Goal: Task Accomplishment & Management: Manage account settings

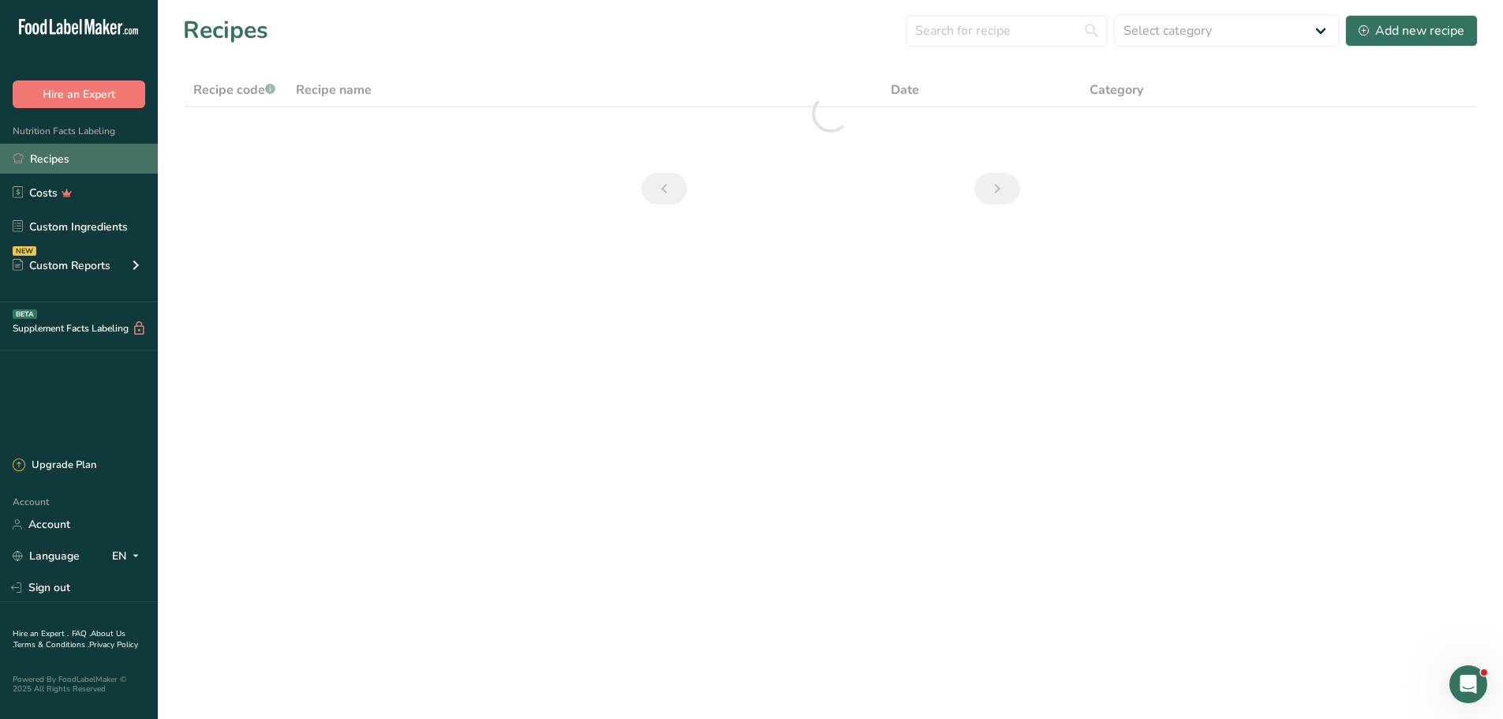
click at [48, 160] on link "Recipes" at bounding box center [79, 159] width 158 height 30
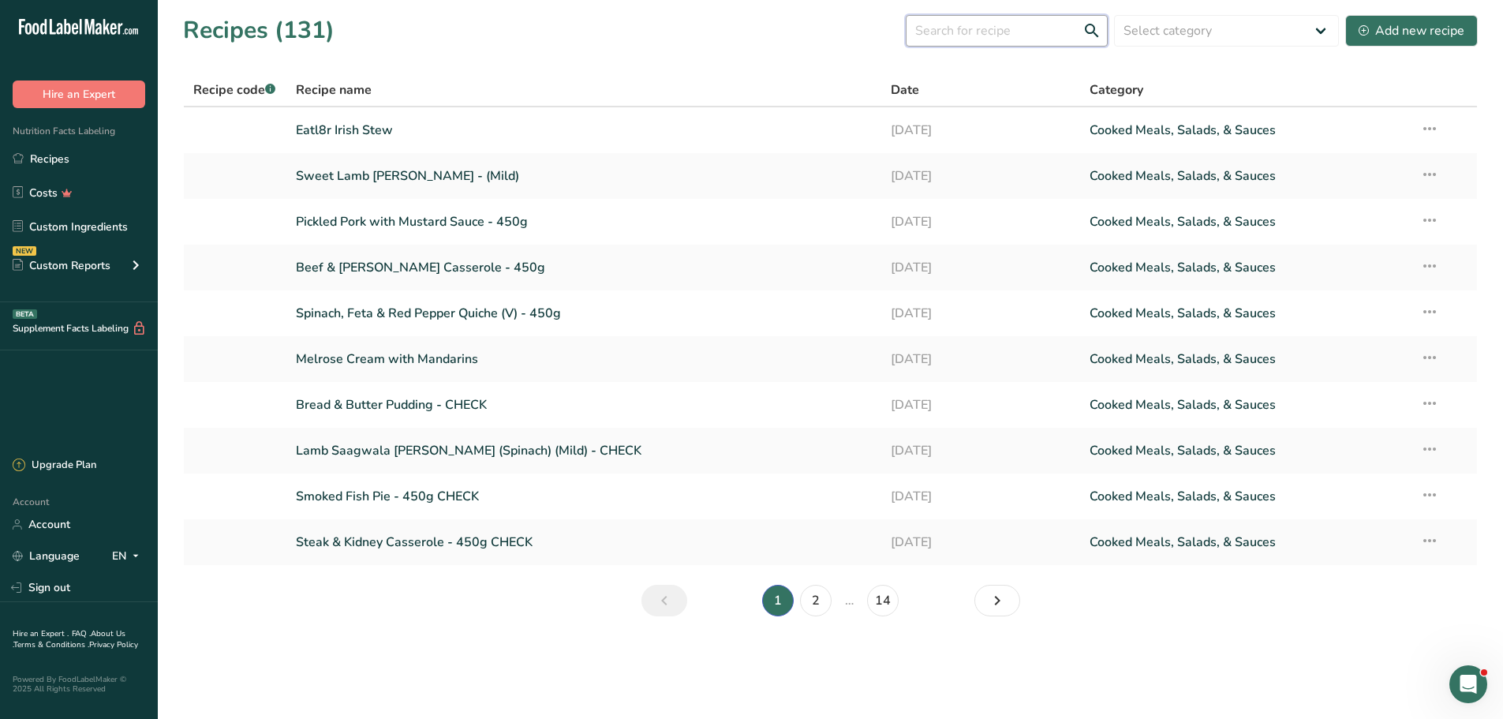
click at [984, 33] on input "text" at bounding box center [1007, 31] width 202 height 32
click at [1420, 31] on div "Add new recipe" at bounding box center [1411, 30] width 106 height 19
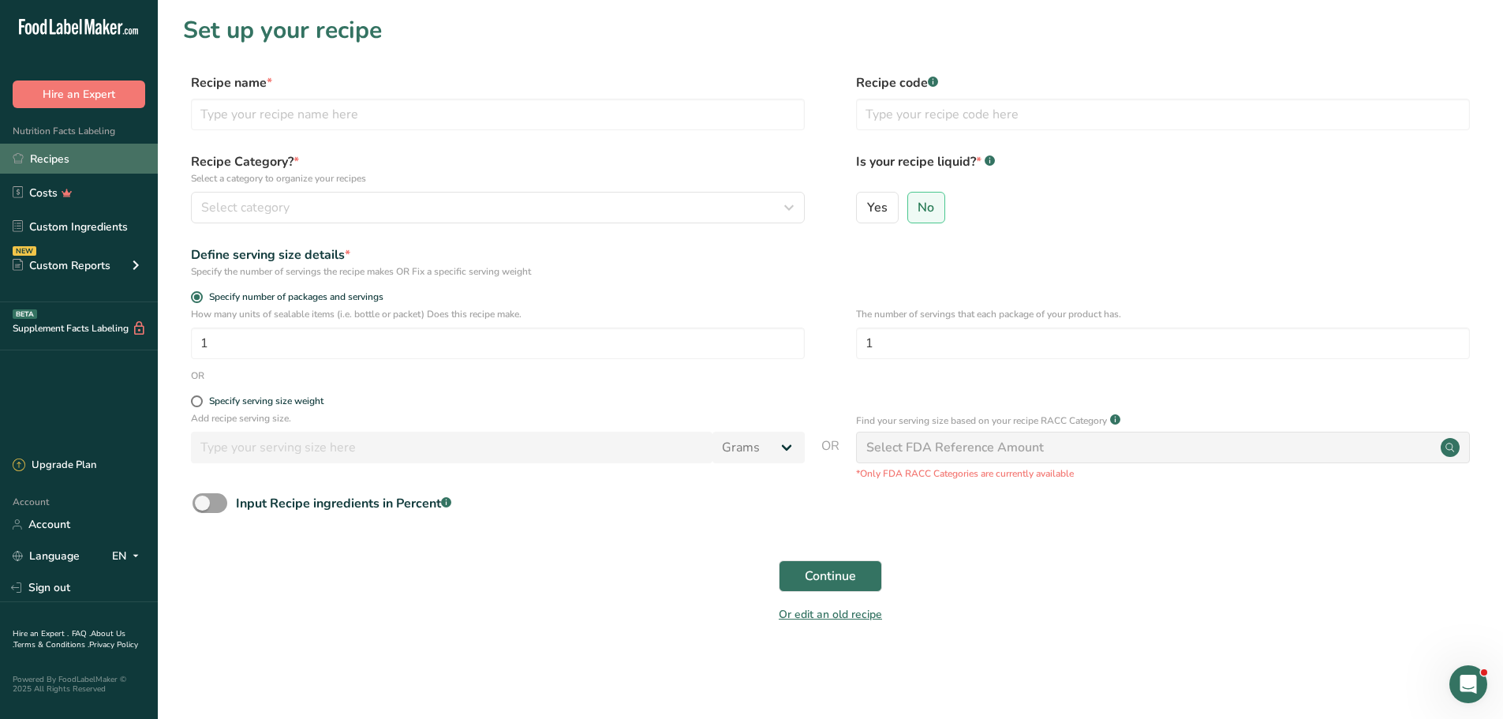
click at [45, 157] on link "Recipes" at bounding box center [79, 159] width 158 height 30
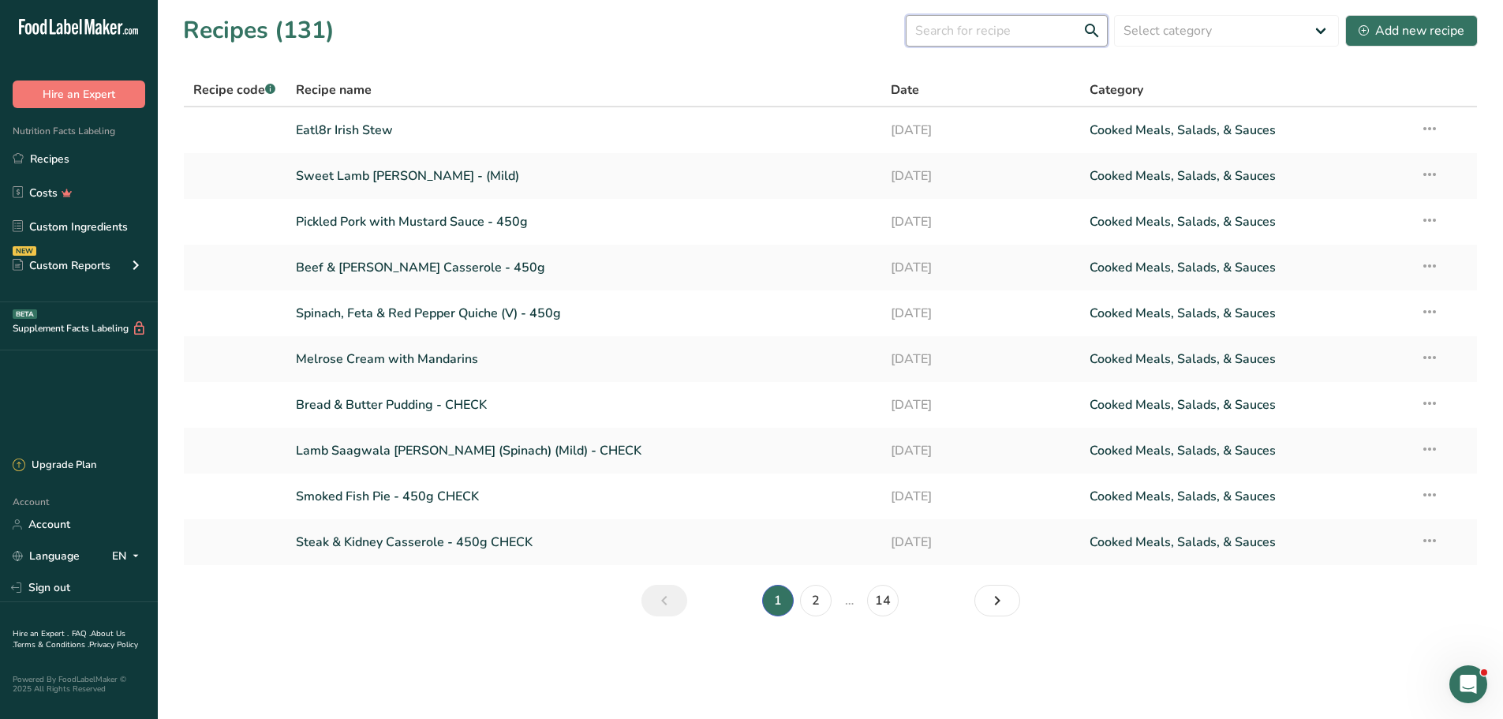
click at [960, 29] on input "text" at bounding box center [1007, 31] width 202 height 32
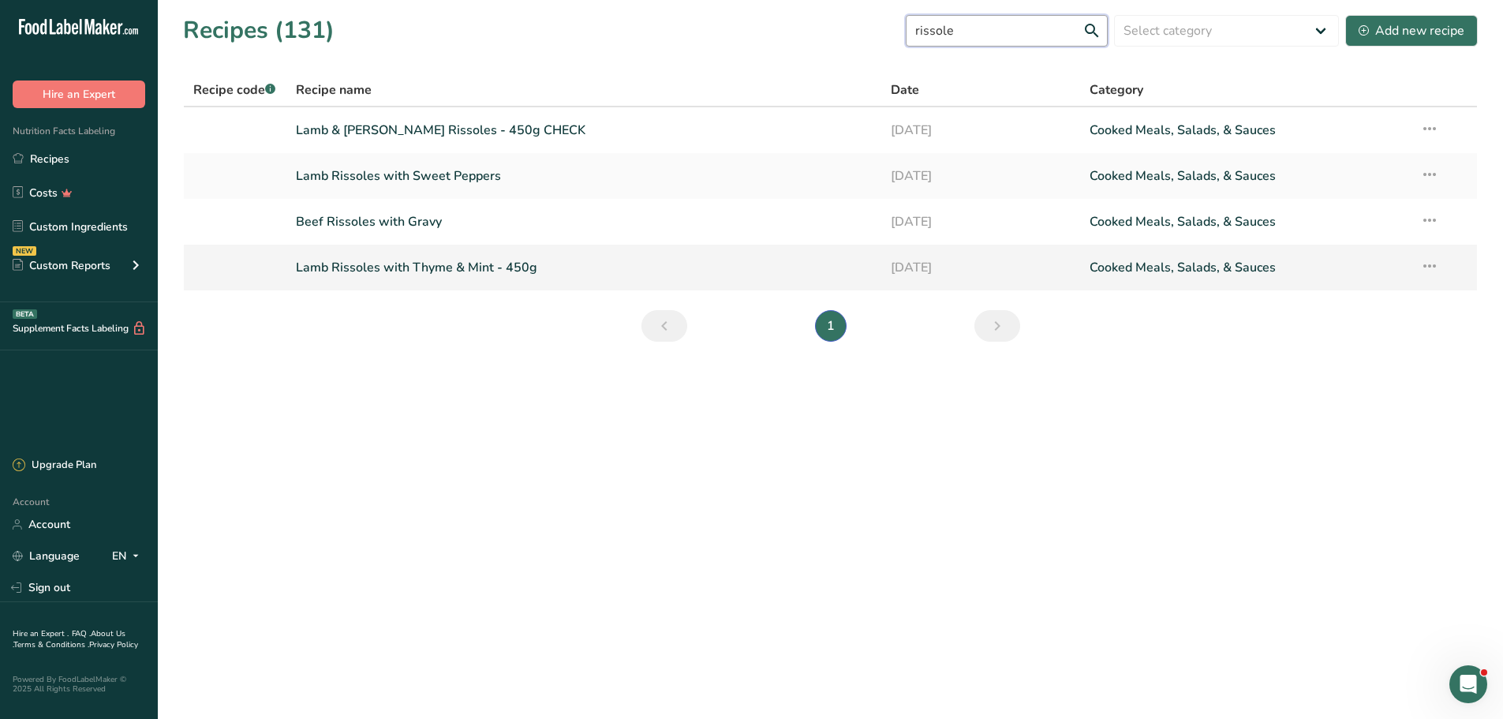
type input "rissole"
click at [452, 263] on link "Lamb Rissoles with Thyme & Mint - 450g" at bounding box center [584, 267] width 577 height 33
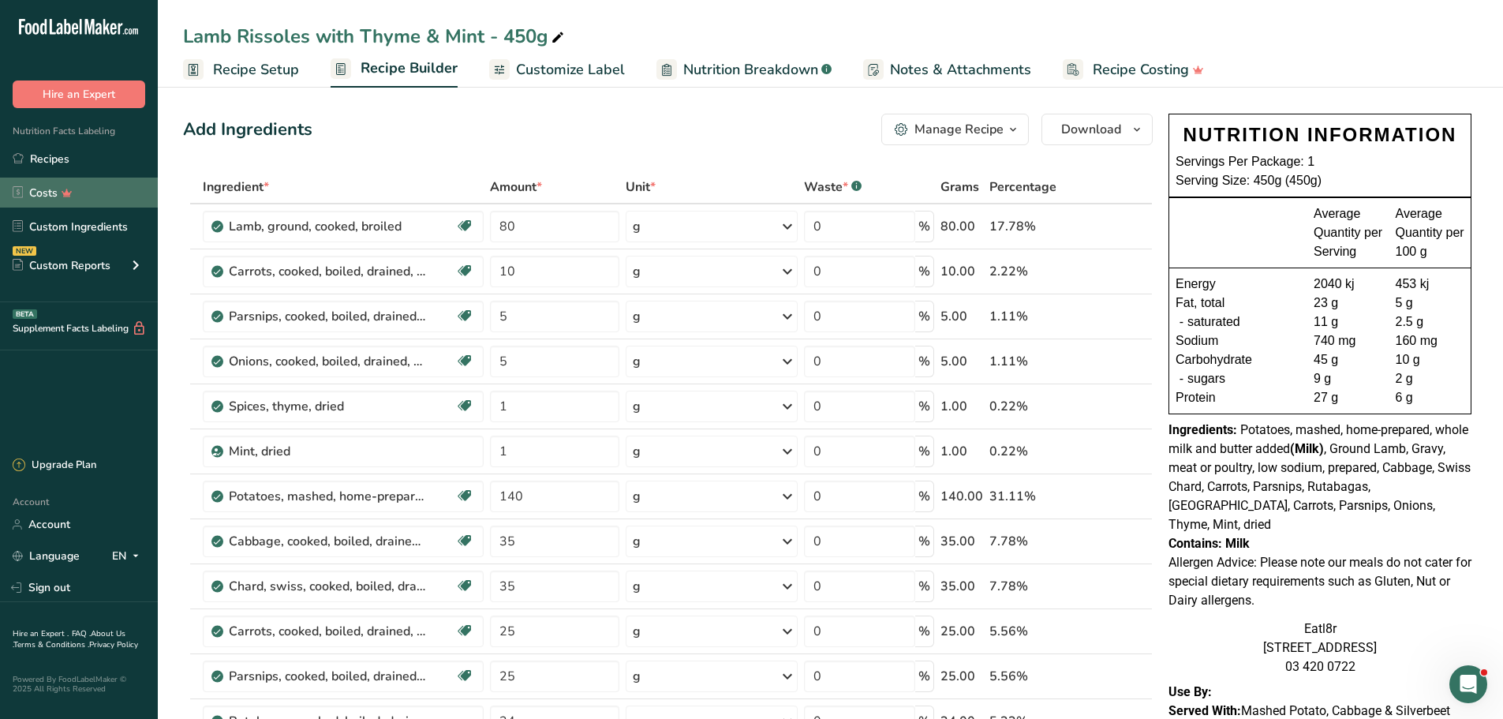
drag, startPoint x: 65, startPoint y: 154, endPoint x: 67, endPoint y: 204, distance: 49.7
click at [65, 154] on link "Recipes" at bounding box center [79, 159] width 158 height 30
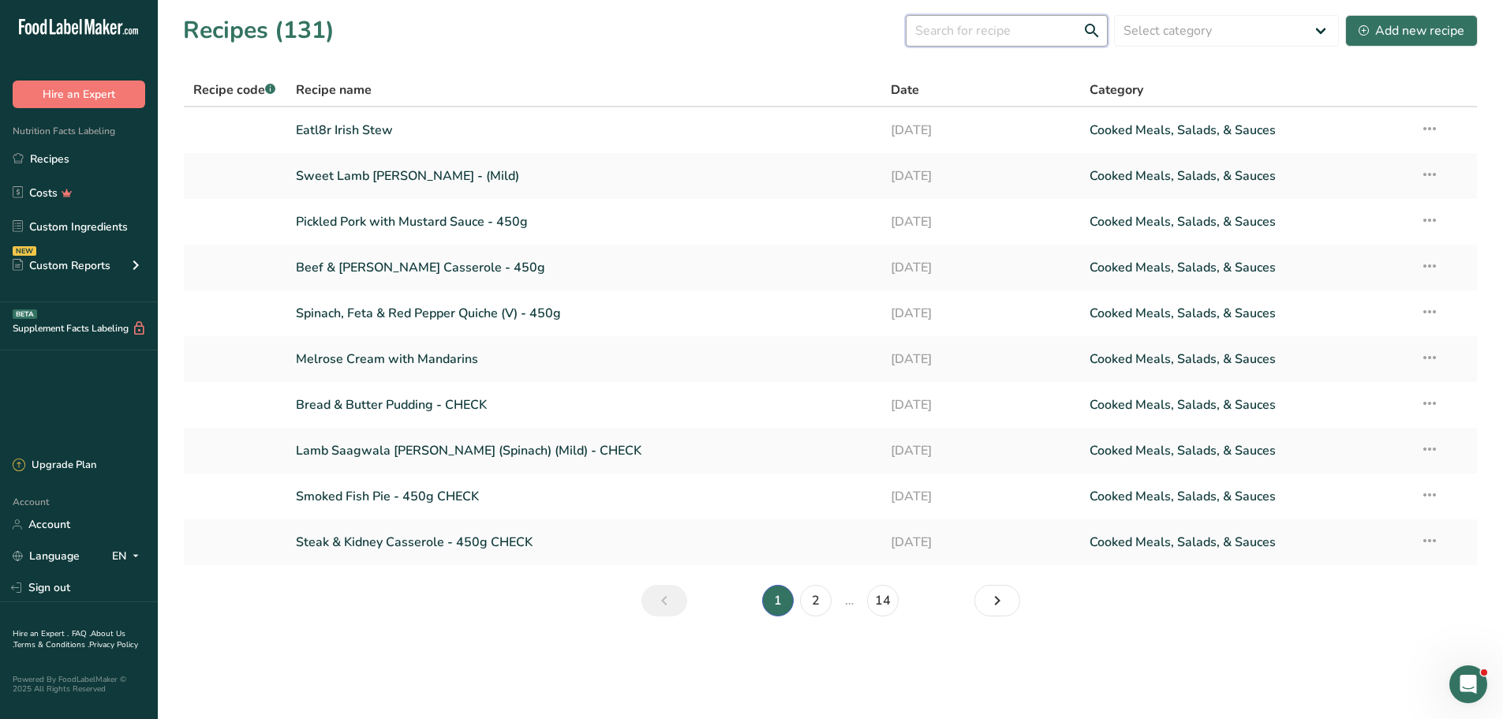
click at [989, 36] on input "text" at bounding box center [1007, 31] width 202 height 32
type input "beef"
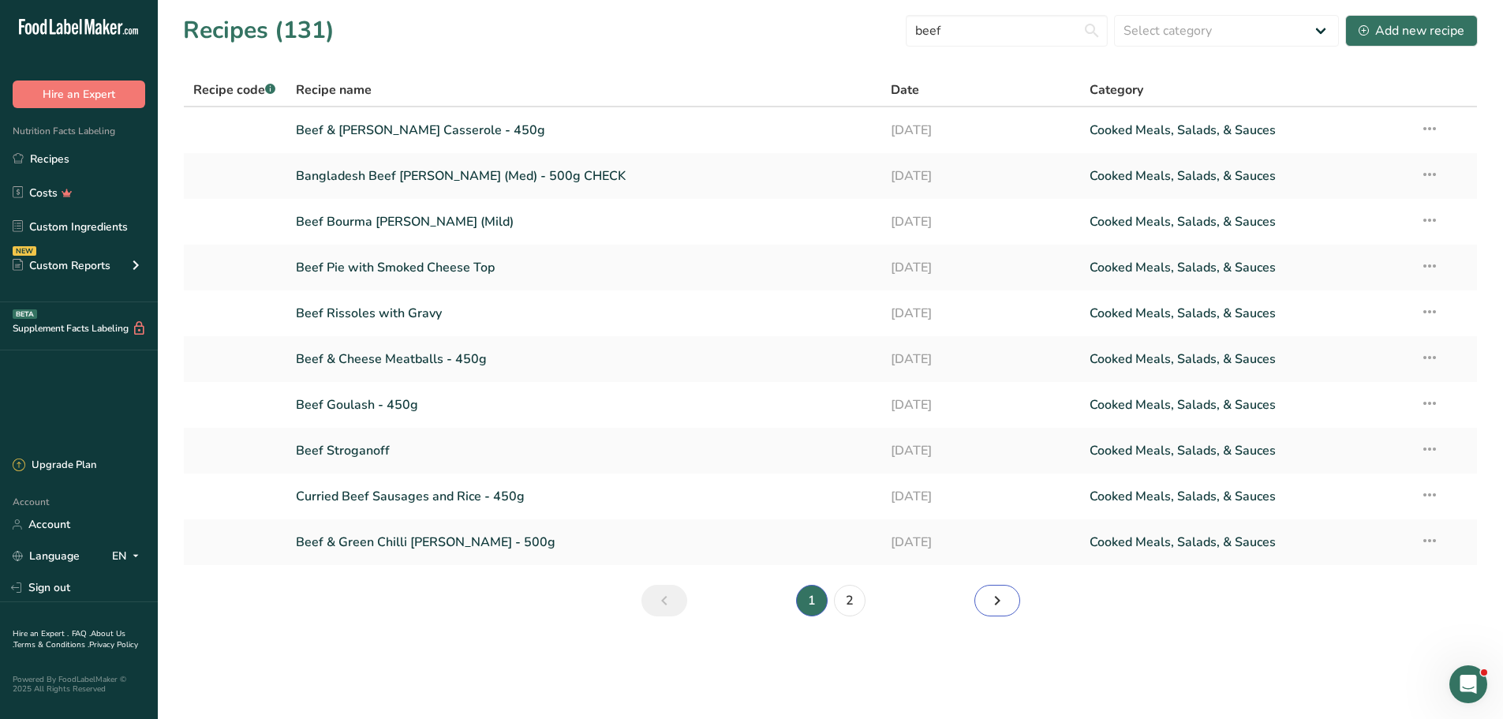
click at [1000, 601] on icon "Next page" at bounding box center [997, 600] width 19 height 28
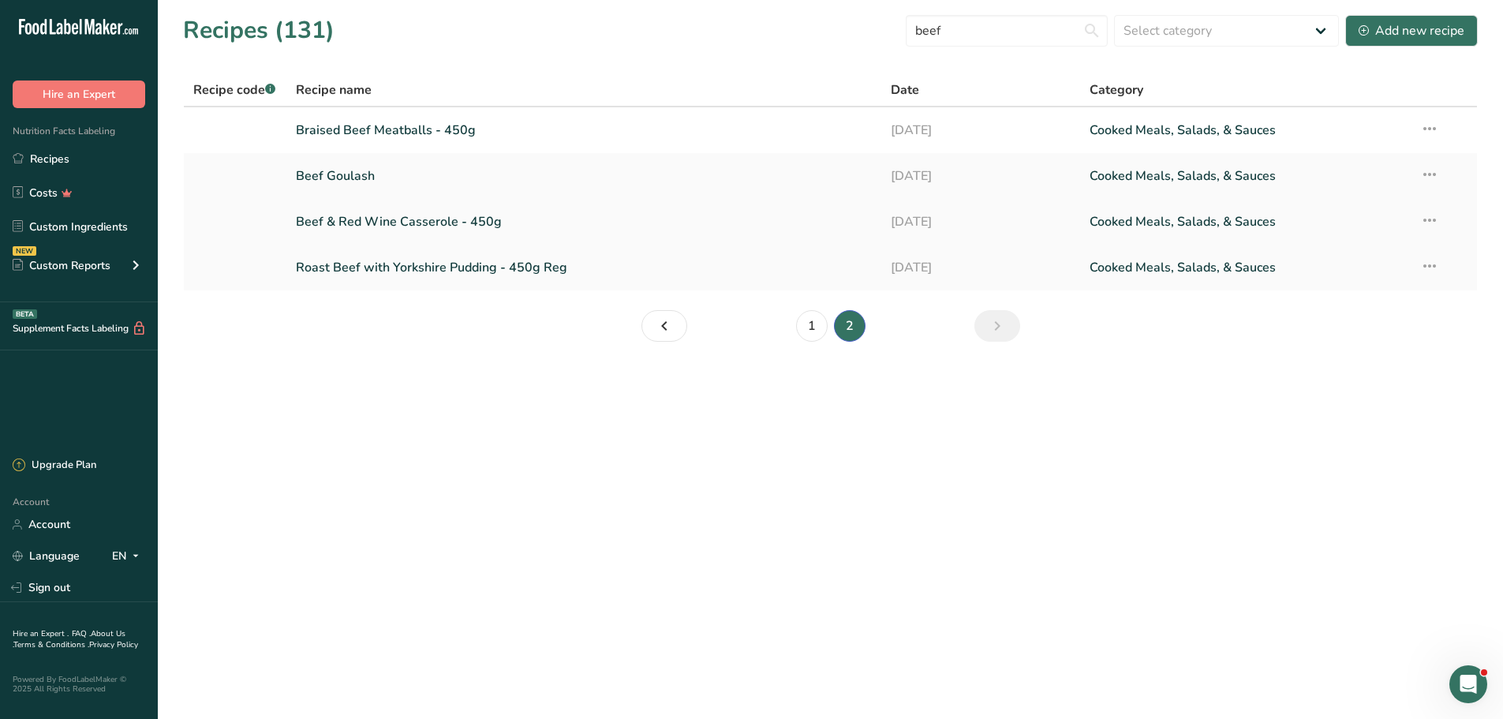
click at [375, 224] on link "Beef & Red Wine Casserole - 450g" at bounding box center [584, 221] width 577 height 33
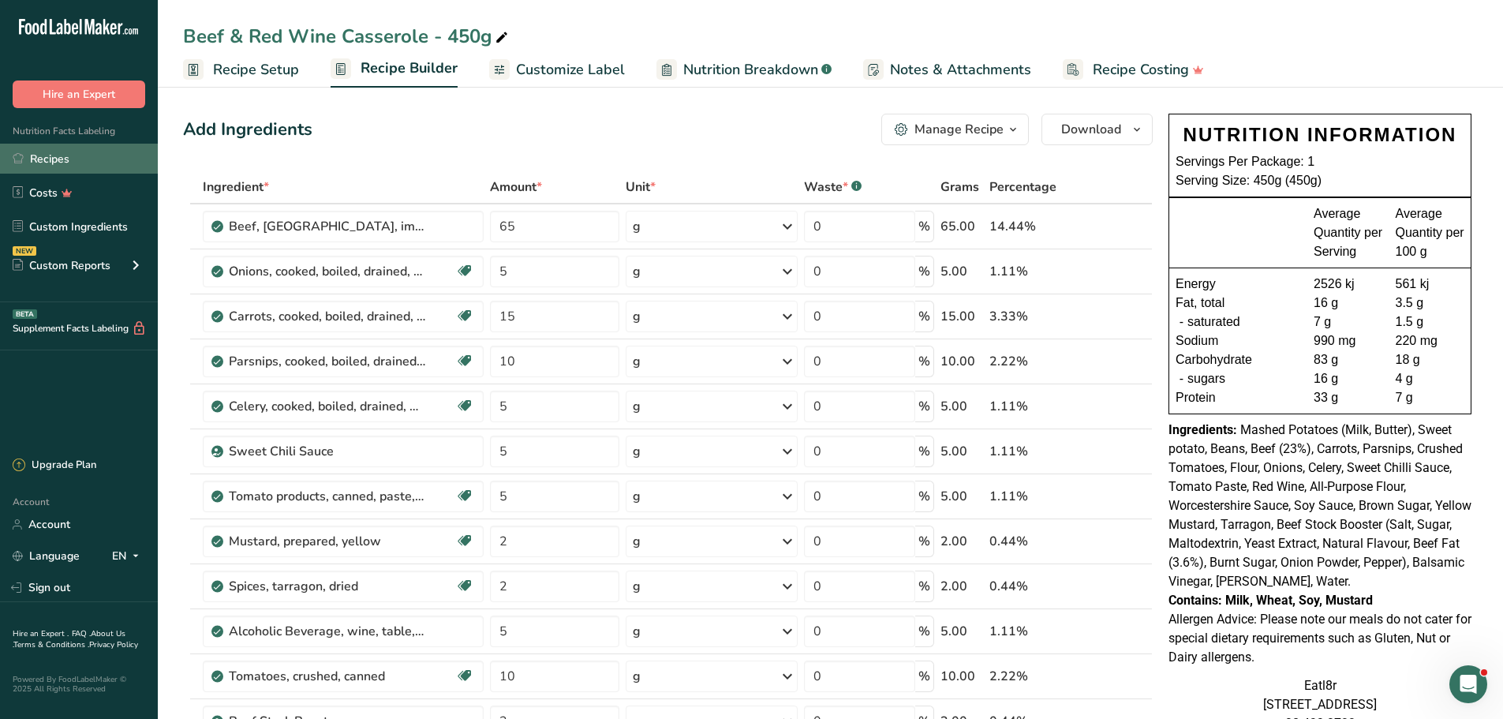
click at [55, 159] on link "Recipes" at bounding box center [79, 159] width 158 height 30
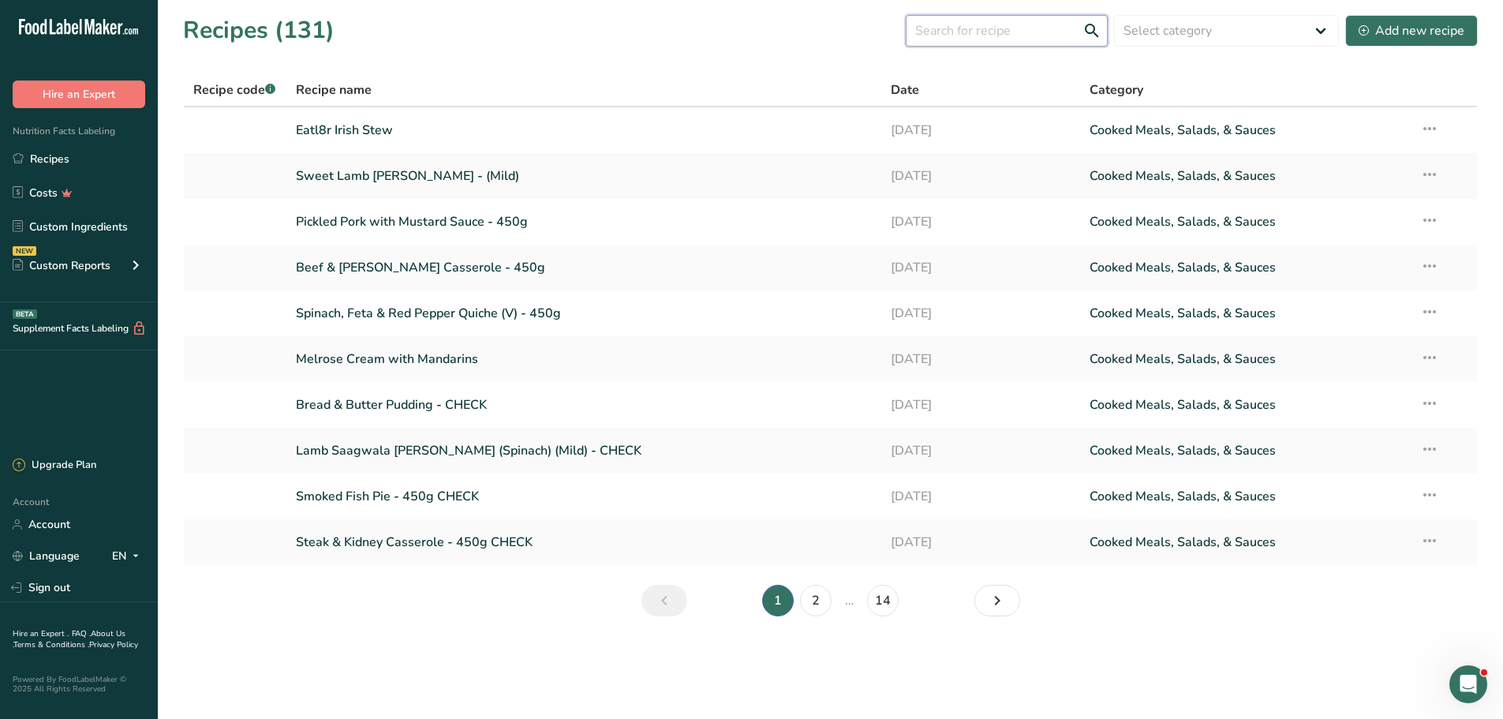
click at [976, 28] on input "text" at bounding box center [1007, 31] width 202 height 32
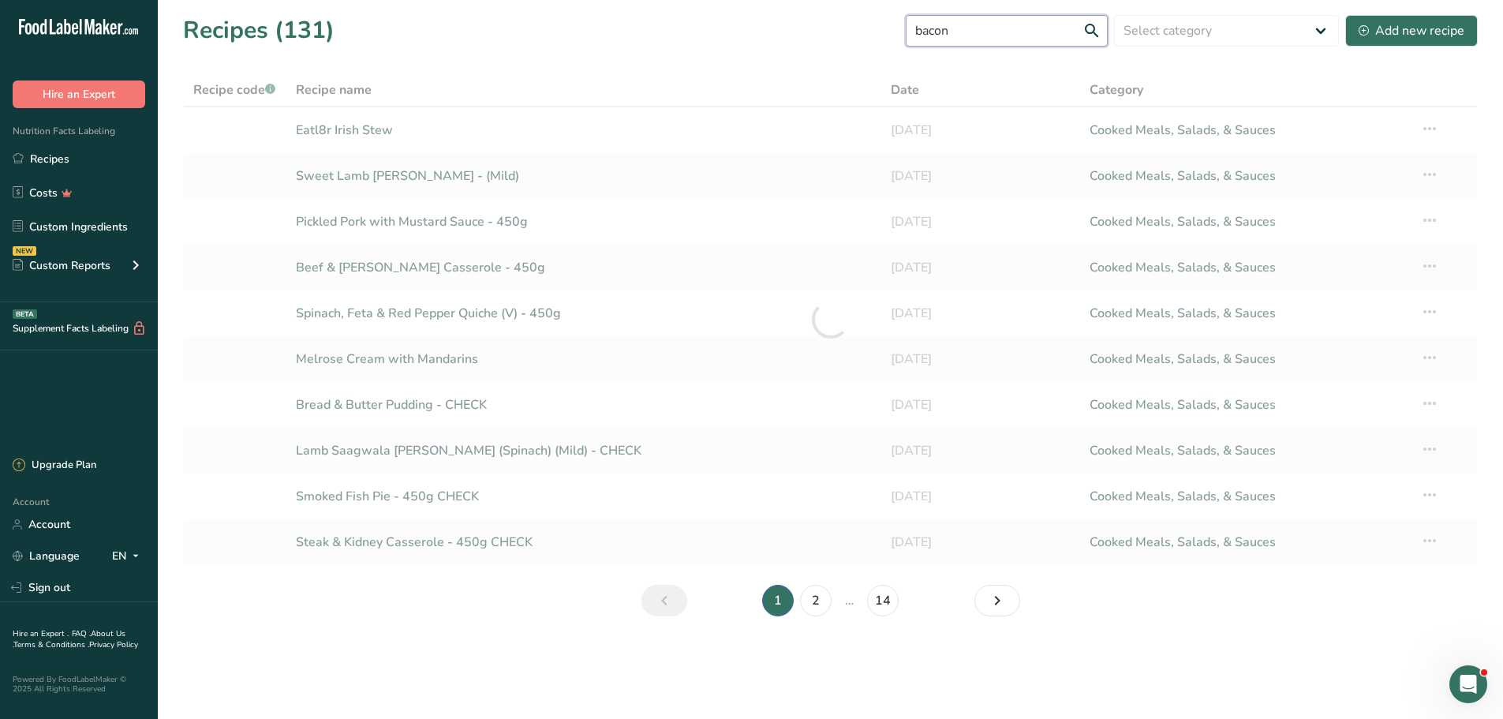
type input "bacon"
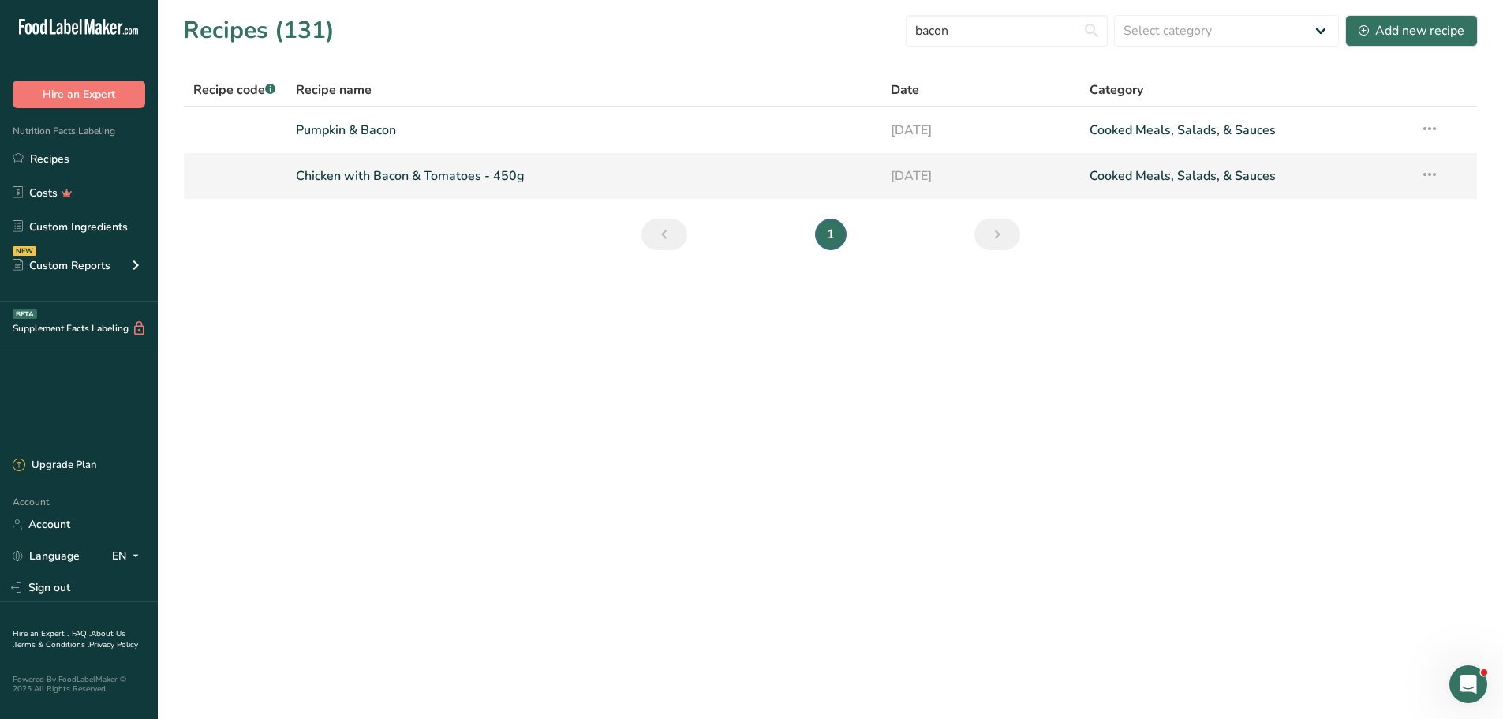
click at [426, 184] on link "Chicken with Bacon & Tomatoes - 450g" at bounding box center [584, 175] width 577 height 33
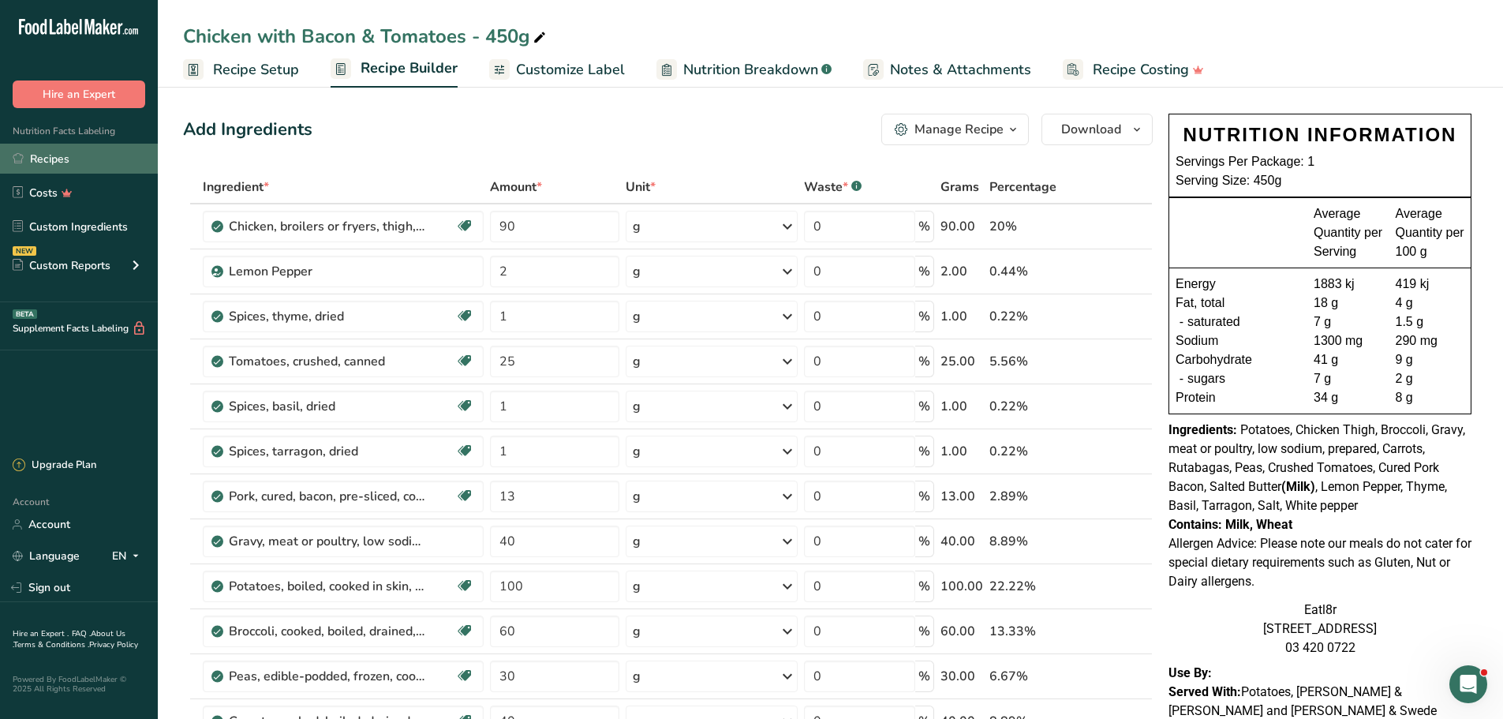
click at [63, 155] on link "Recipes" at bounding box center [79, 159] width 158 height 30
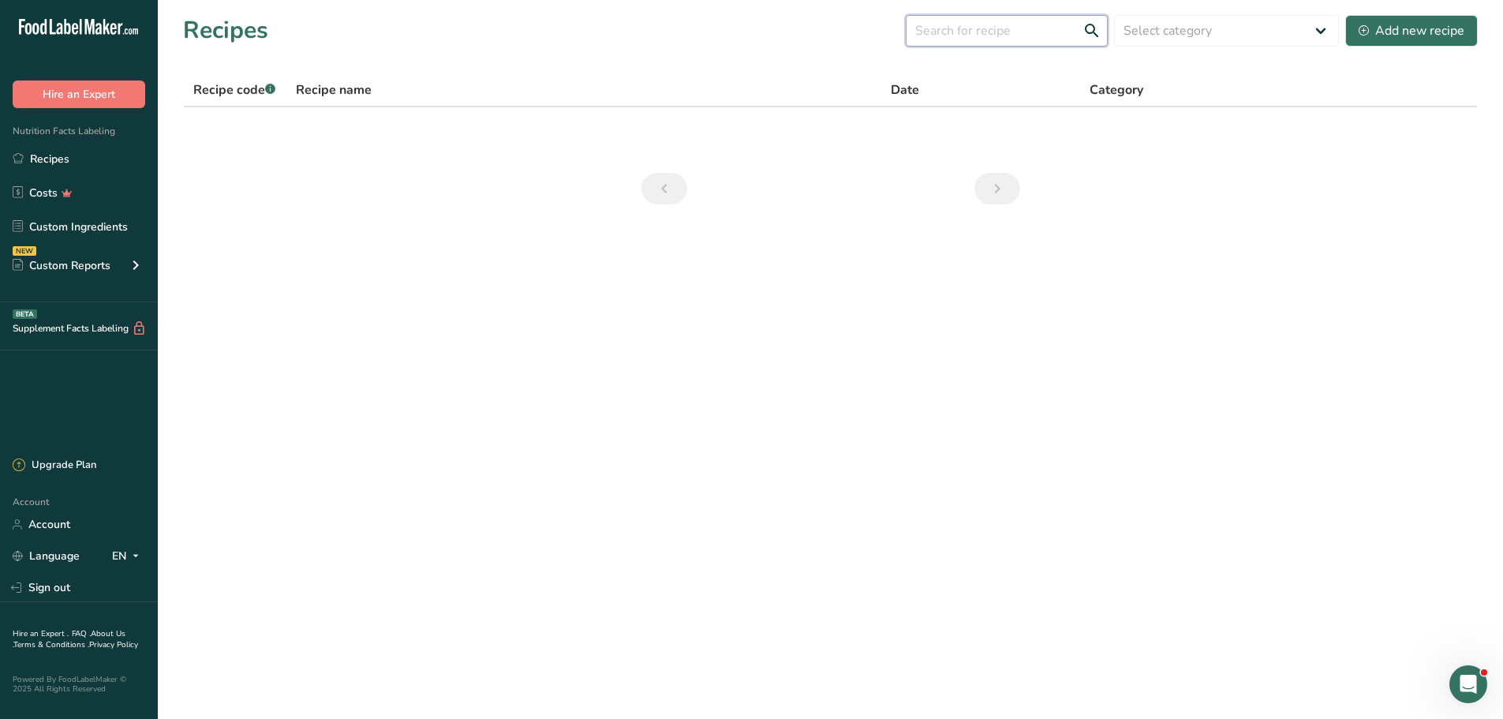
click at [992, 28] on input "text" at bounding box center [1007, 31] width 202 height 32
type input "pork"
click at [47, 167] on link "Recipes" at bounding box center [79, 159] width 158 height 30
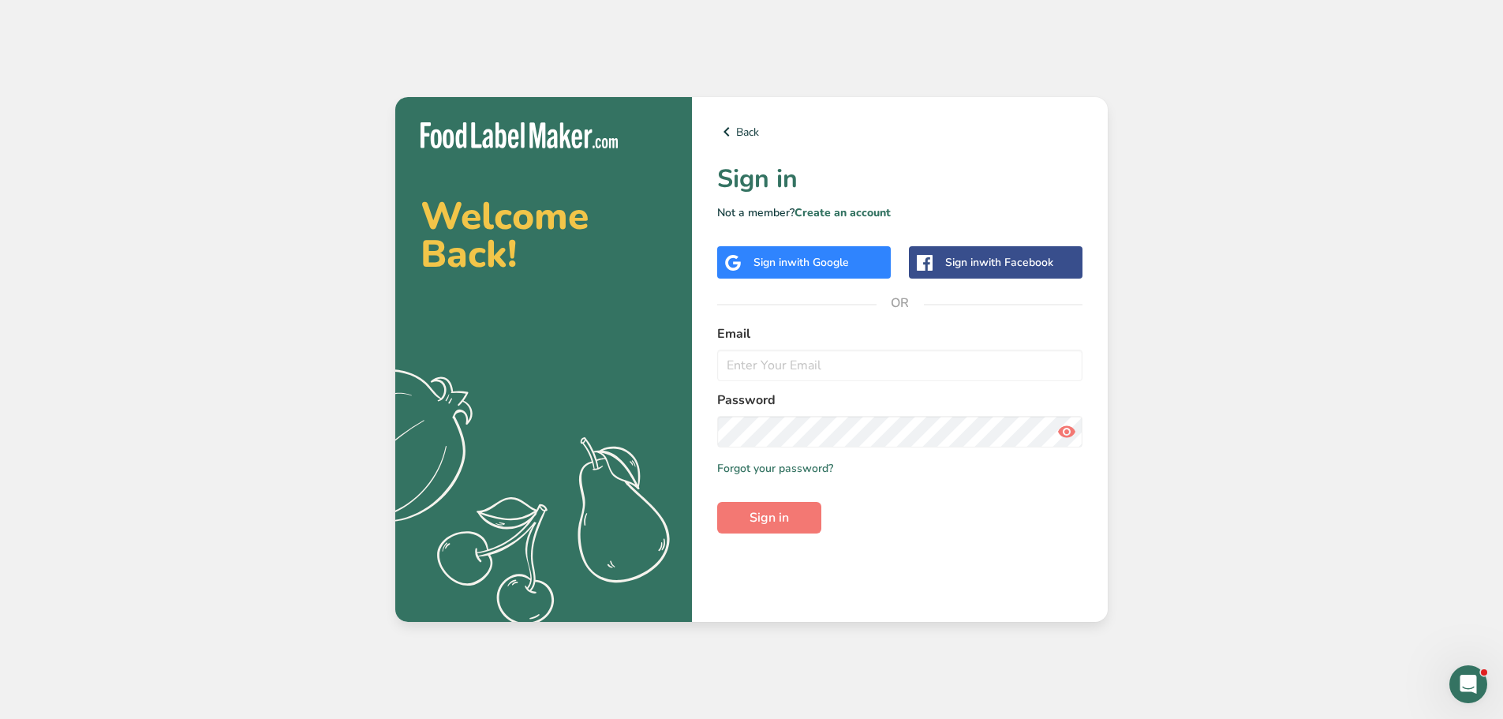
click at [827, 268] on span "with Google" at bounding box center [818, 262] width 62 height 15
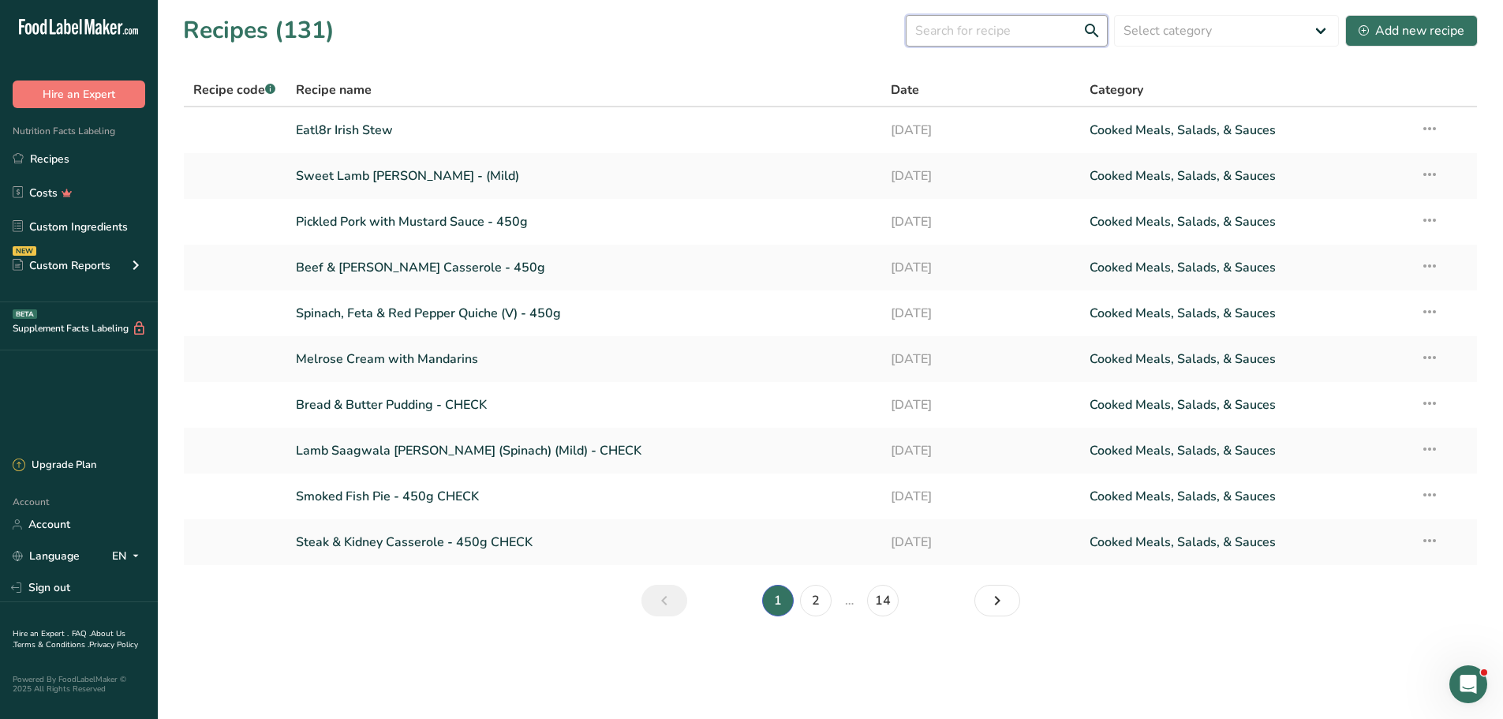
click at [963, 32] on input "text" at bounding box center [1007, 31] width 202 height 32
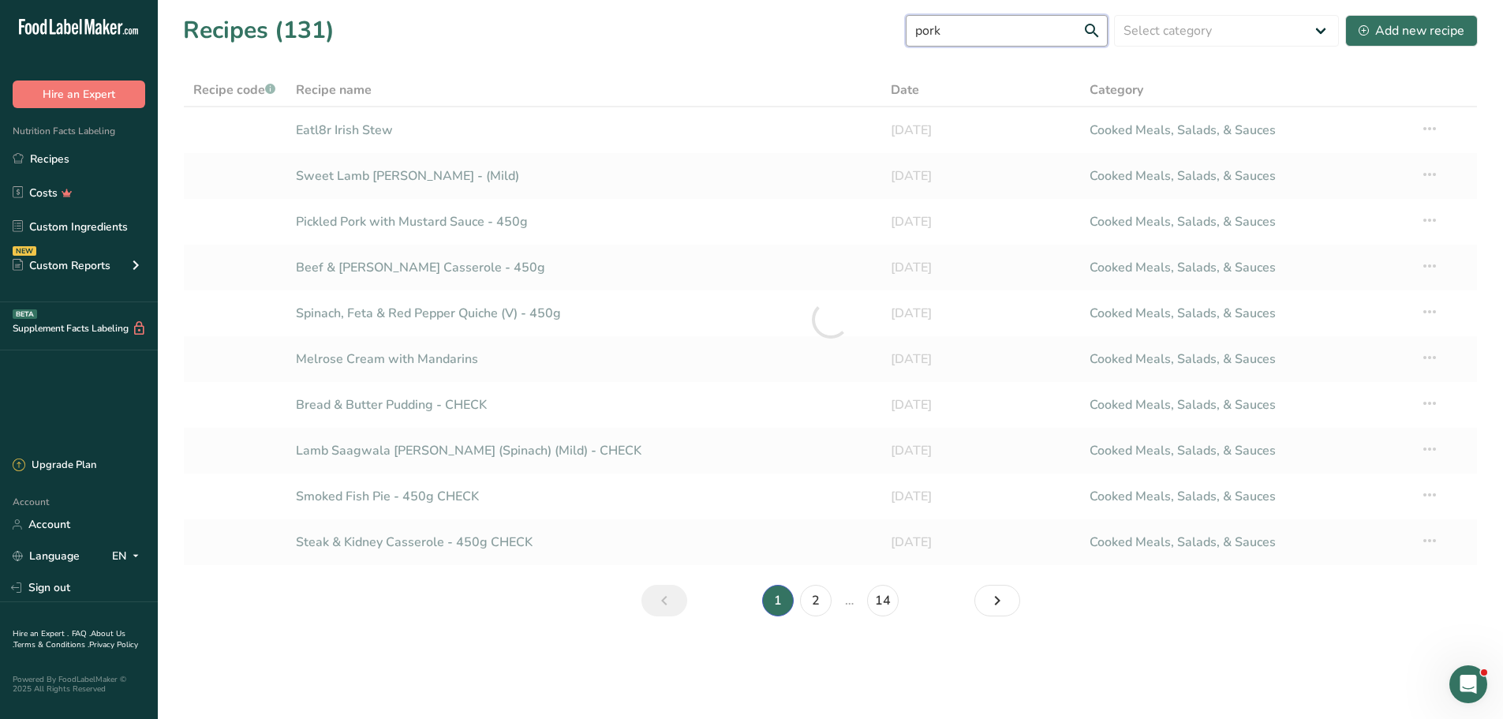
type input "pork"
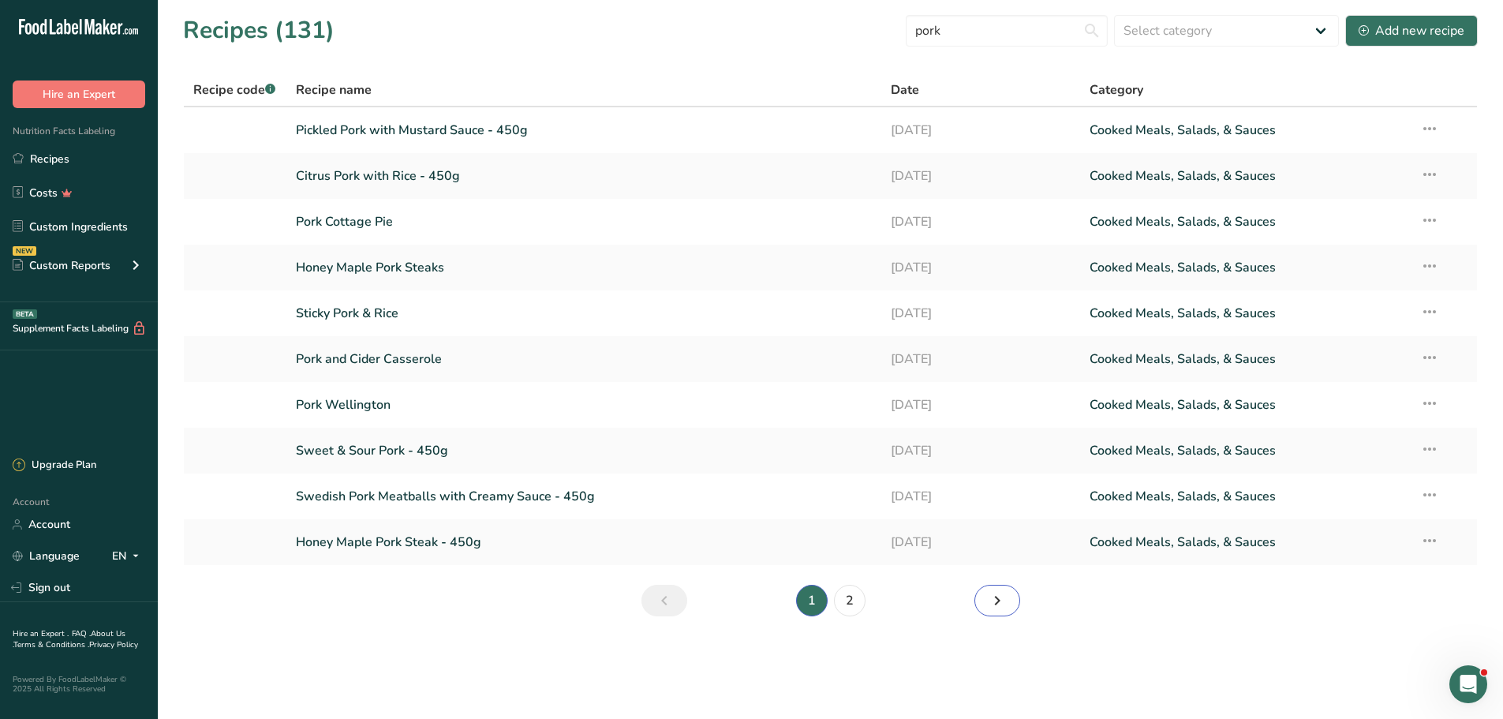
click at [1003, 601] on icon "Next page" at bounding box center [997, 600] width 19 height 28
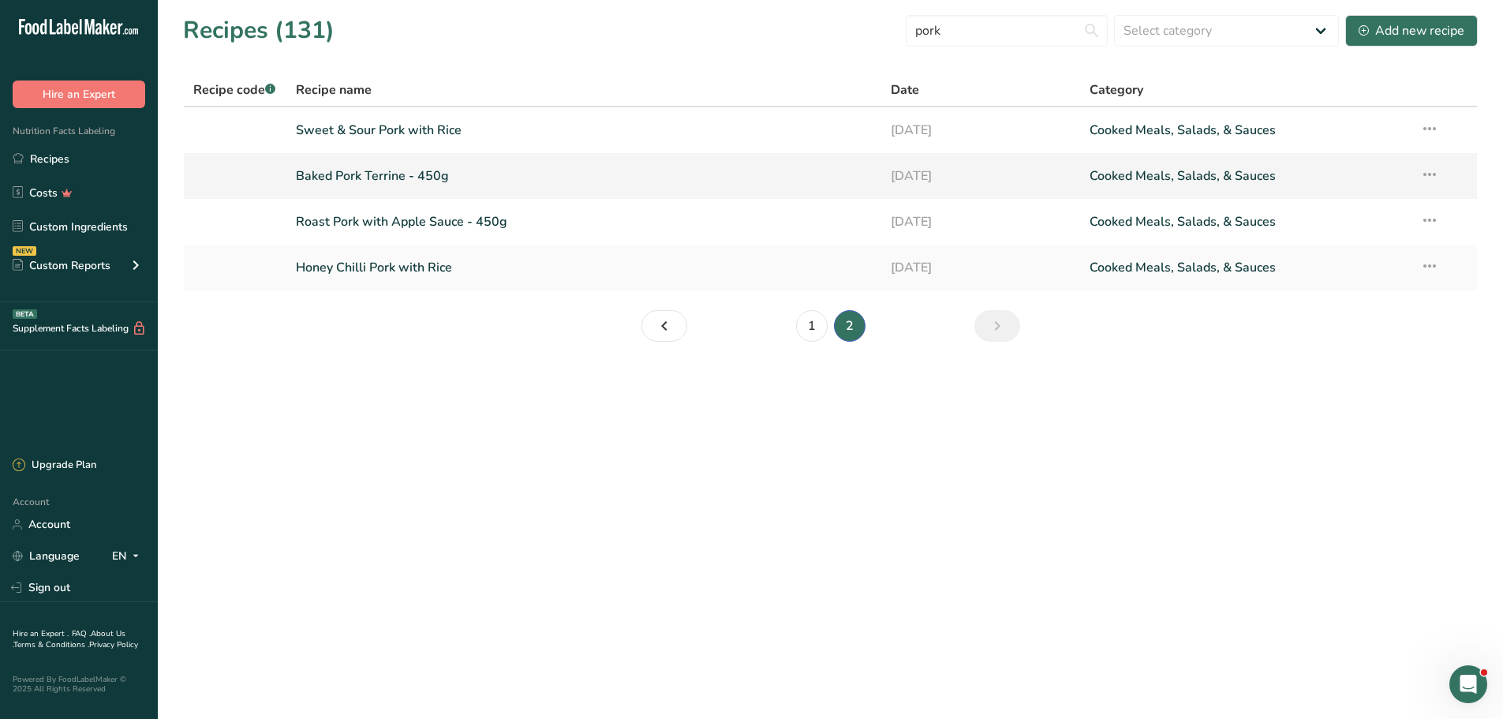
click at [338, 174] on link "Baked Pork Terrine - 450g" at bounding box center [584, 175] width 577 height 33
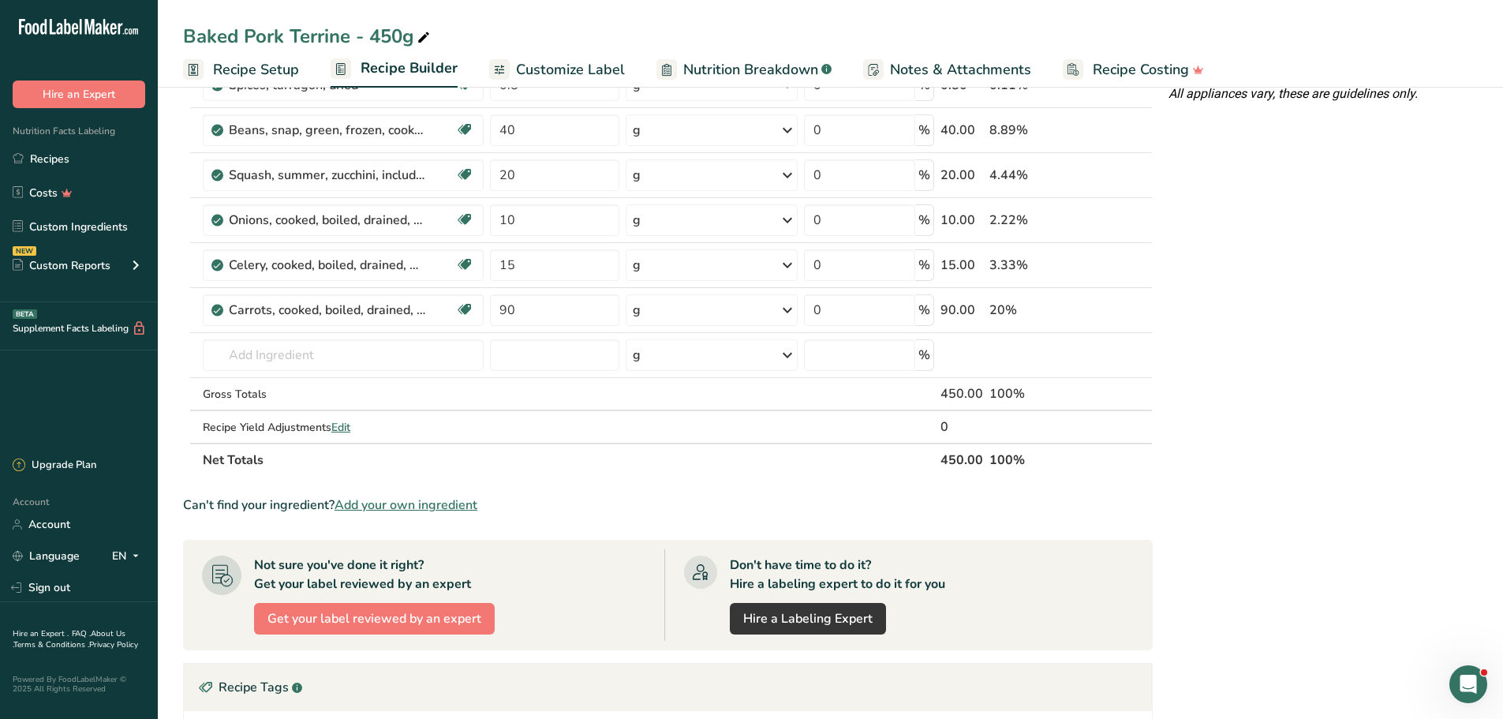
scroll to position [999, 0]
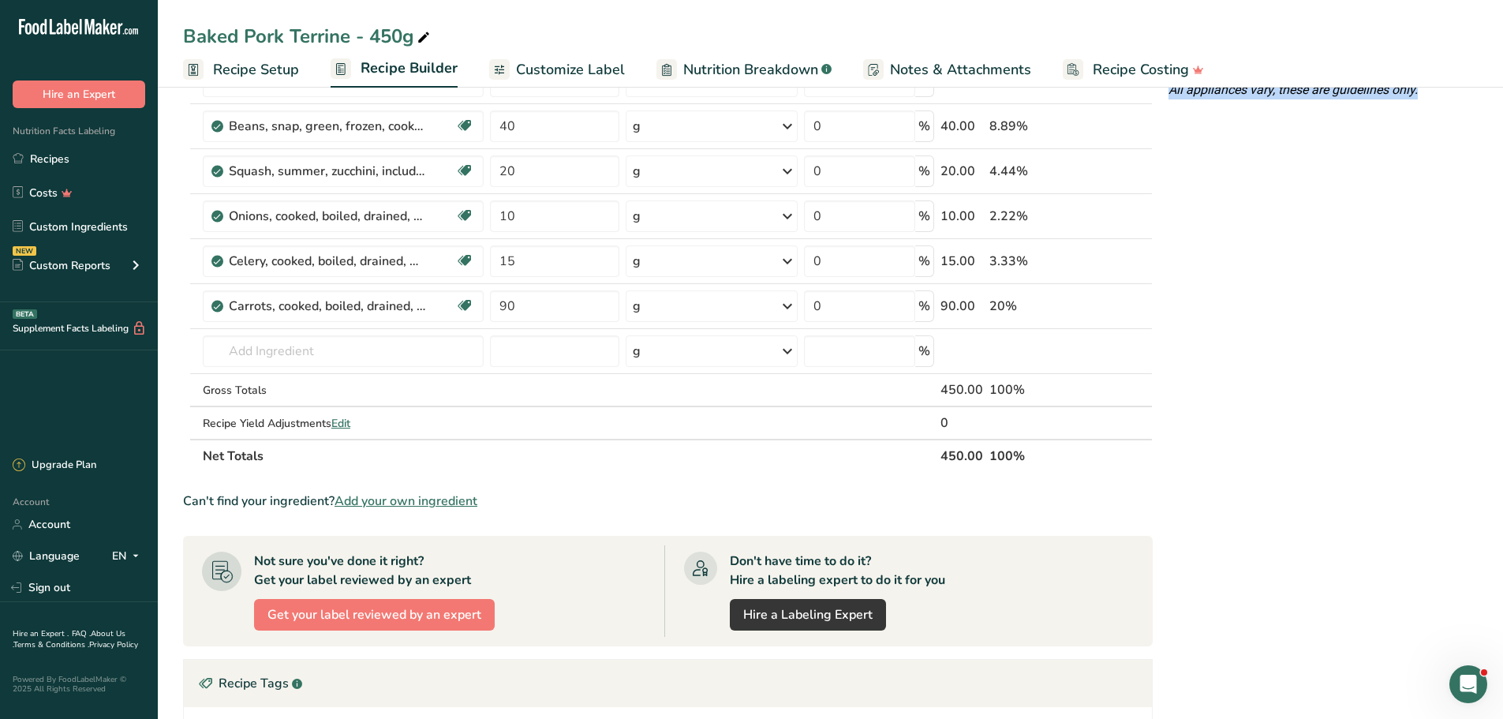
drag, startPoint x: 1167, startPoint y: 148, endPoint x: 1467, endPoint y: 142, distance: 300.6
click at [1478, 142] on section "Add Ingredients Manage Recipe Delete Recipe Duplicate Recipe Scale Recipe Save …" at bounding box center [830, 85] width 1345 height 2004
click at [1466, 99] on p "All appliances vary, these are guidelines only." at bounding box center [1319, 89] width 303 height 19
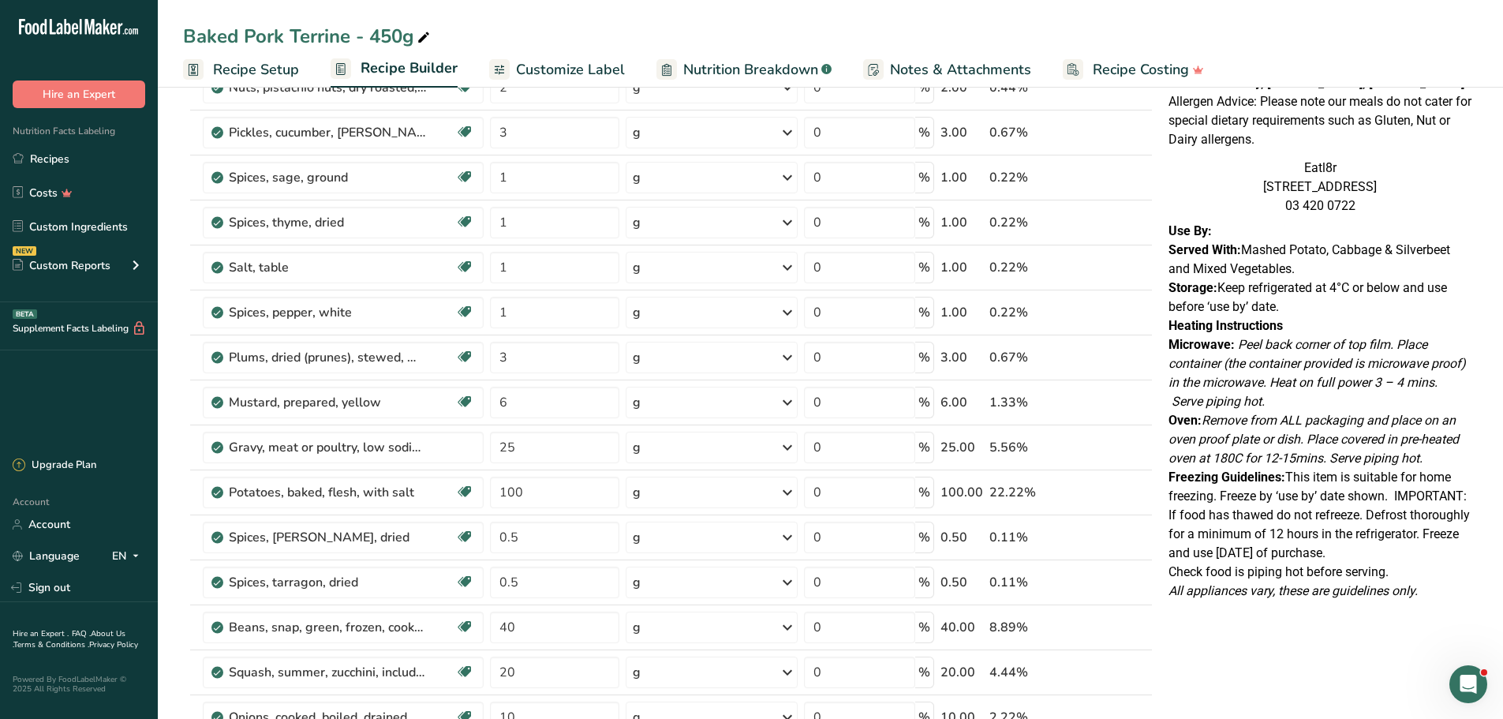
scroll to position [473, 0]
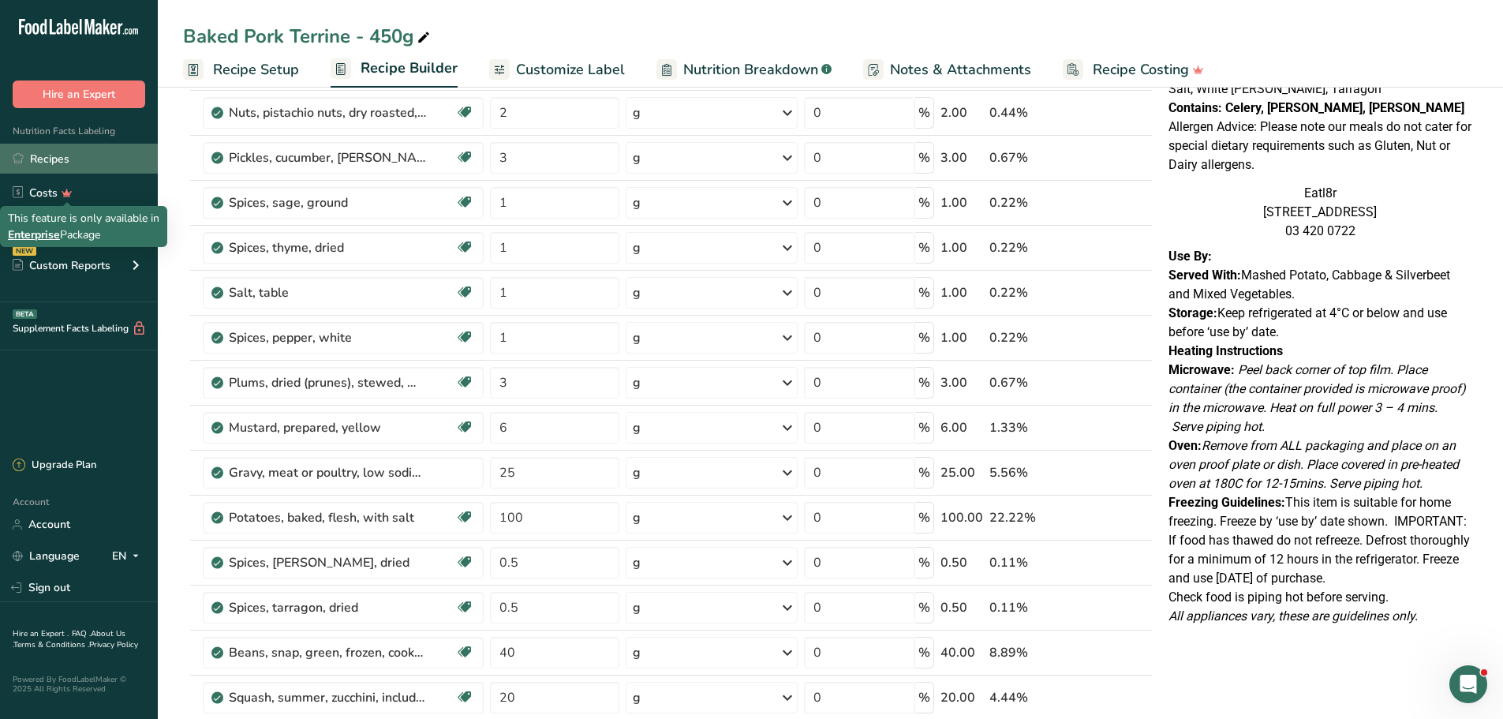
click at [51, 156] on link "Recipes" at bounding box center [79, 159] width 158 height 30
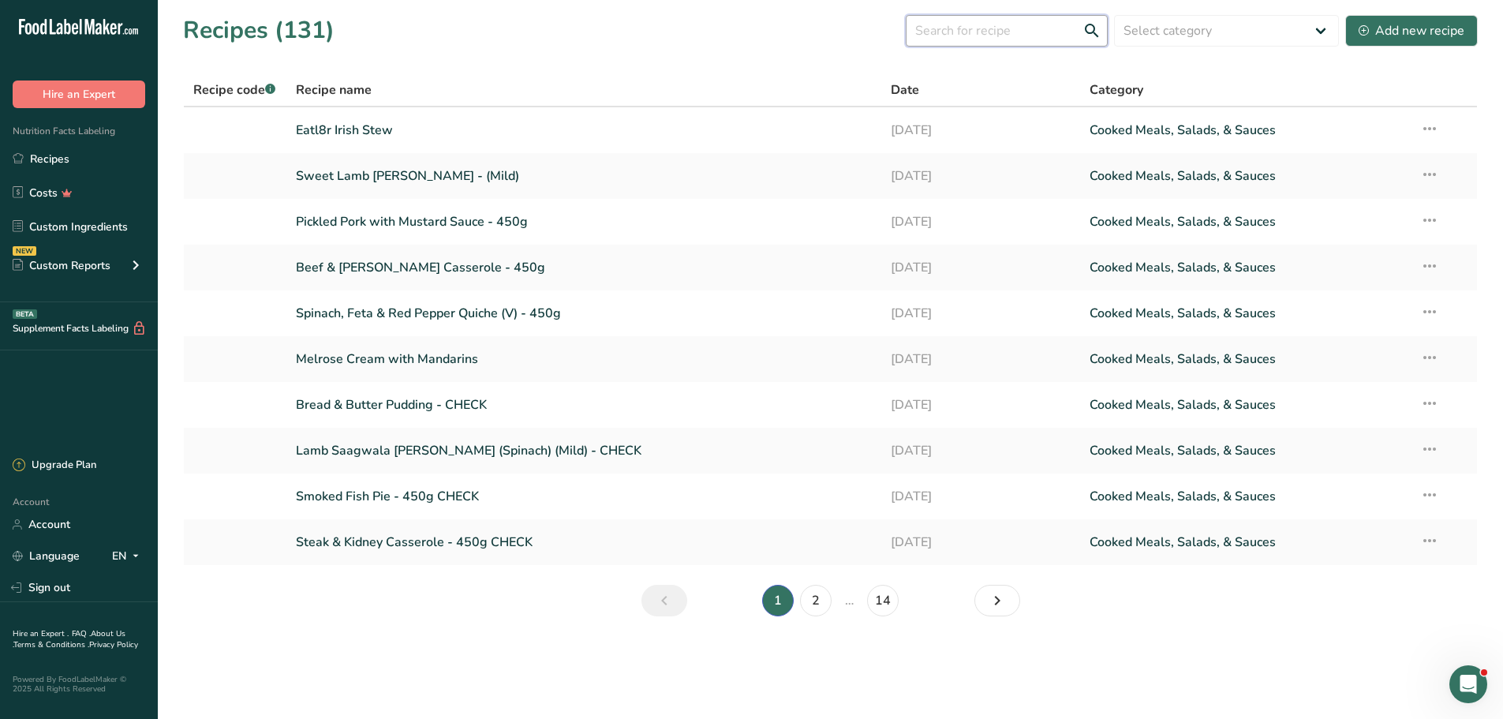
click at [973, 26] on input "text" at bounding box center [1007, 31] width 202 height 32
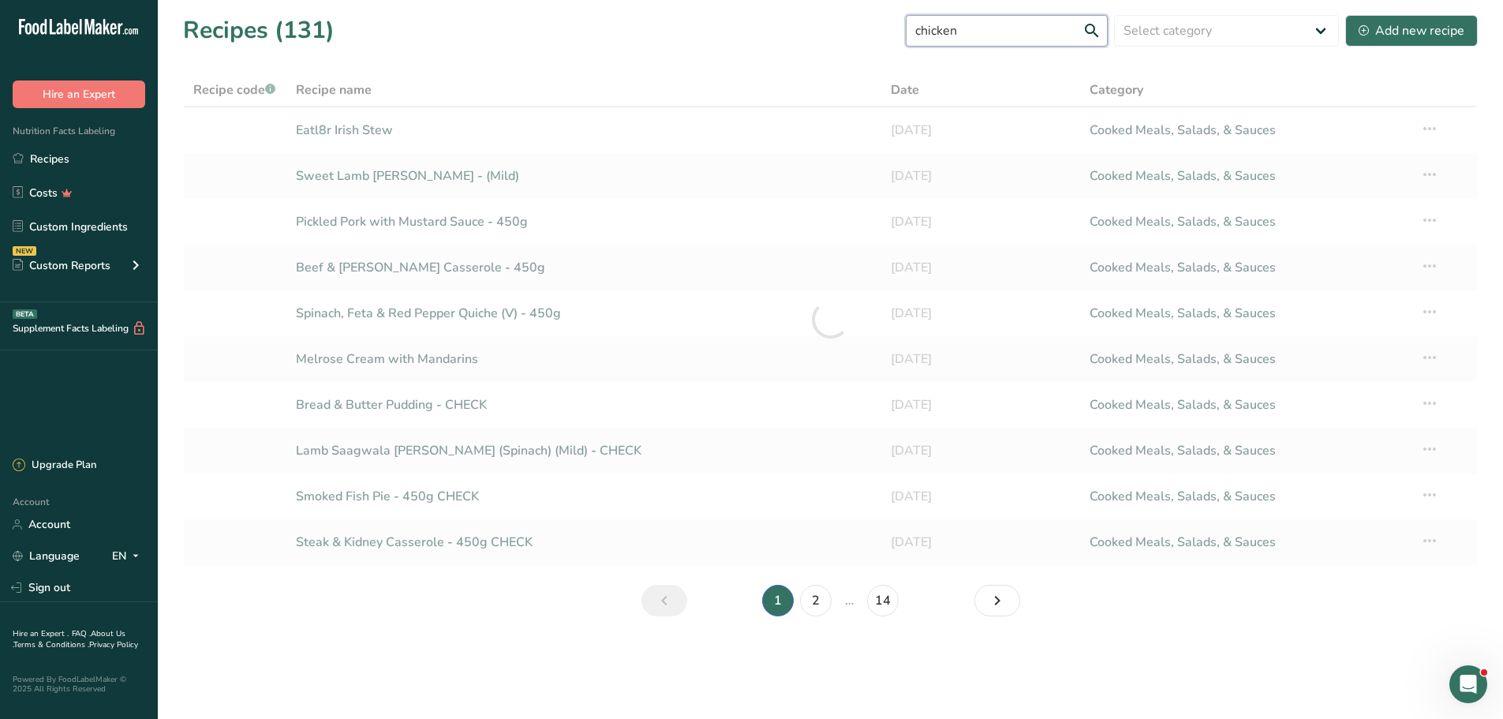
type input "chicken"
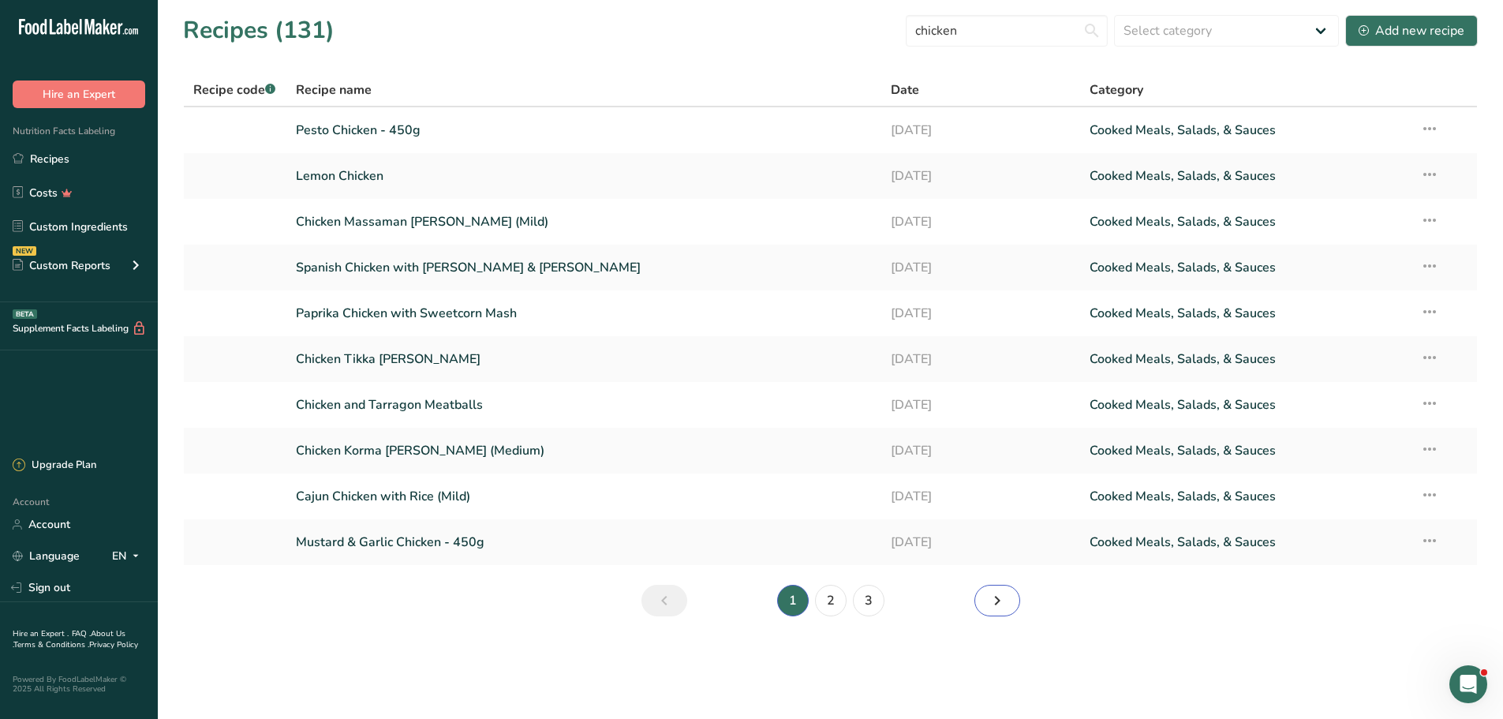
click at [997, 595] on icon "Next page" at bounding box center [997, 600] width 19 height 28
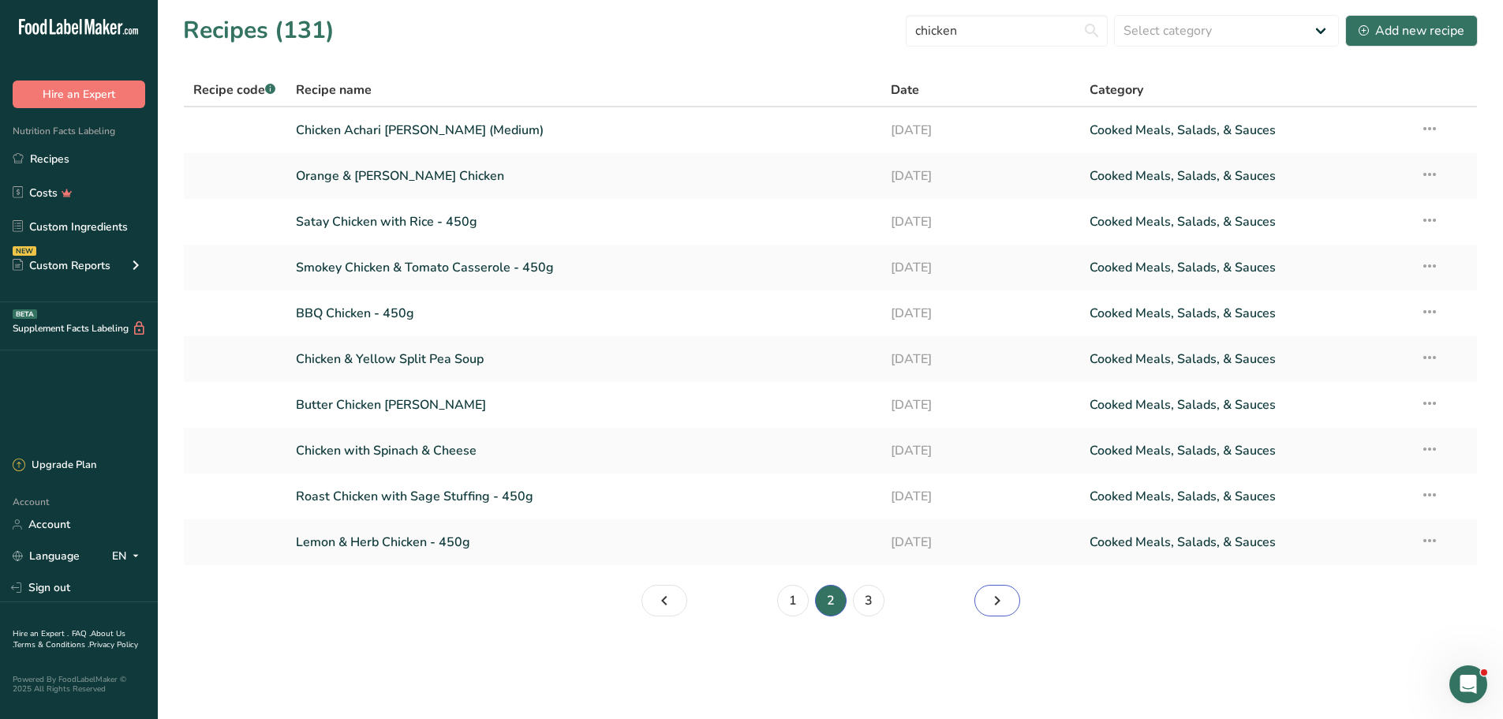
click at [997, 595] on icon "Page 3." at bounding box center [997, 600] width 19 height 28
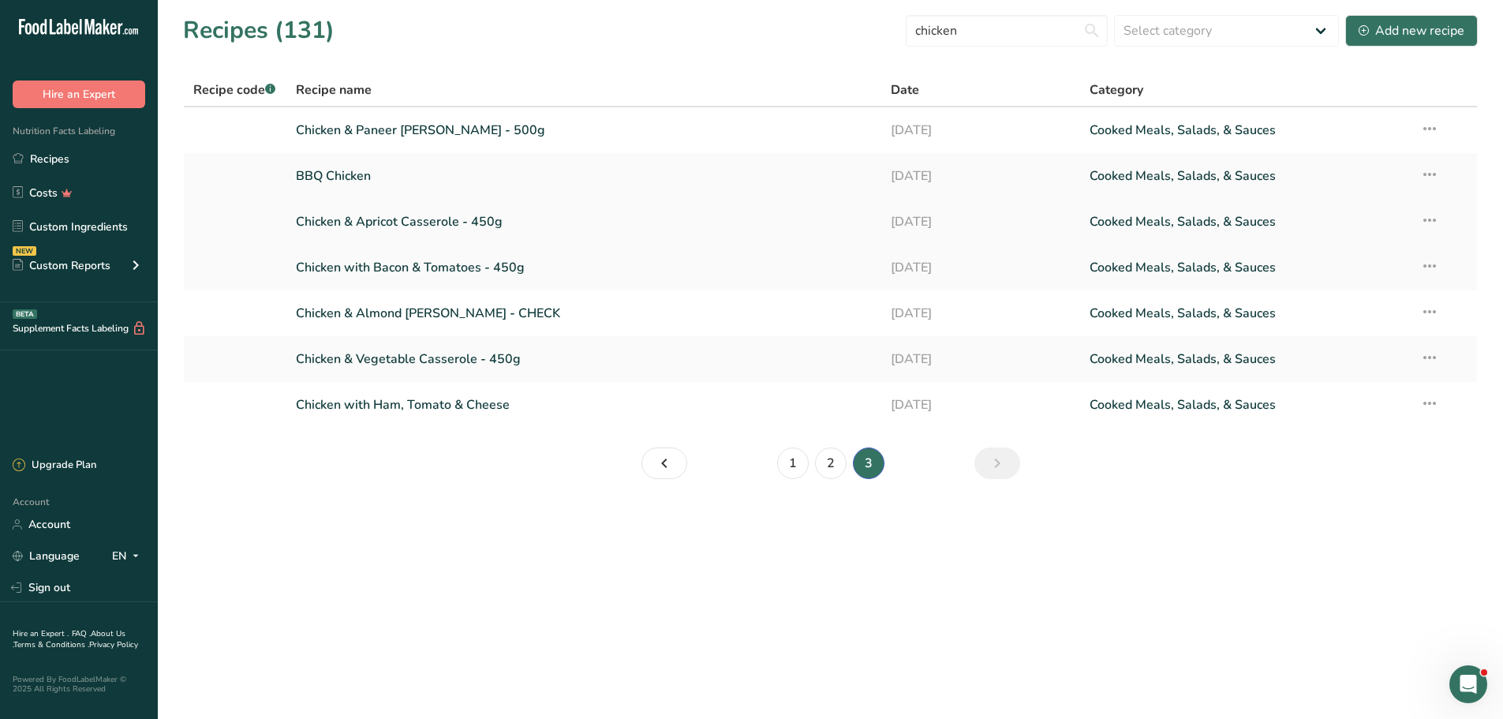
click at [439, 207] on link "Chicken & Apricot Casserole - 450g" at bounding box center [584, 221] width 577 height 33
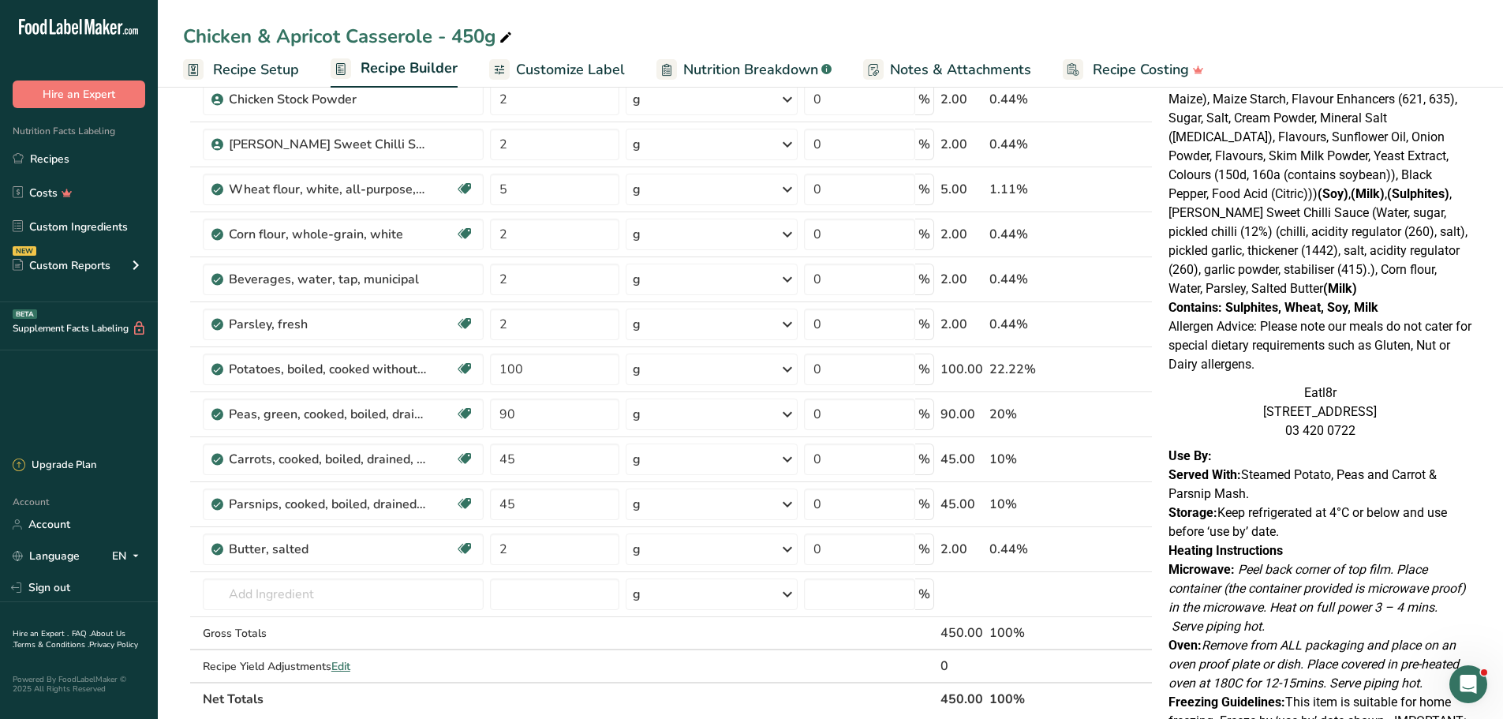
scroll to position [578, 0]
drag, startPoint x: 77, startPoint y: 160, endPoint x: 73, endPoint y: 188, distance: 27.9
click at [77, 160] on link "Recipes" at bounding box center [79, 159] width 158 height 30
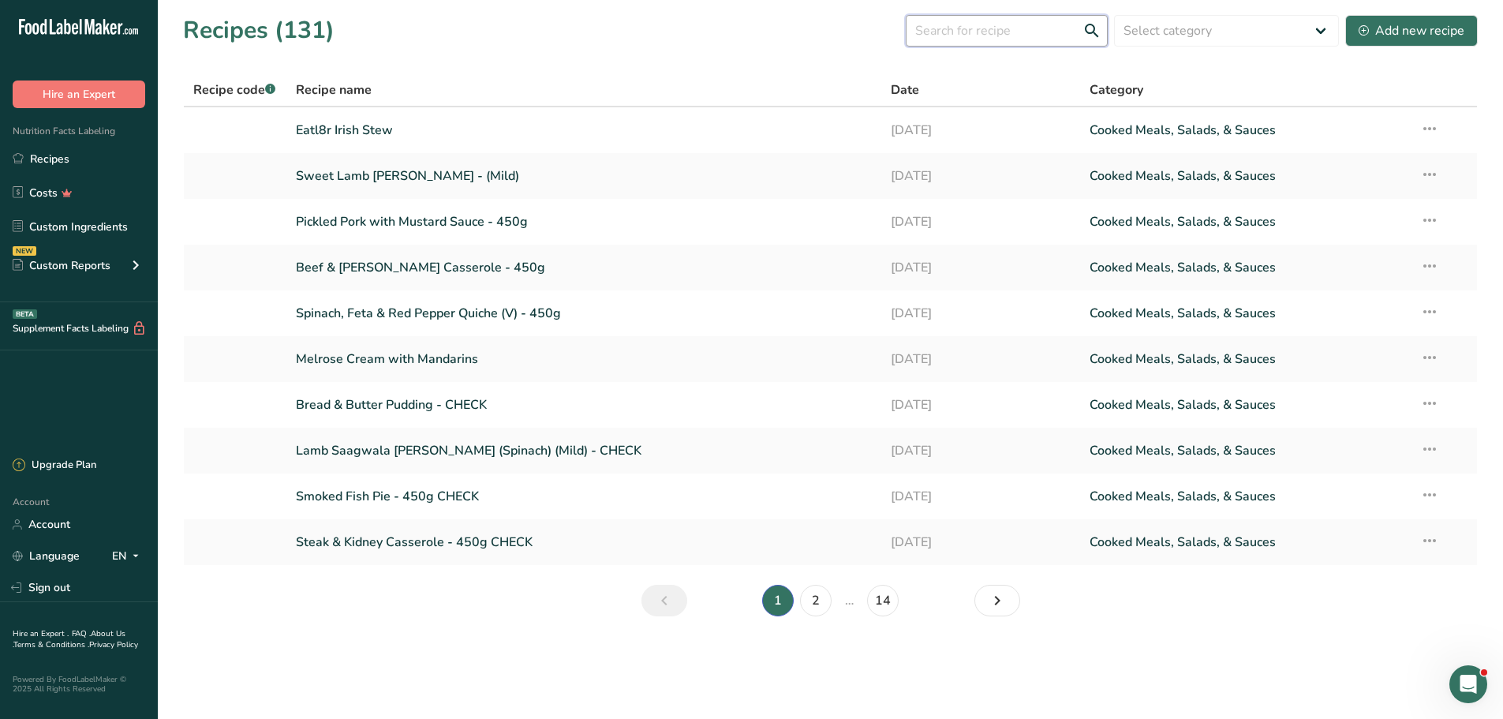
click at [984, 28] on input "text" at bounding box center [1007, 31] width 202 height 32
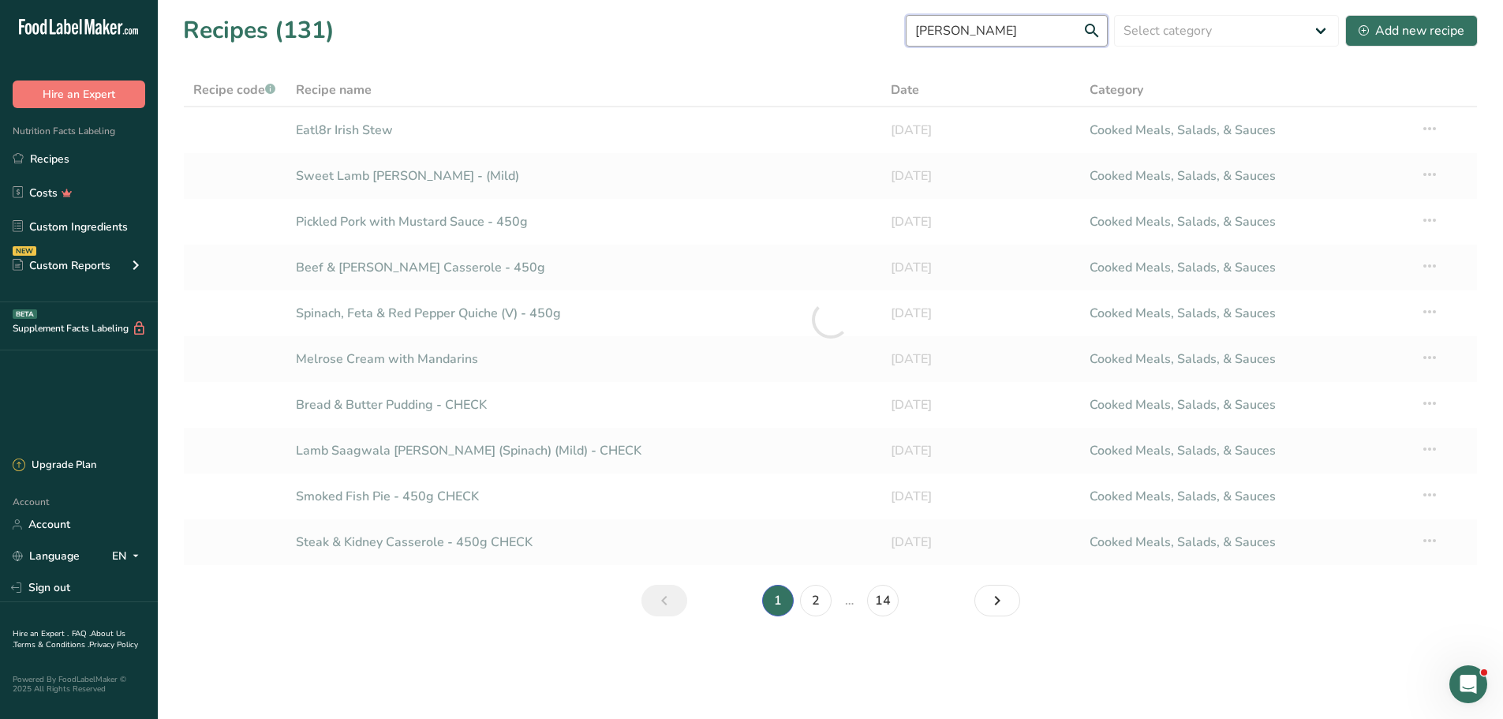
type input "[PERSON_NAME]"
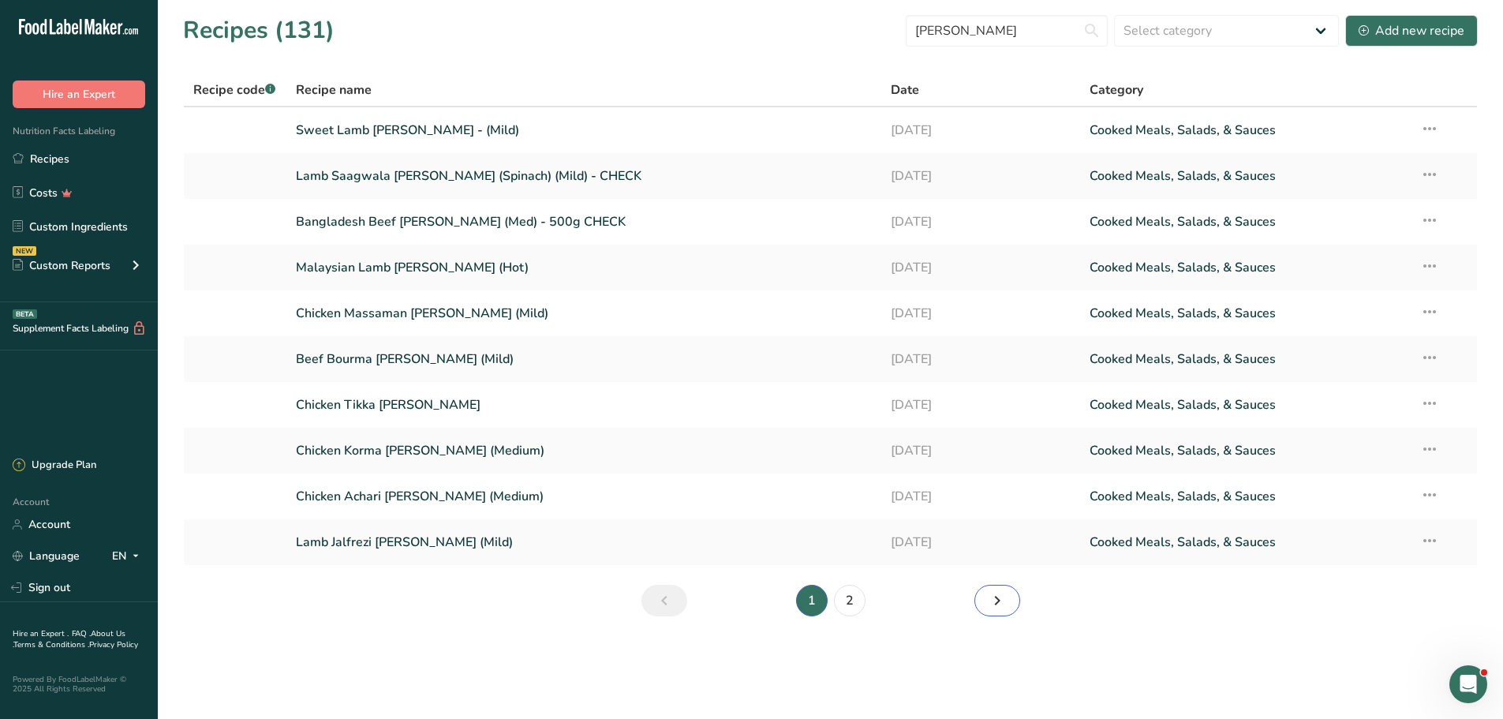
click at [1000, 592] on icon "Next page" at bounding box center [997, 600] width 19 height 28
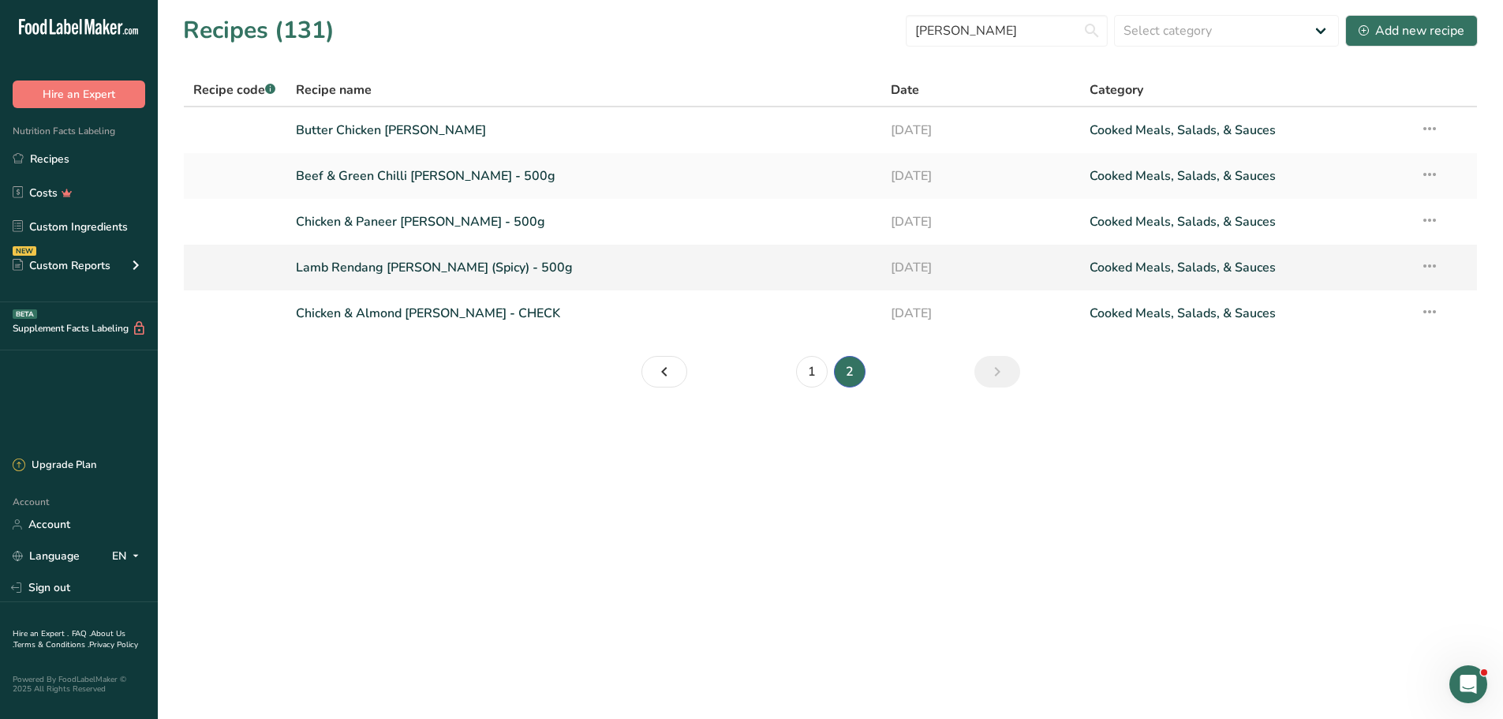
click at [379, 267] on link "Lamb Rendang [PERSON_NAME] (Spicy) - 500g" at bounding box center [584, 267] width 577 height 33
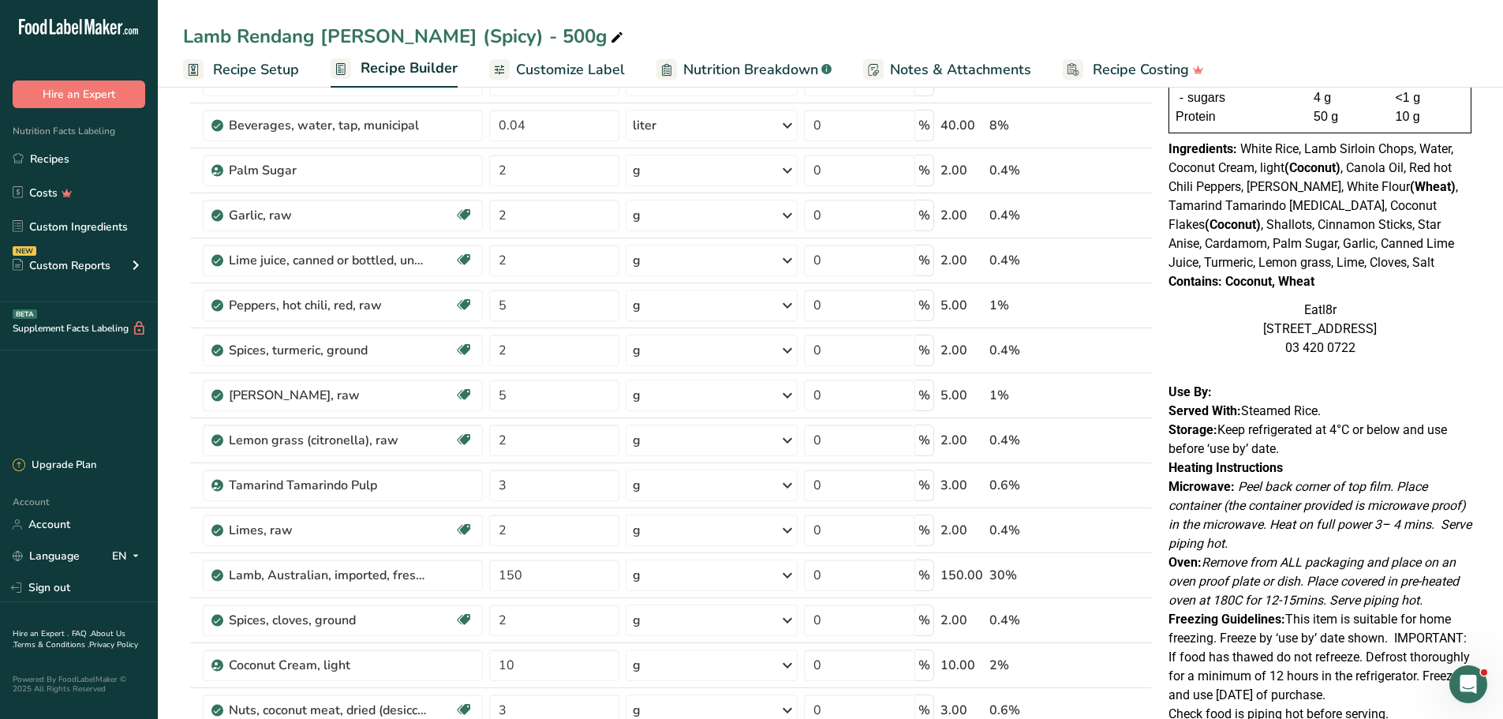
scroll to position [263, 0]
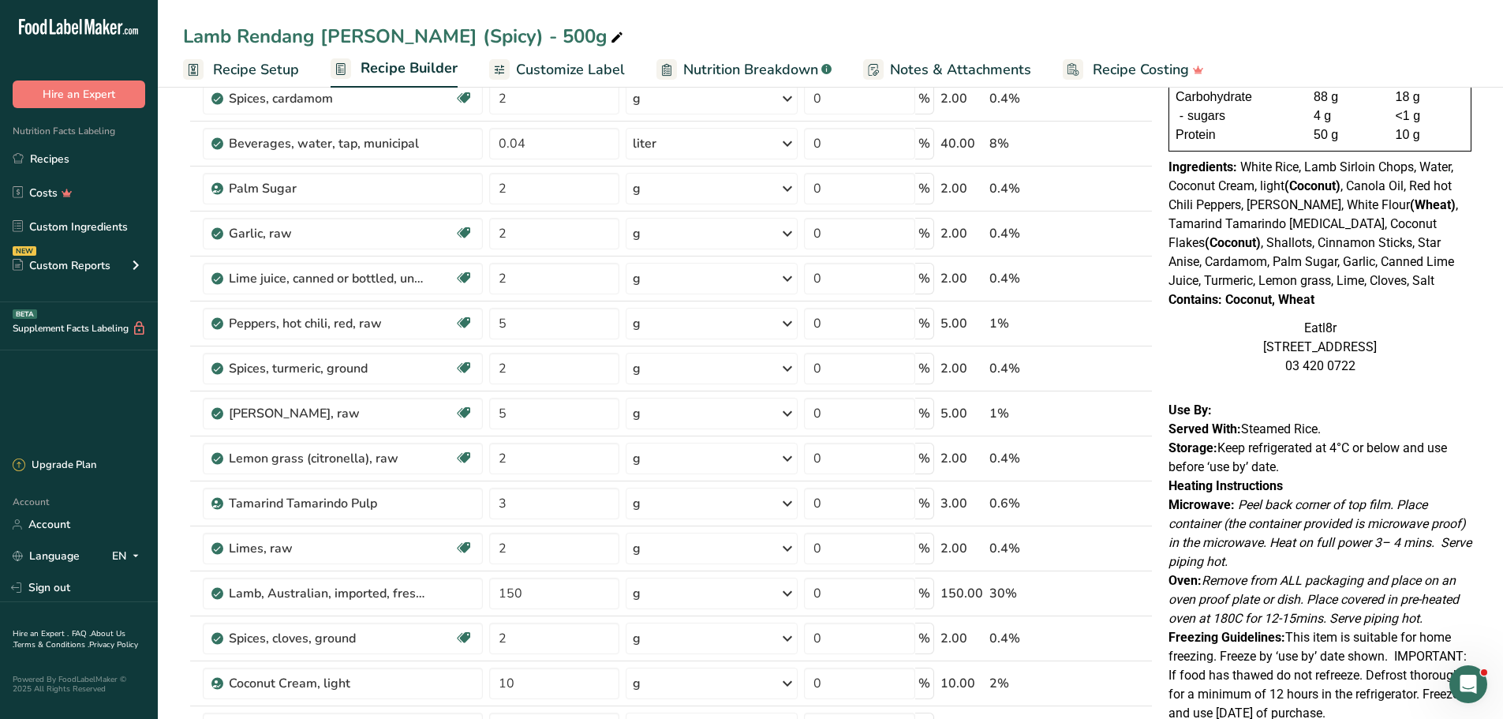
click at [385, 29] on div "Lamb Rendang [PERSON_NAME] (Spicy) - 500g" at bounding box center [404, 36] width 443 height 28
click at [386, 35] on input "Lamb Rendang [PERSON_NAME] (Spicy) - 500g" at bounding box center [830, 36] width 1294 height 28
type input "Lamb Rendang [PERSON_NAME] (A Little Spicy) - 500g"
click at [1384, 316] on div "NUTRITION INFORMATION Servings Per Package: 1 Serving Size: 500g (500g) Average…" at bounding box center [1320, 113] width 316 height 537
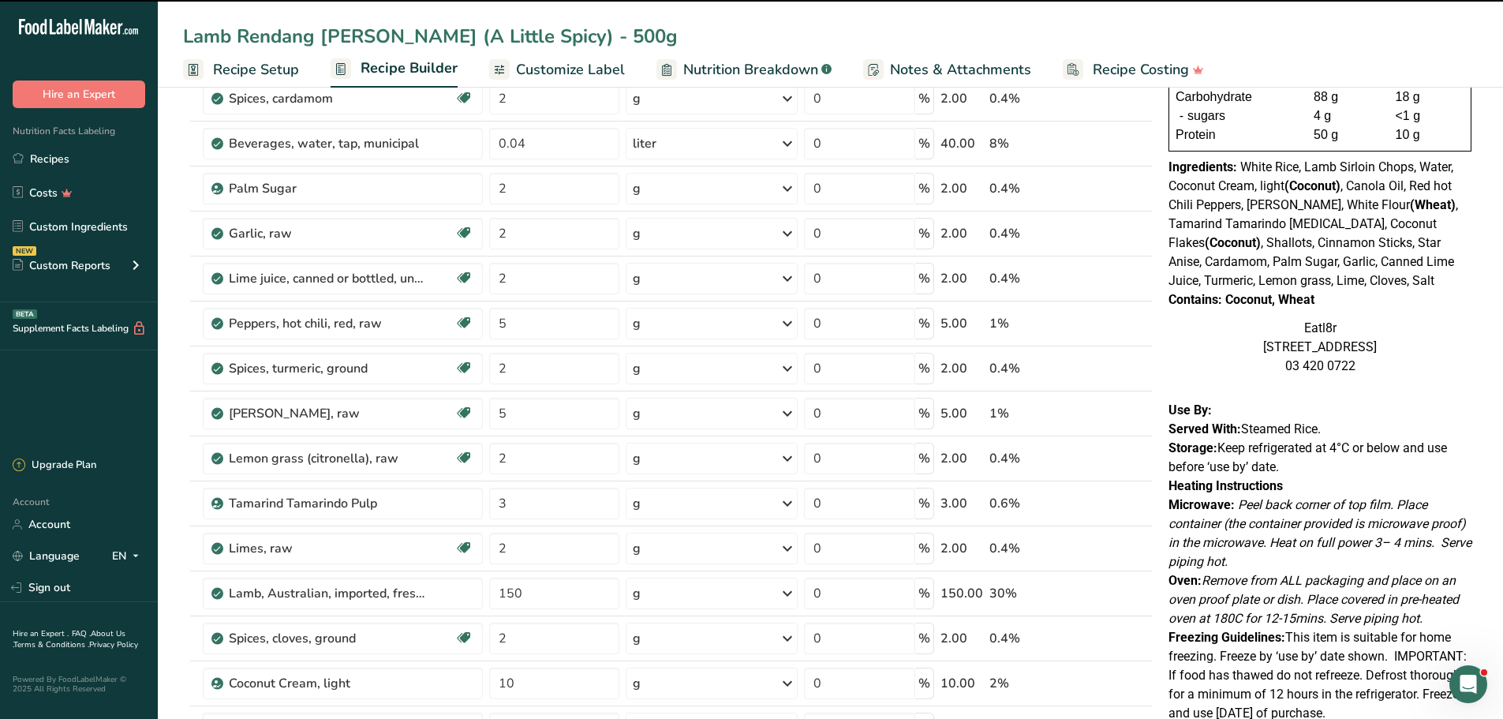
scroll to position [0, 0]
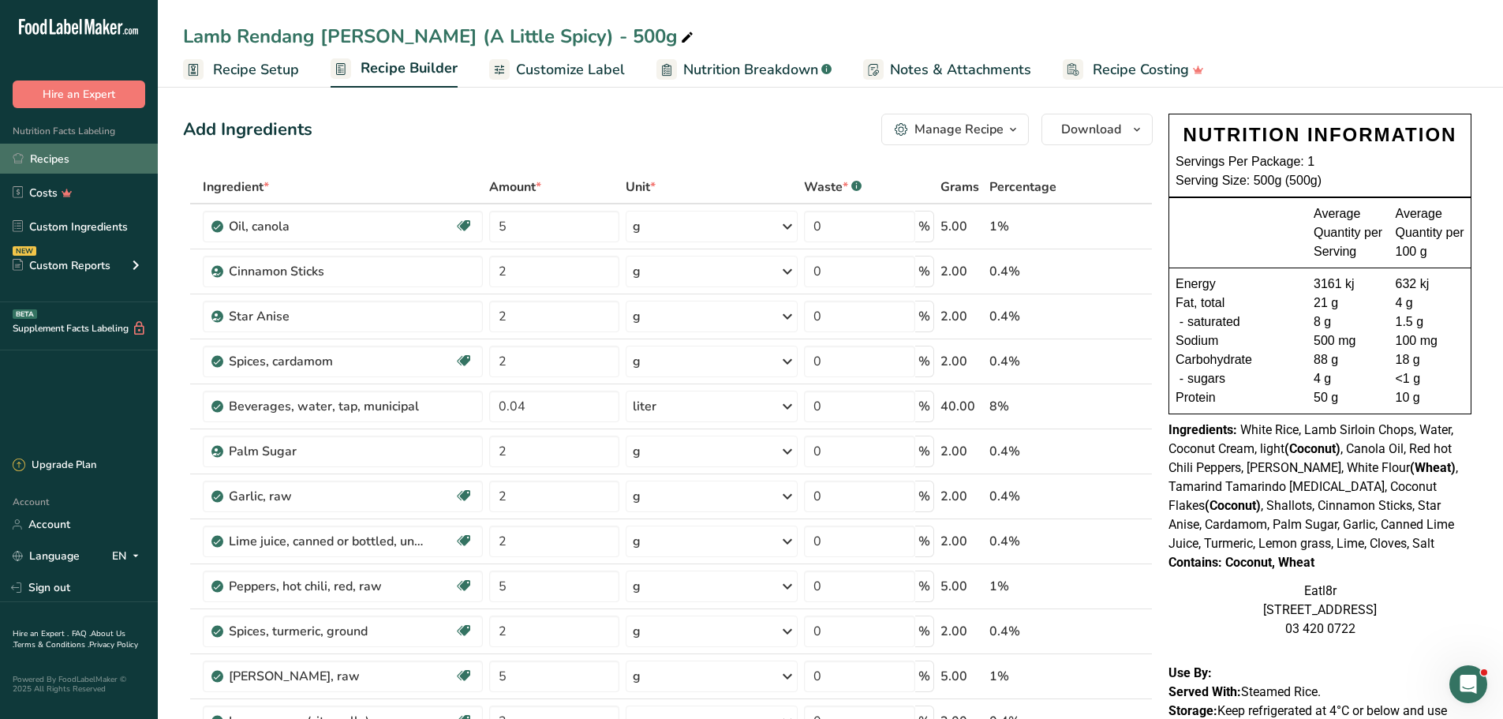
drag, startPoint x: 64, startPoint y: 152, endPoint x: 124, endPoint y: 155, distance: 60.0
click at [64, 152] on link "Recipes" at bounding box center [79, 159] width 158 height 30
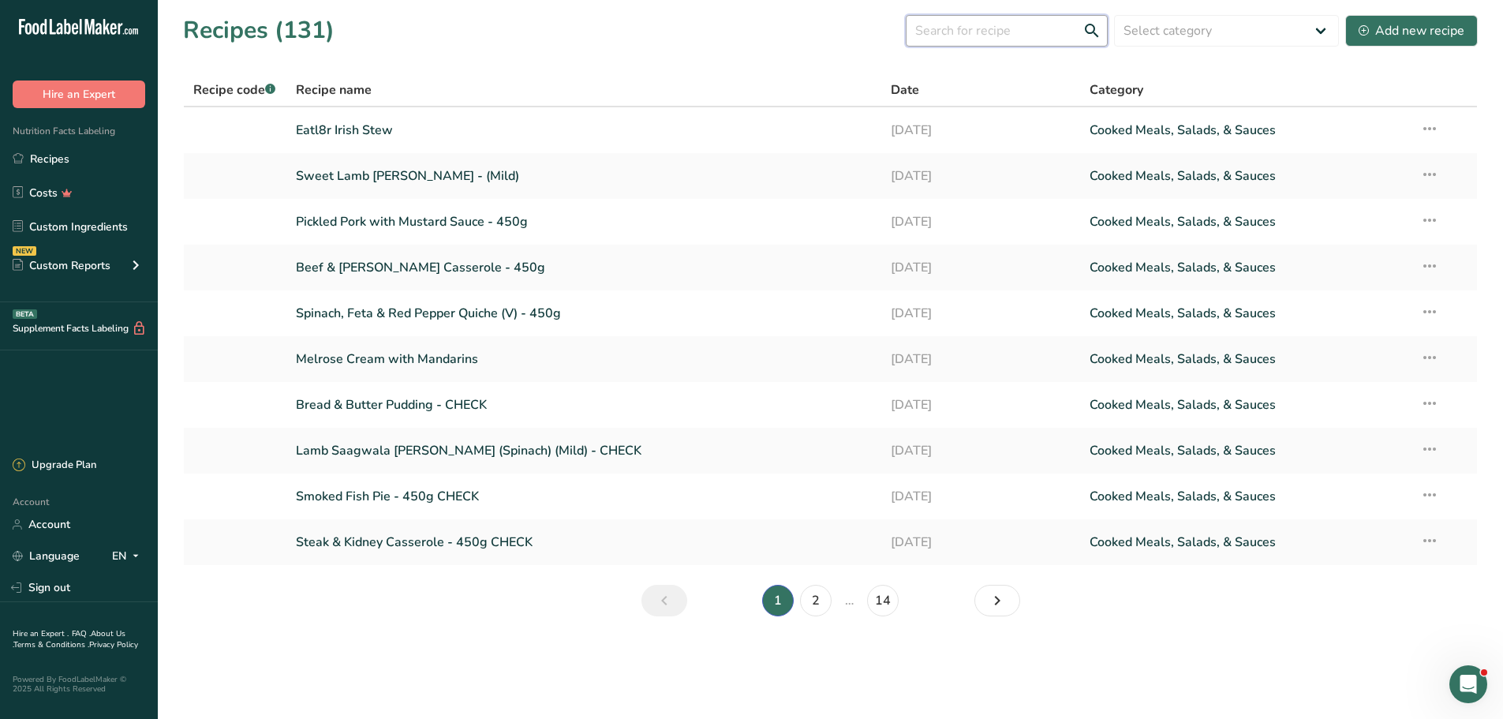
click at [932, 28] on input "text" at bounding box center [1007, 31] width 202 height 32
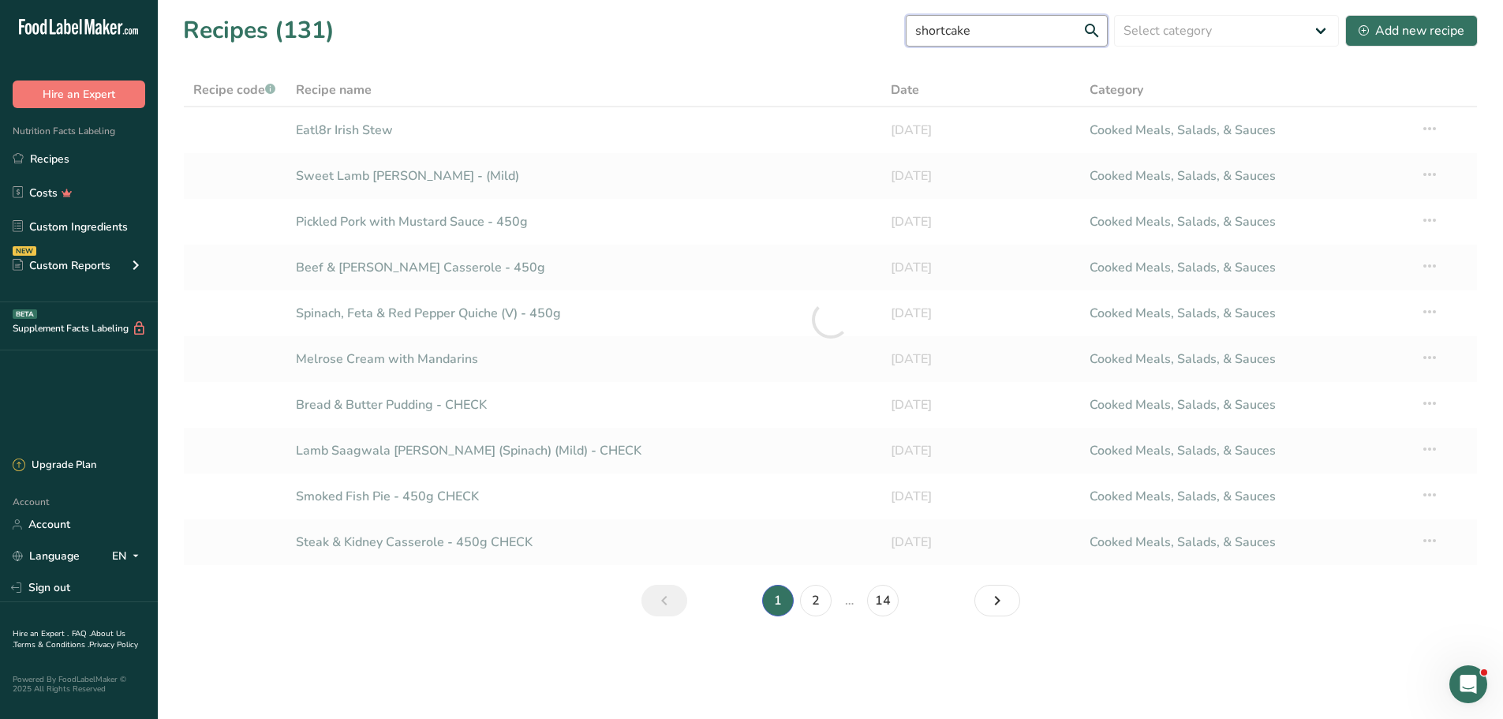
type input "shortcake"
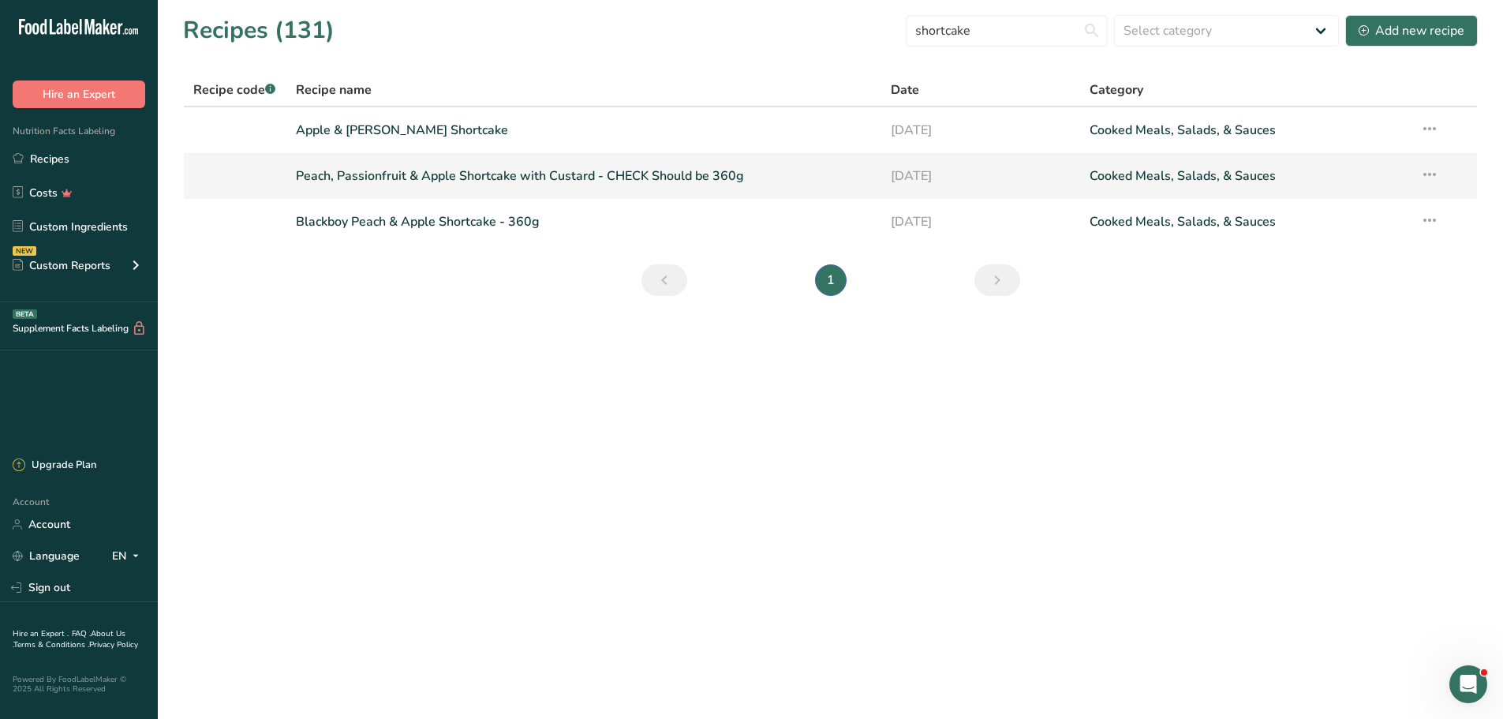
click at [379, 175] on link "Peach, Passionfruit & Apple Shortcake with Custard - CHECK Should be 360g" at bounding box center [584, 175] width 577 height 33
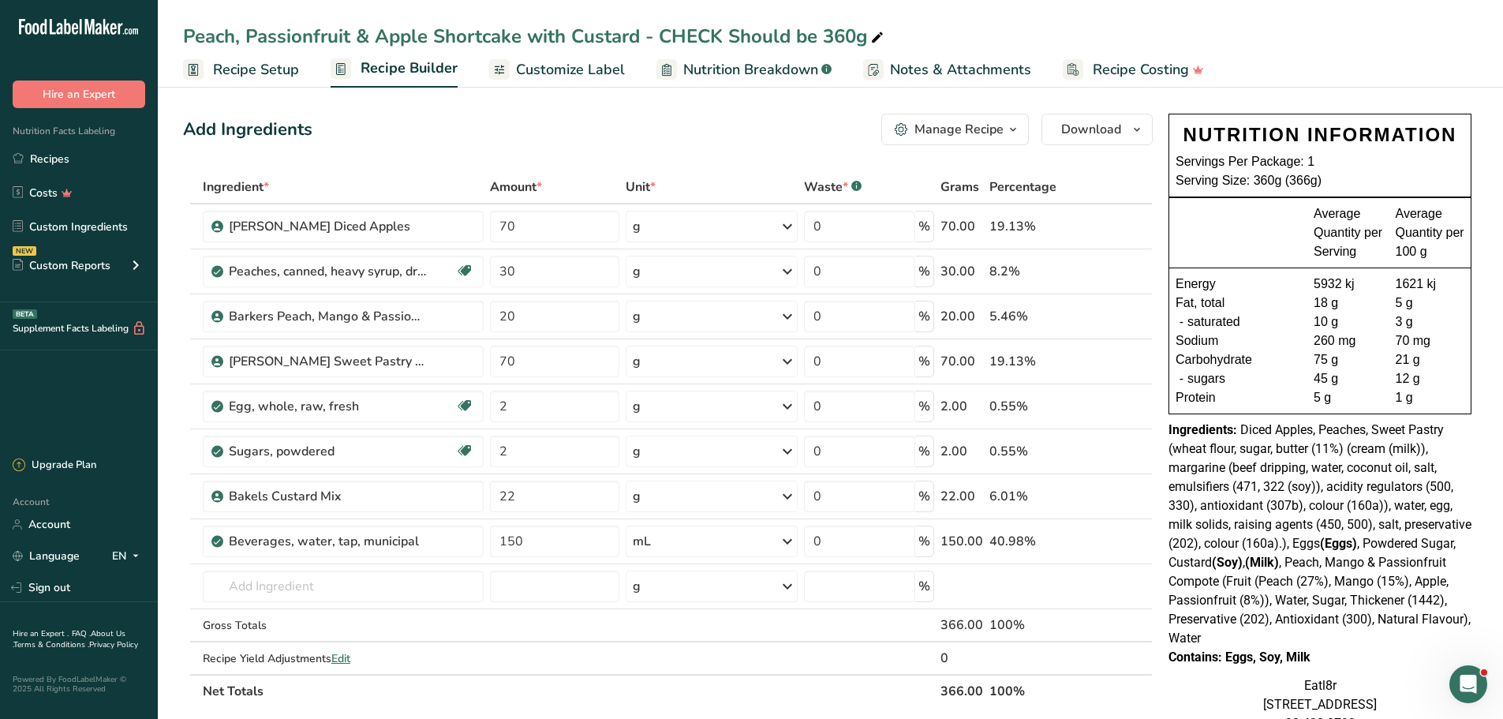
click at [1009, 125] on icon "button" at bounding box center [1012, 130] width 13 height 20
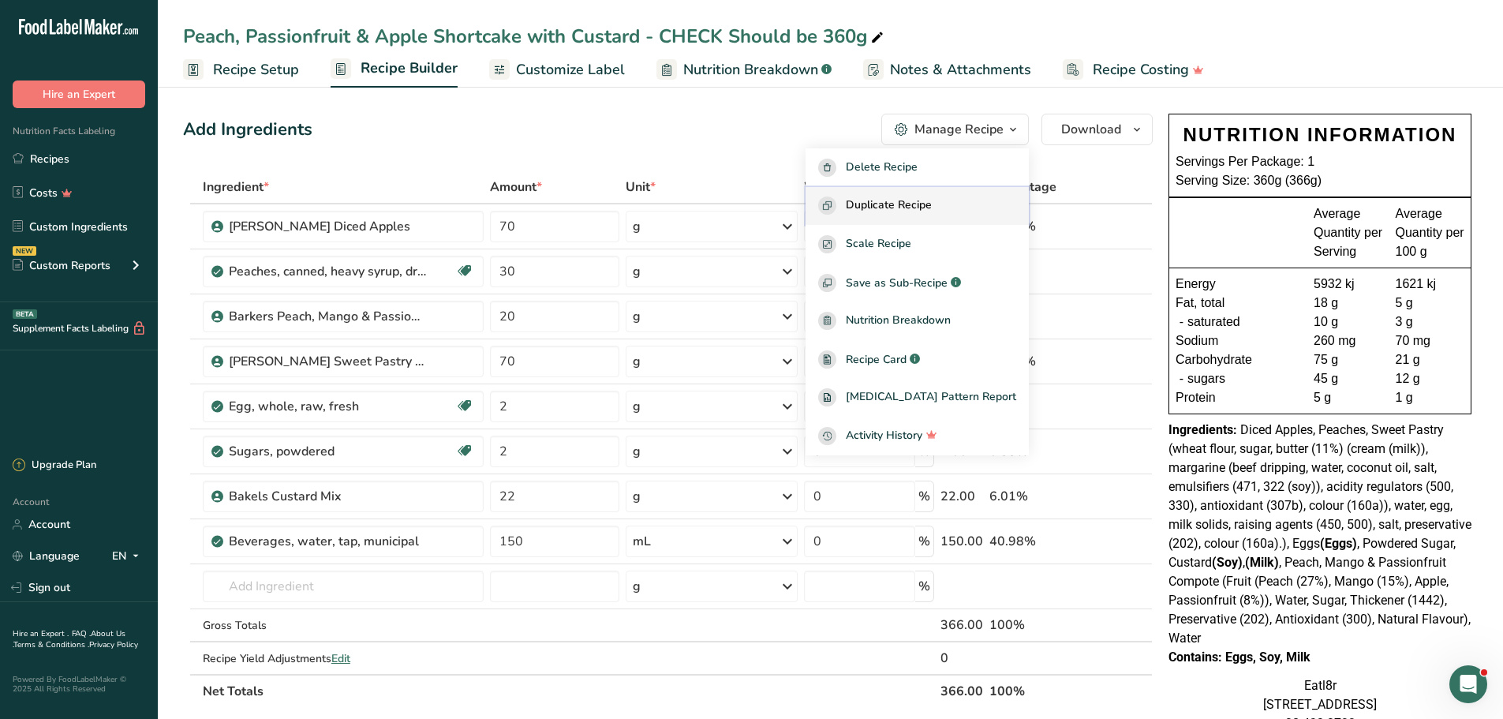
click at [907, 206] on span "Duplicate Recipe" at bounding box center [889, 205] width 86 height 18
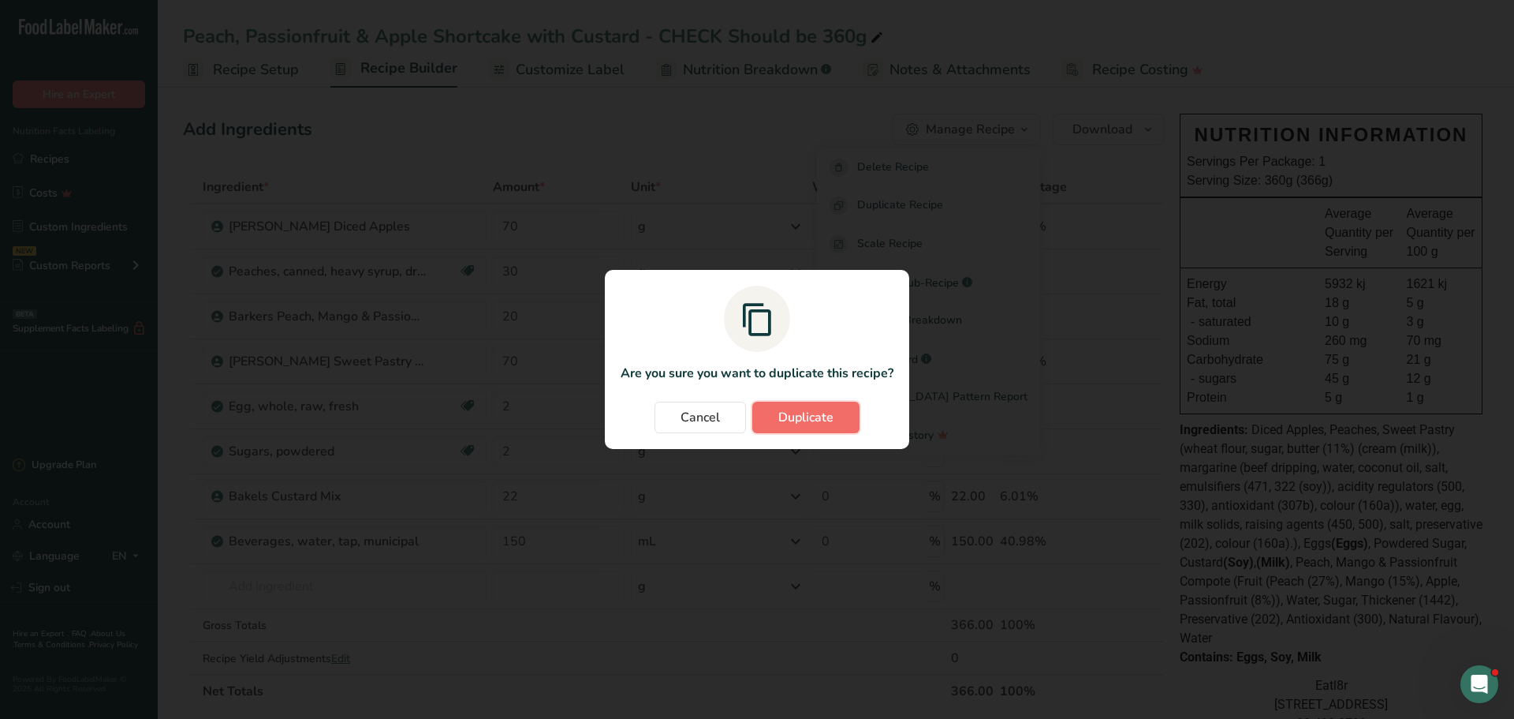
click at [818, 414] on span "Duplicate" at bounding box center [806, 417] width 55 height 19
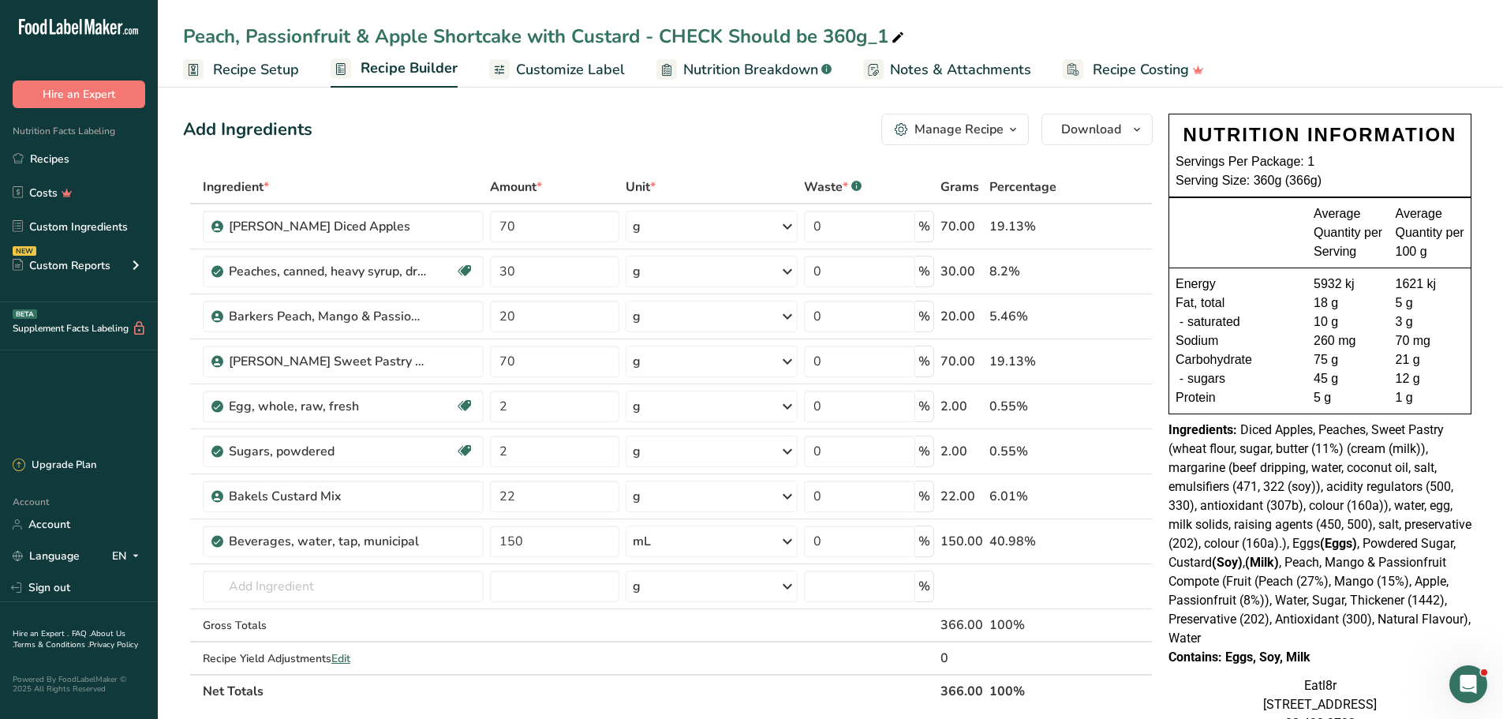
click at [289, 40] on div "Peach, Passionfruit & Apple Shortcake with Custard - CHECK Should be 360g_1" at bounding box center [545, 36] width 724 height 28
drag, startPoint x: 237, startPoint y: 35, endPoint x: 351, endPoint y: 35, distance: 114.4
click at [351, 35] on input "Peach, Passionfruit & Apple Shortcake with Custard - CHECK Should be 360g_1" at bounding box center [830, 36] width 1294 height 28
click at [768, 32] on input "Peach & Apple Shortcake with Custard - CHECK Should be 360g_1" at bounding box center [830, 36] width 1294 height 28
drag, startPoint x: 700, startPoint y: 36, endPoint x: 547, endPoint y: 41, distance: 153.1
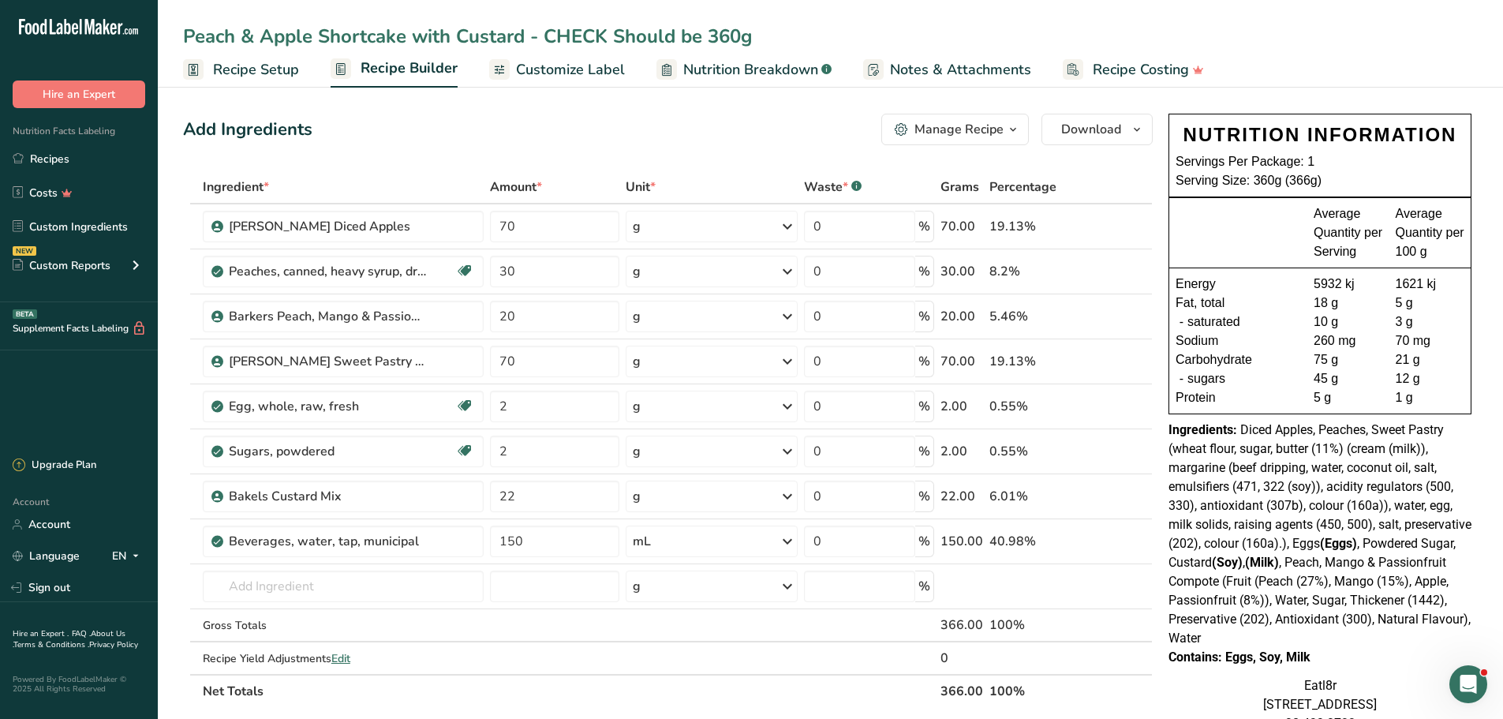
click at [547, 41] on input "Peach & Apple Shortcake with Custard - CHECK Should be 360g" at bounding box center [830, 36] width 1294 height 28
type input "Peach & Apple Shortcake with Custard - 360g"
click at [58, 154] on link "Recipes" at bounding box center [79, 159] width 158 height 30
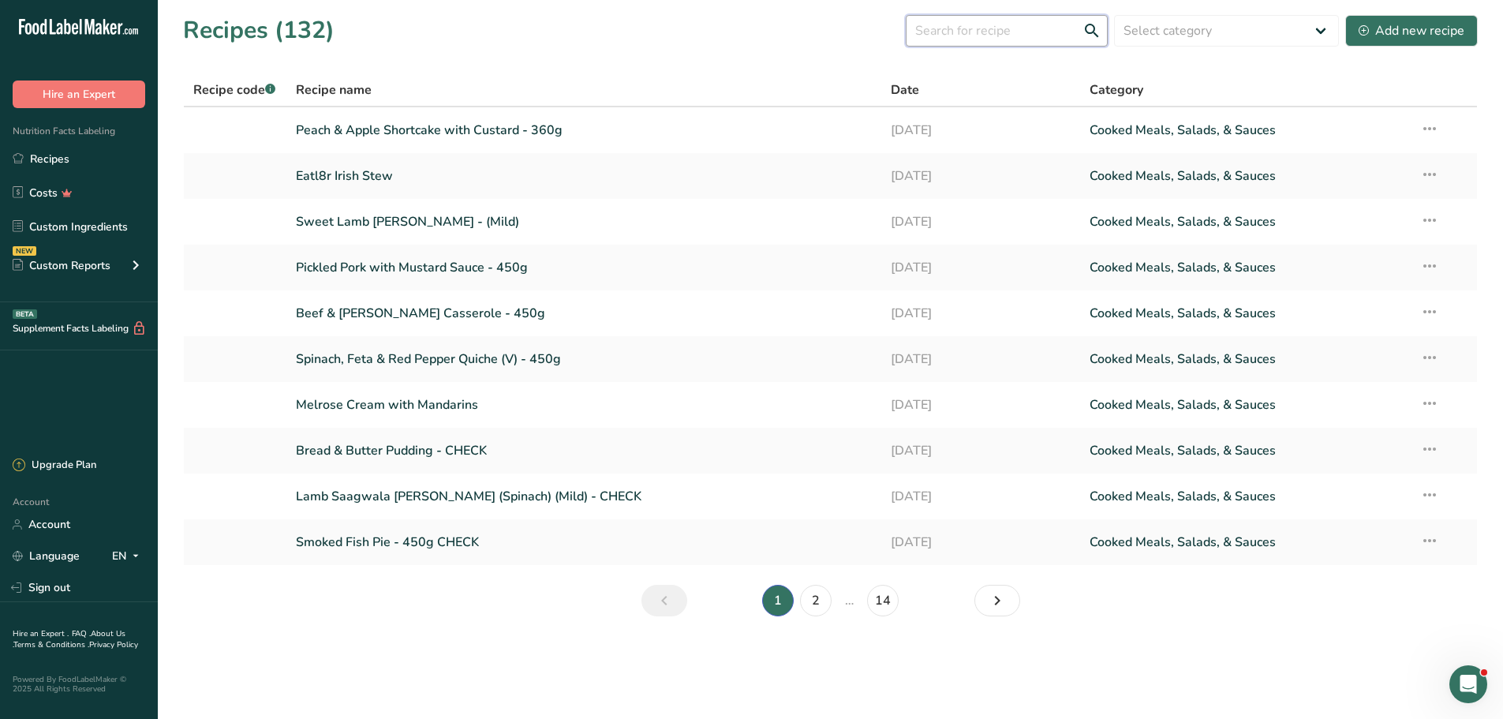
click at [999, 23] on input "text" at bounding box center [1007, 31] width 202 height 32
type input "salad"
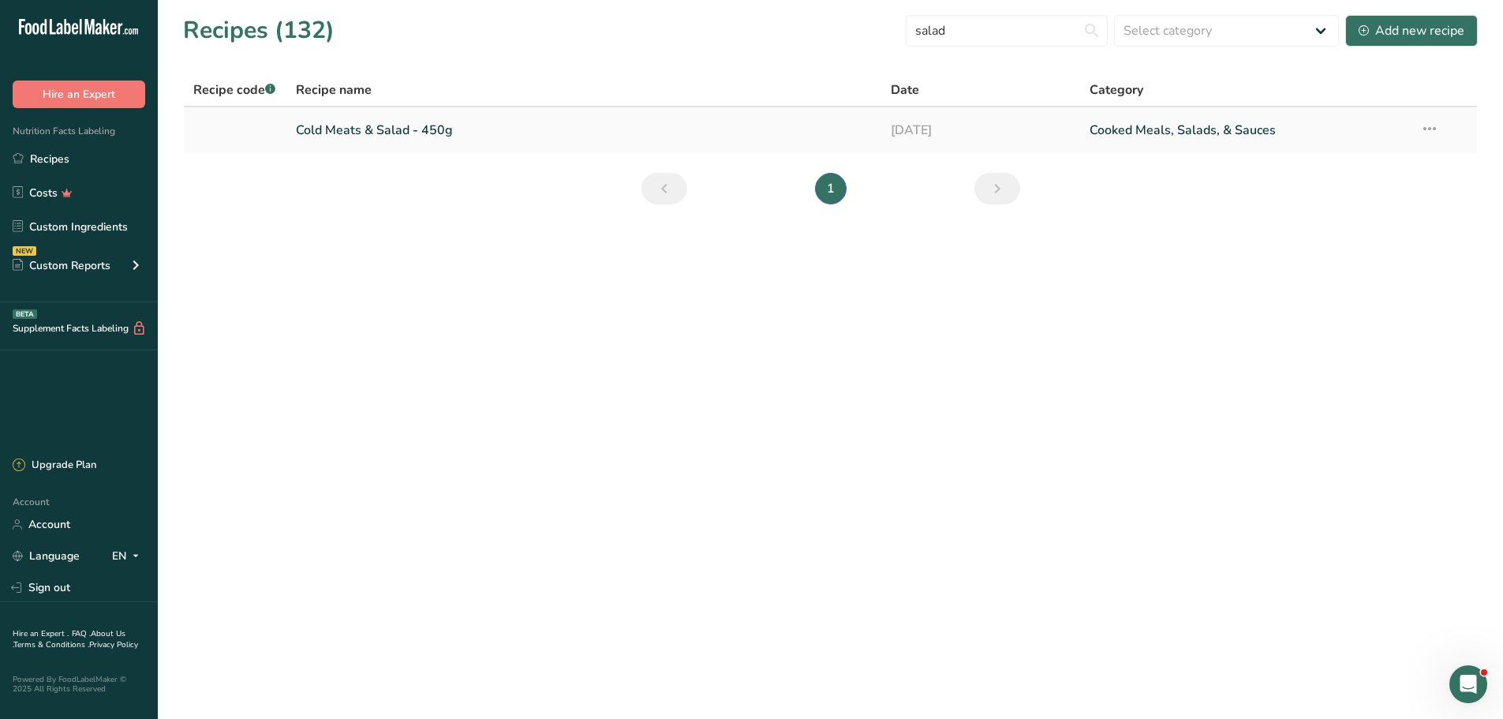
click at [363, 132] on link "Cold Meats & Salad - 450g" at bounding box center [584, 130] width 577 height 33
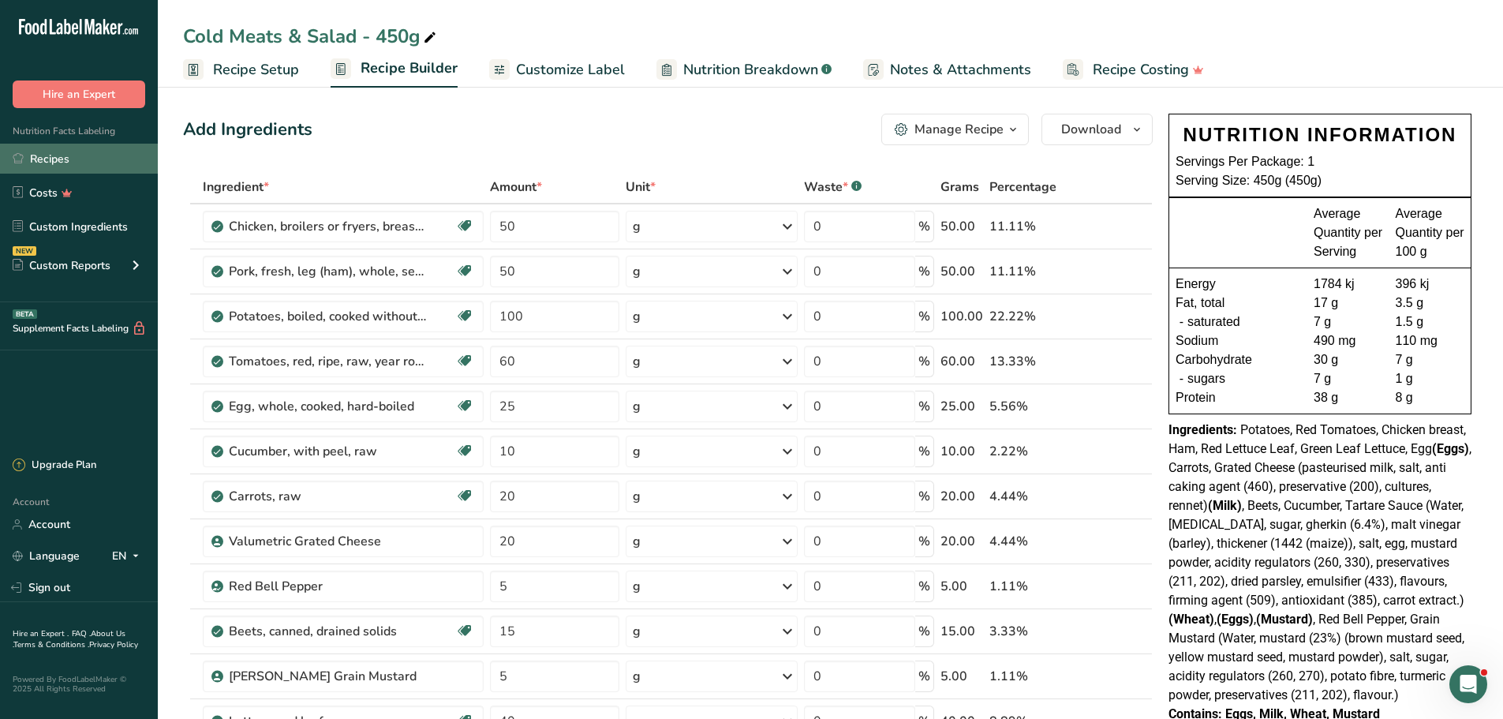
click at [23, 155] on icon at bounding box center [18, 158] width 10 height 10
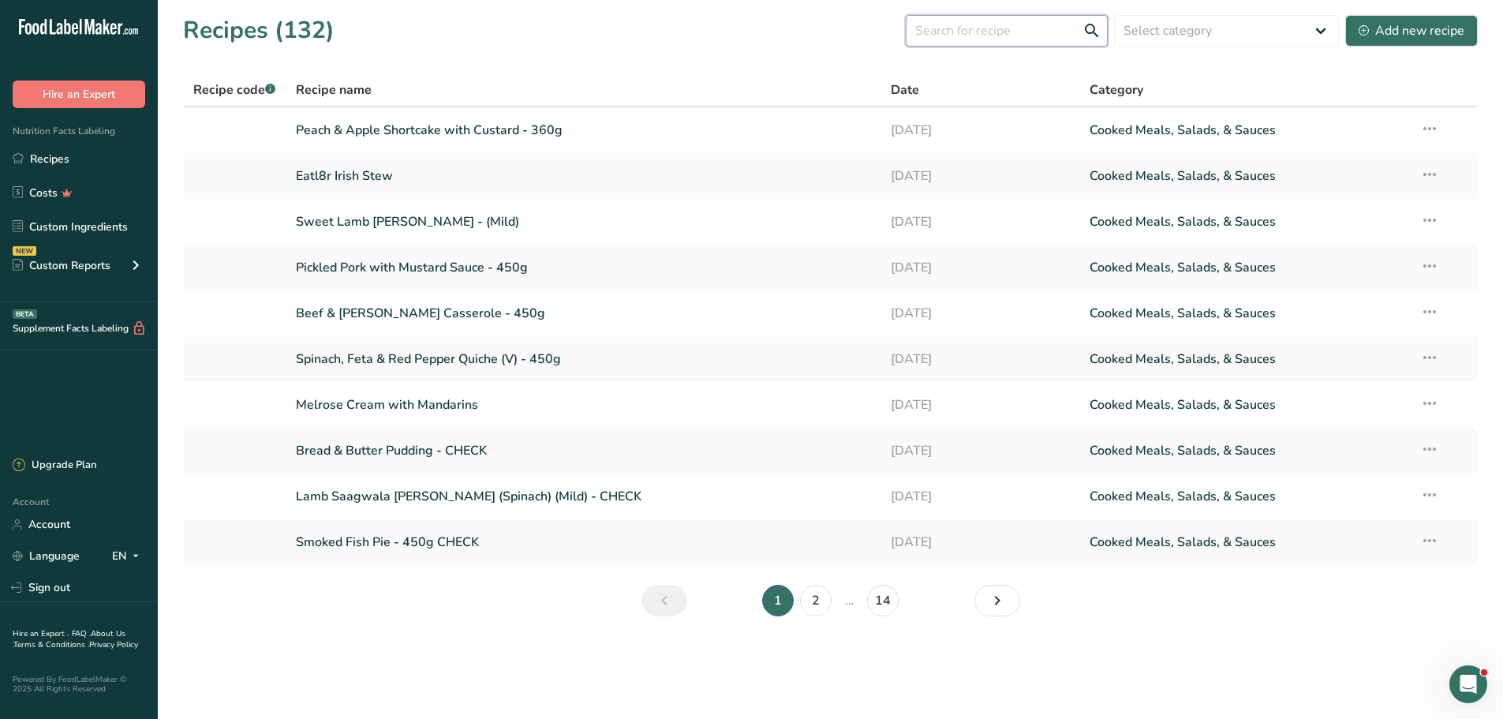
click at [932, 28] on input "text" at bounding box center [1007, 31] width 202 height 32
type input "cheese"
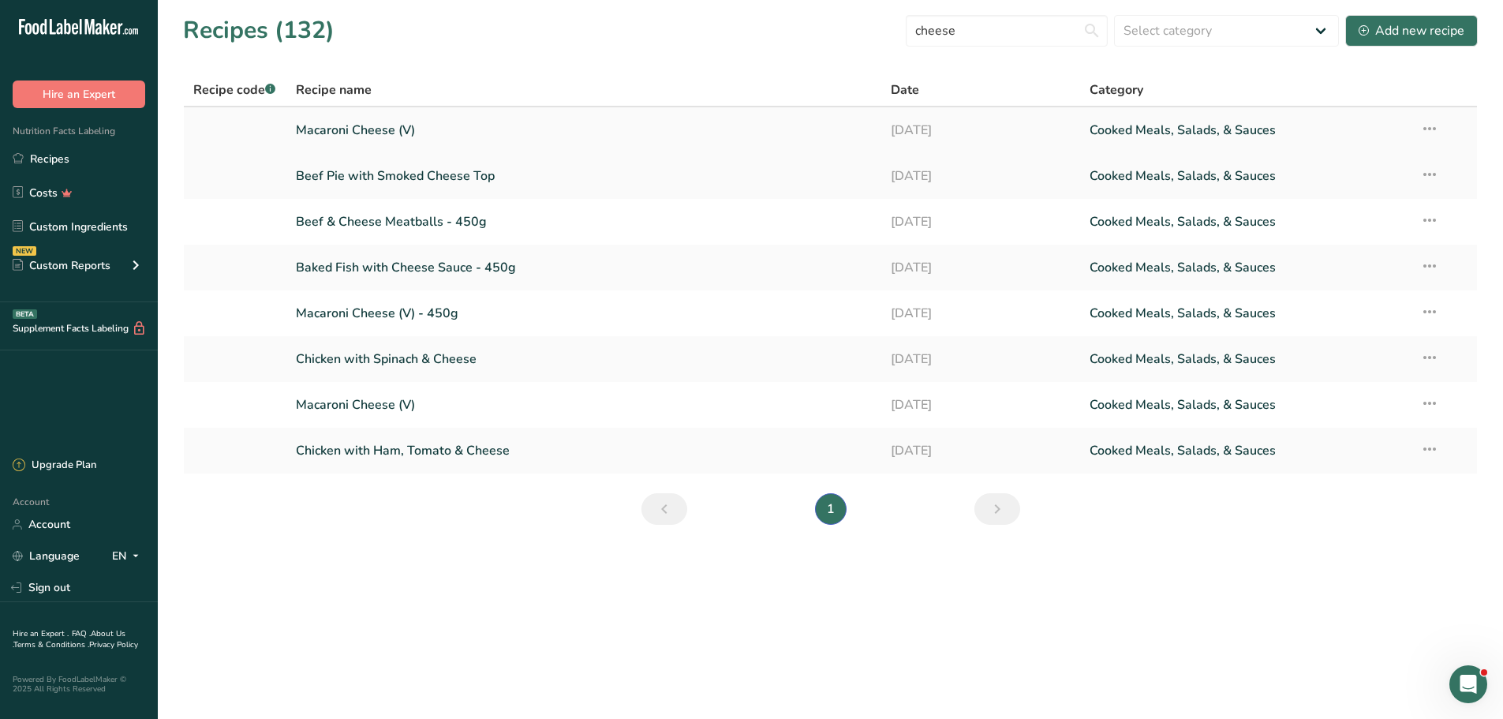
click at [346, 125] on link "Macaroni Cheese (V)" at bounding box center [584, 130] width 577 height 33
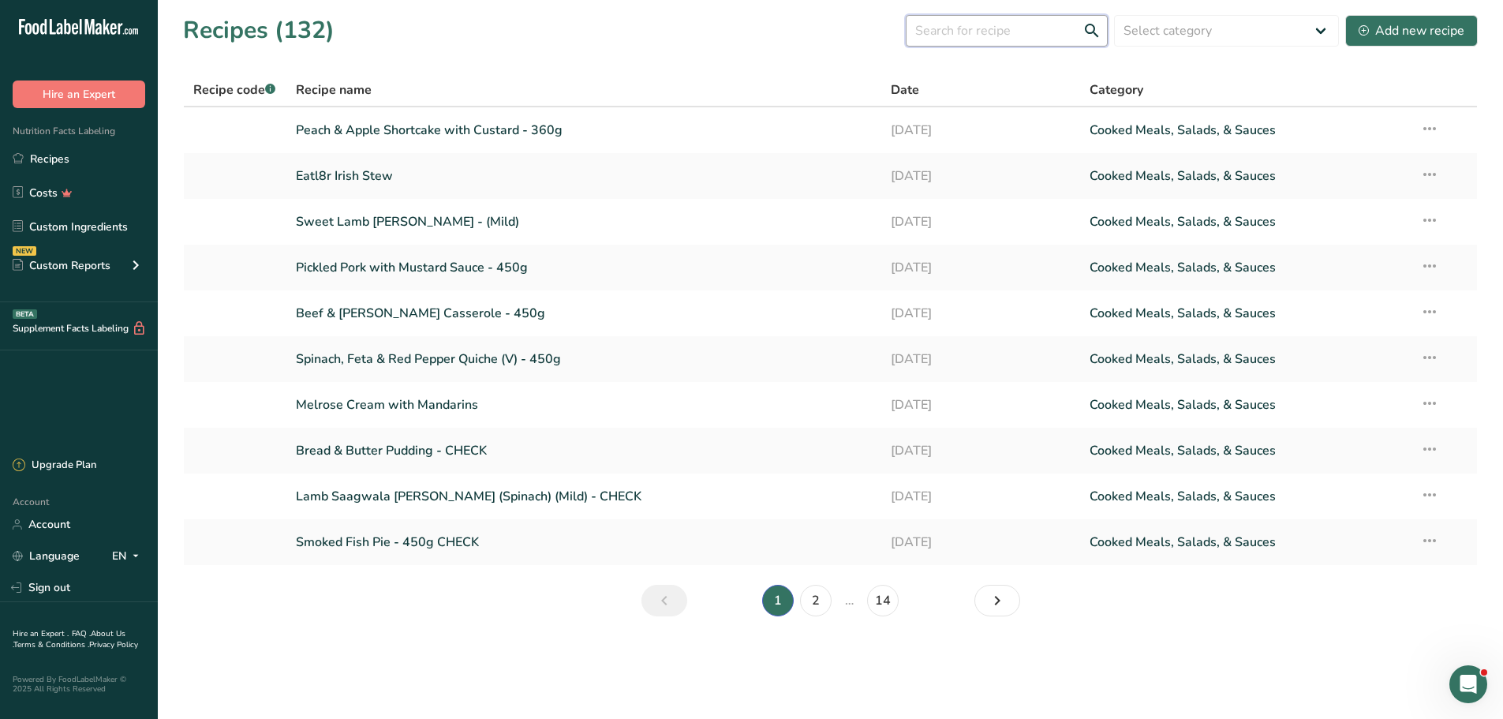
click at [975, 30] on input "text" at bounding box center [1007, 31] width 202 height 32
type input "cheese"
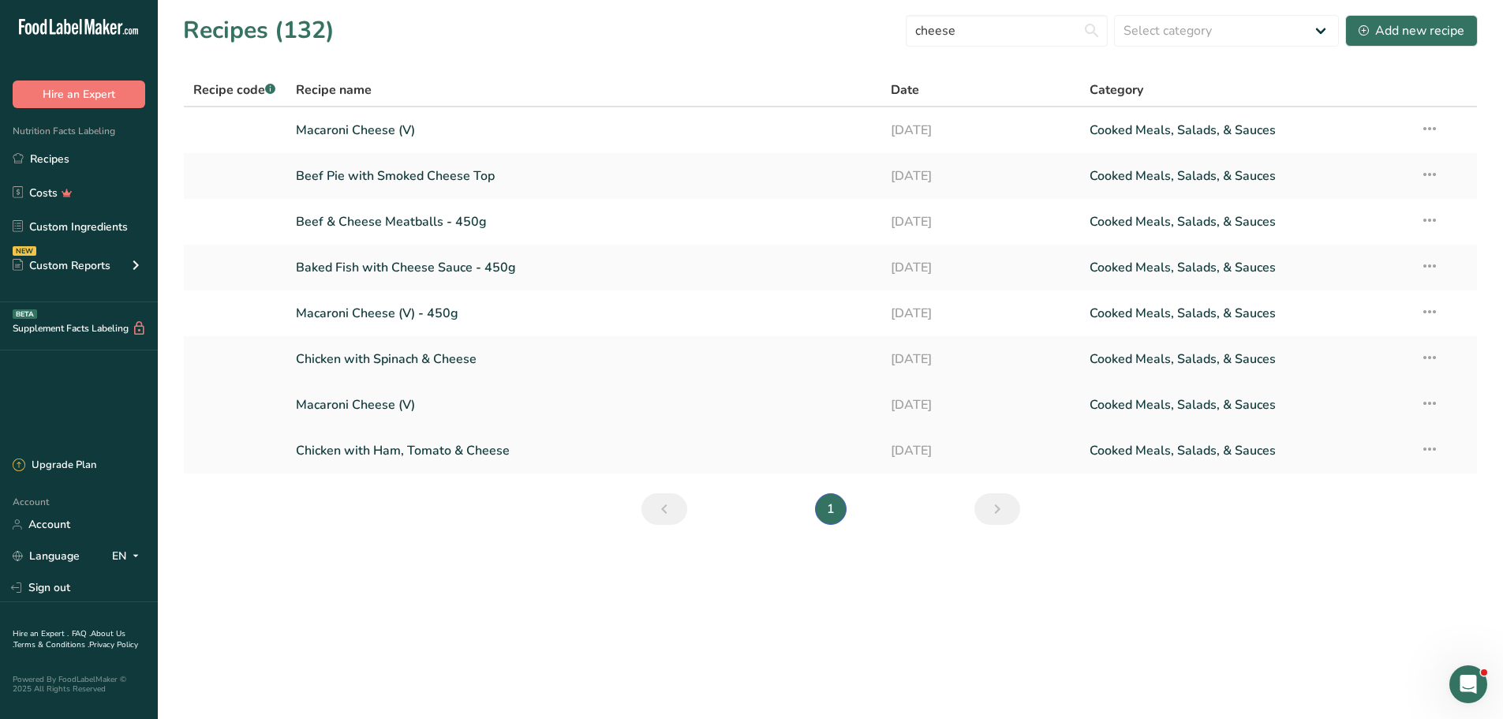
click at [379, 405] on link "Macaroni Cheese (V)" at bounding box center [584, 404] width 577 height 33
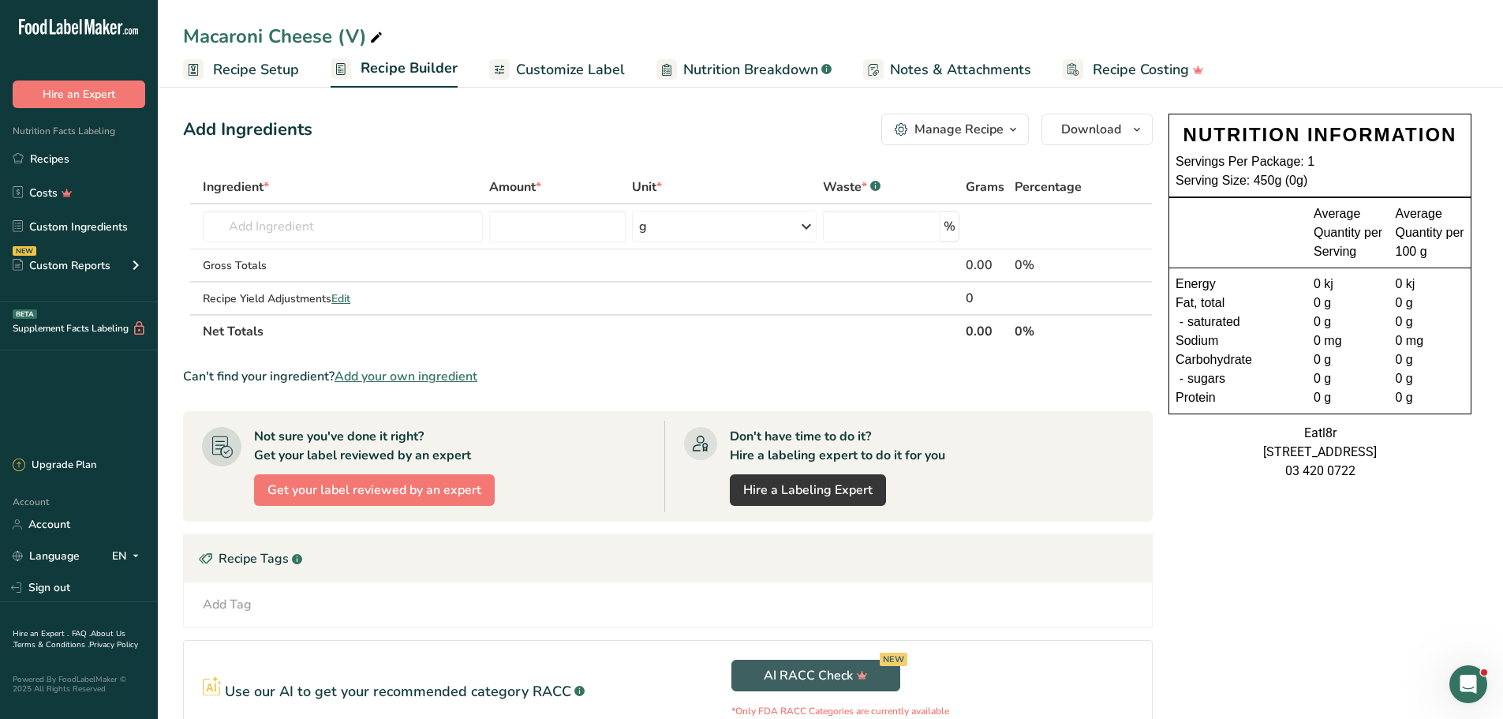
click at [1014, 129] on icon "button" at bounding box center [1012, 130] width 13 height 20
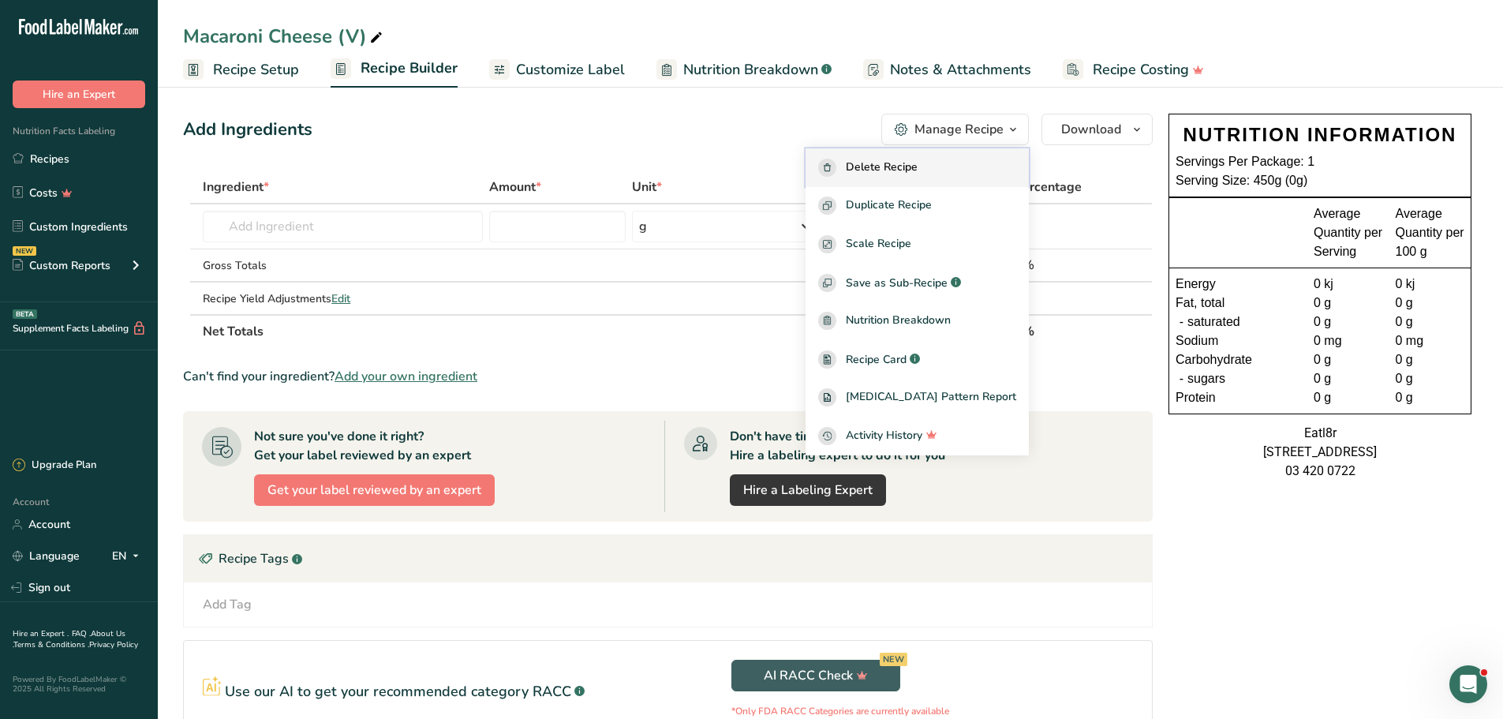
click at [917, 165] on span "Delete Recipe" at bounding box center [882, 168] width 72 height 18
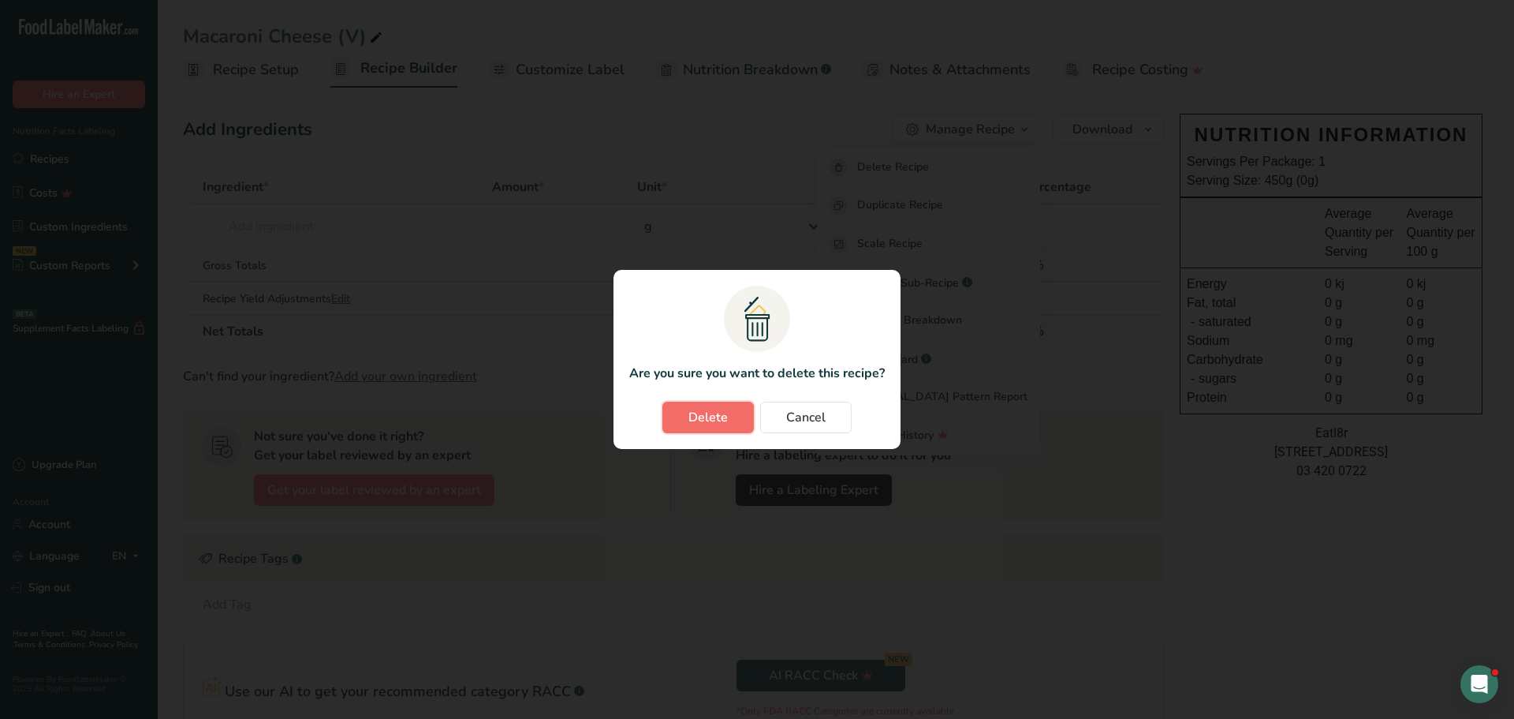
click at [685, 422] on button "Delete" at bounding box center [708, 417] width 91 height 32
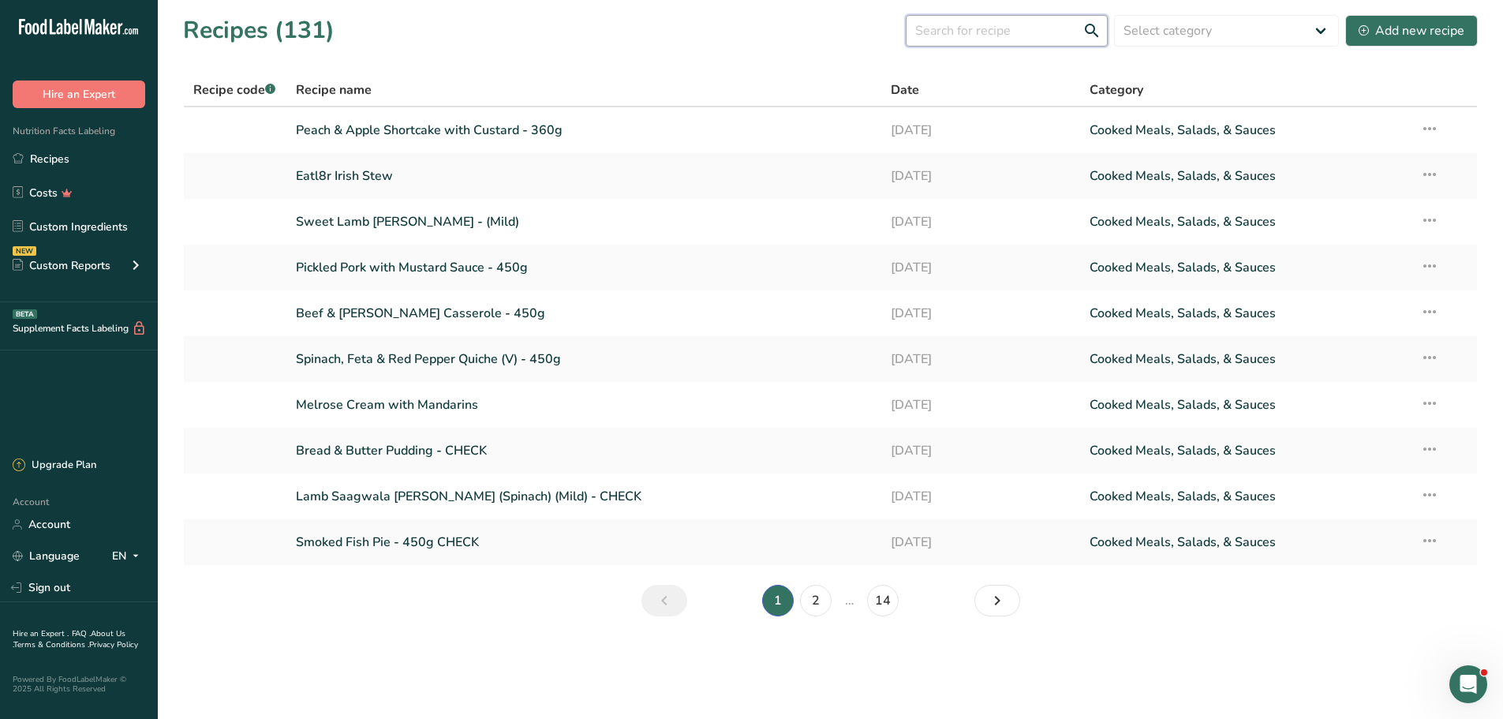
click at [984, 28] on input "text" at bounding box center [1007, 31] width 202 height 32
type input "cheese"
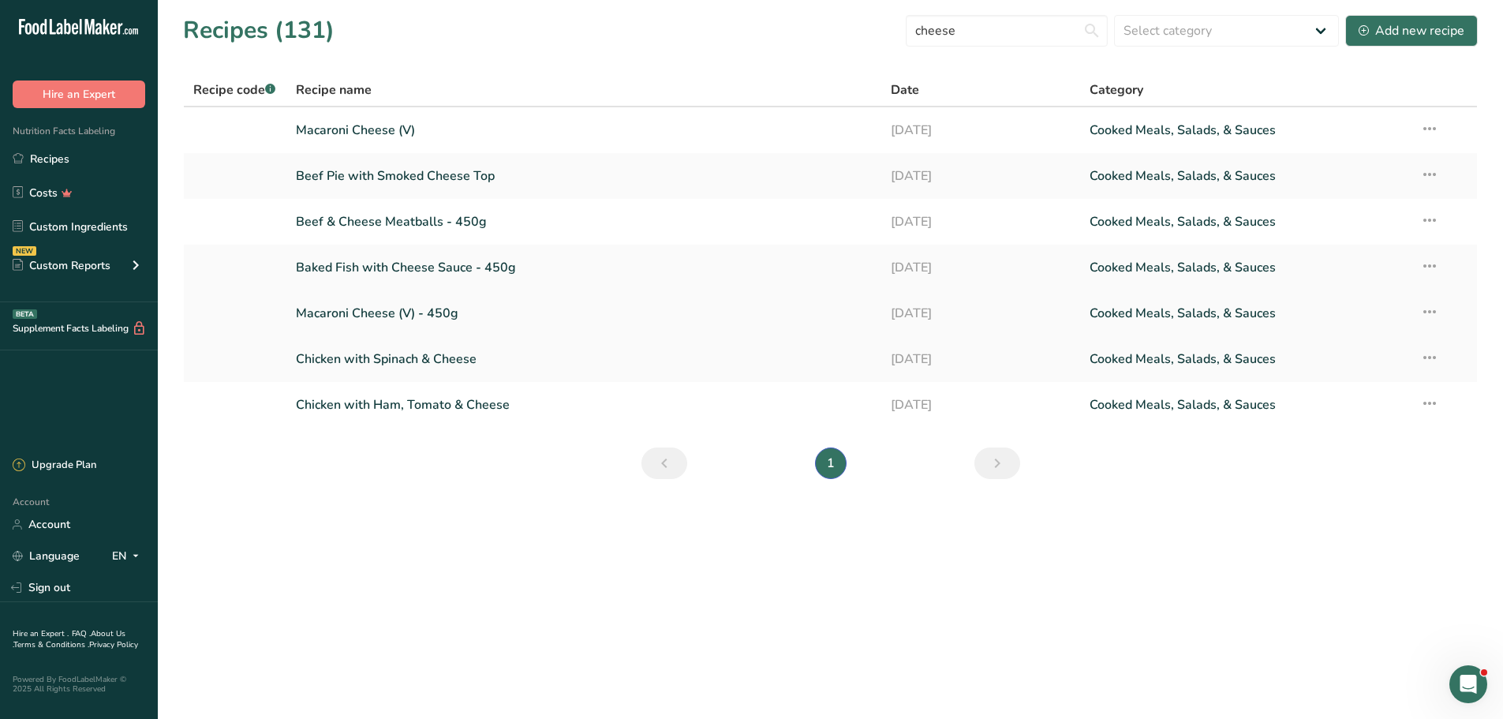
click at [375, 297] on link "Macaroni Cheese (V) - 450g" at bounding box center [584, 313] width 577 height 33
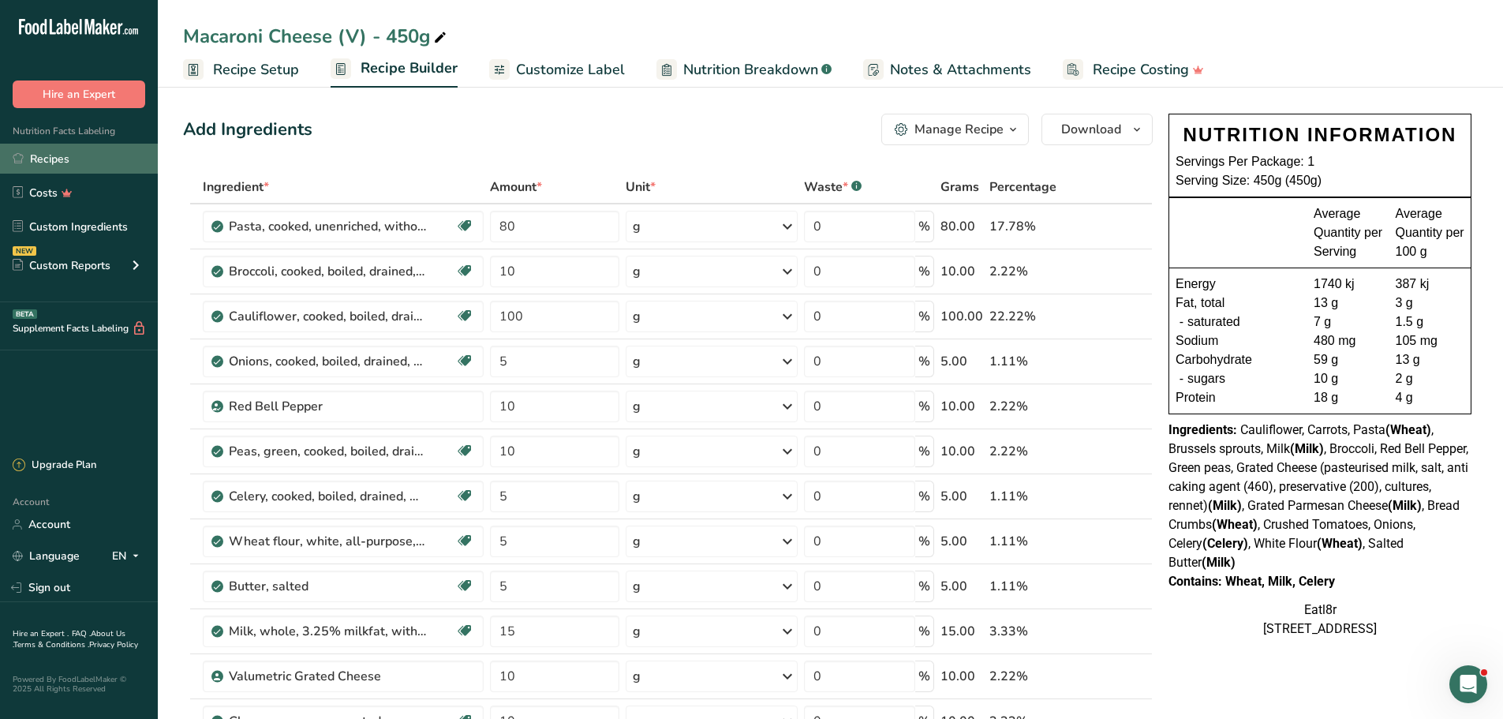
click at [64, 157] on link "Recipes" at bounding box center [79, 159] width 158 height 30
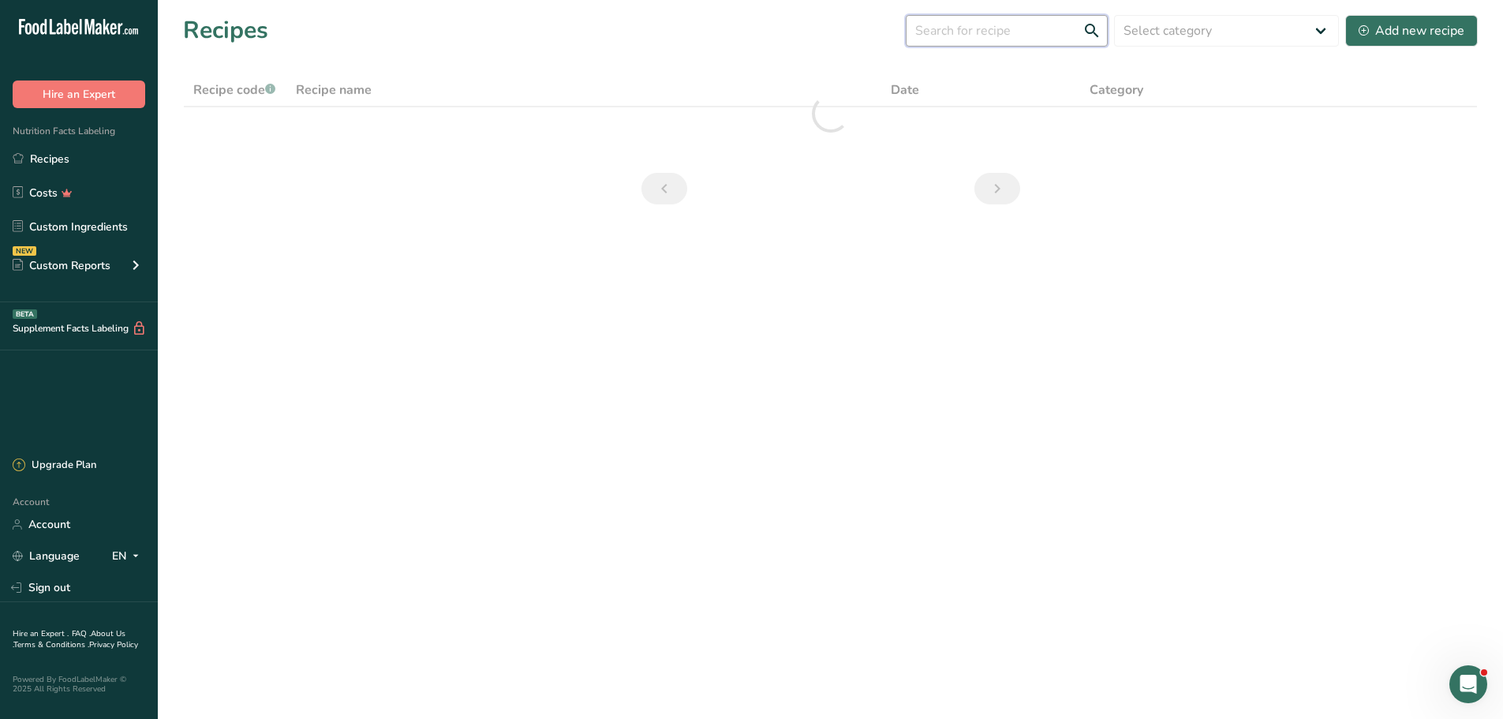
click at [980, 33] on input "text" at bounding box center [1007, 31] width 202 height 32
click at [958, 28] on input "text" at bounding box center [1007, 31] width 202 height 32
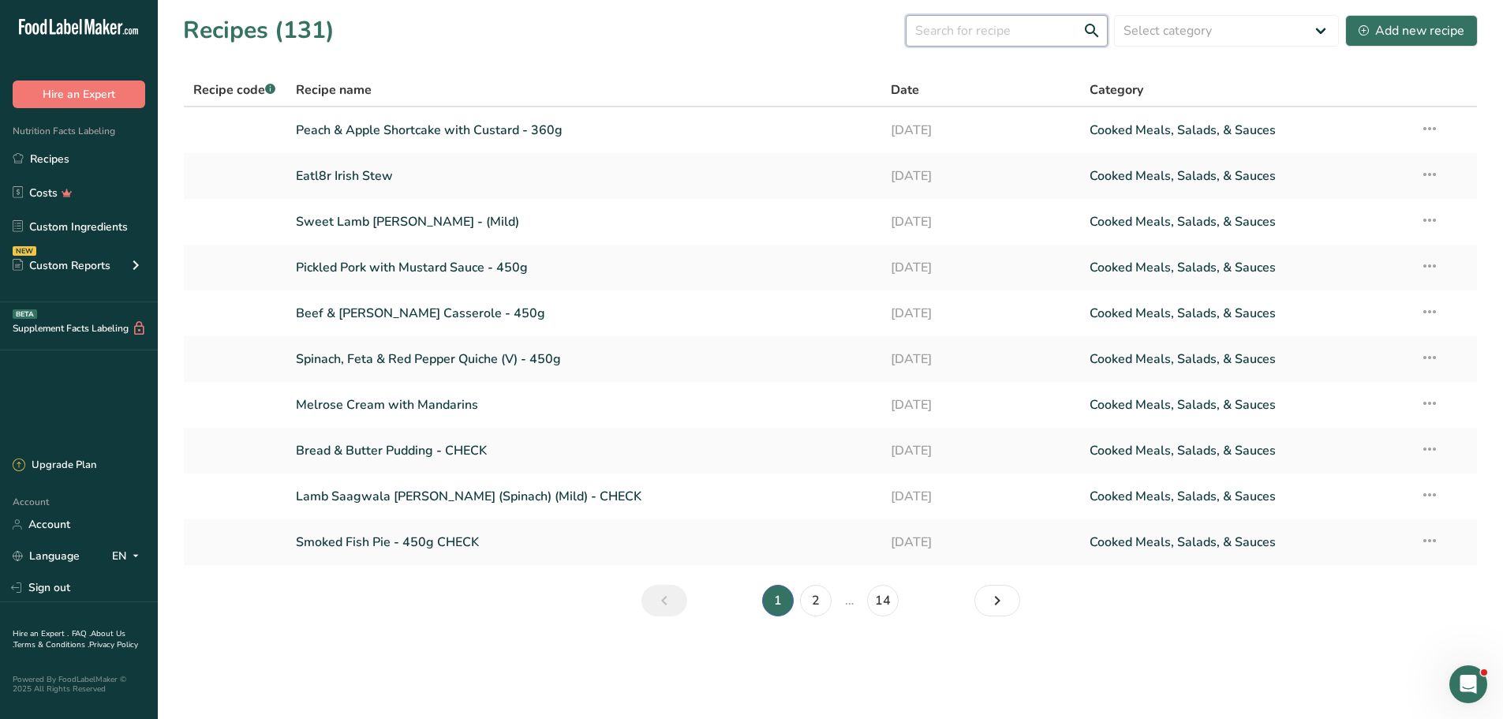
click at [964, 32] on input "text" at bounding box center [1007, 31] width 202 height 32
type input "cheese"
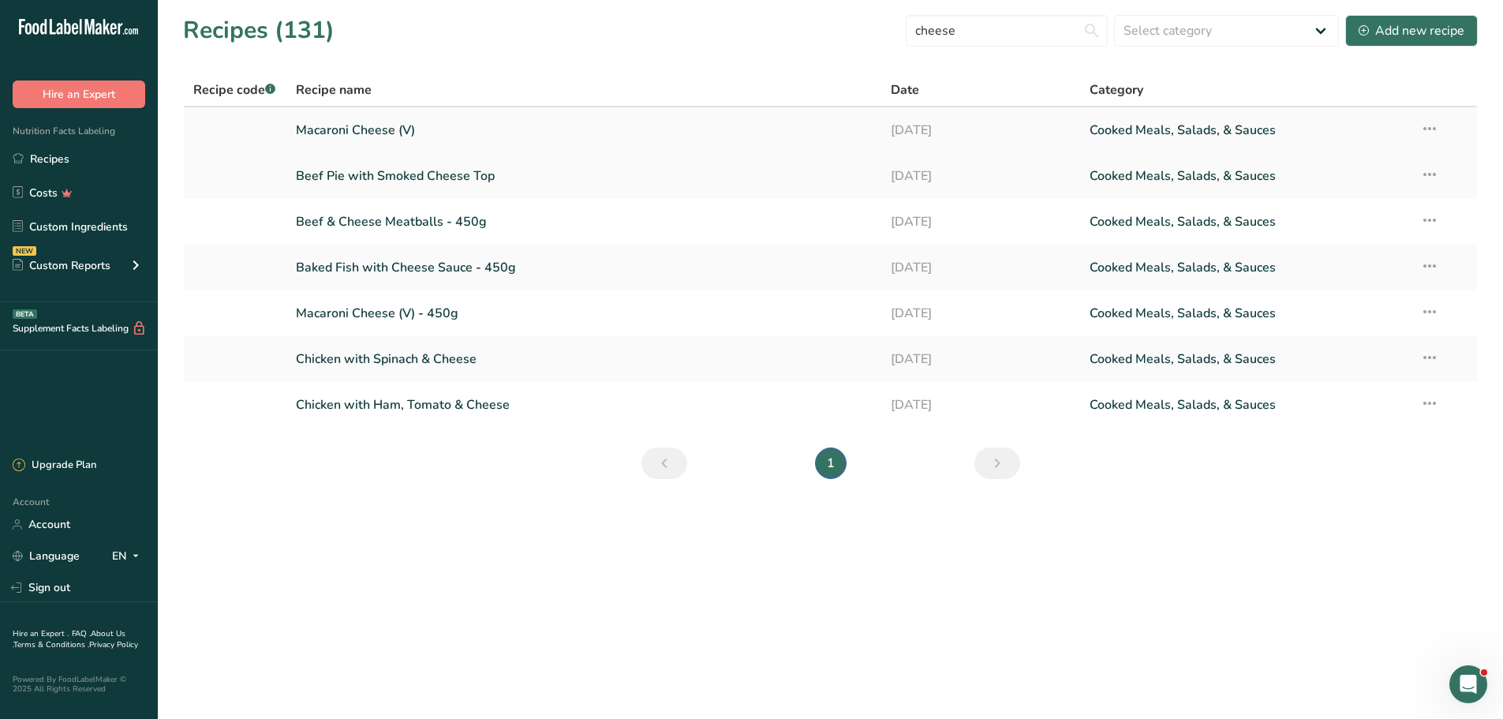
click at [377, 129] on link "Macaroni Cheese (V)" at bounding box center [584, 130] width 577 height 33
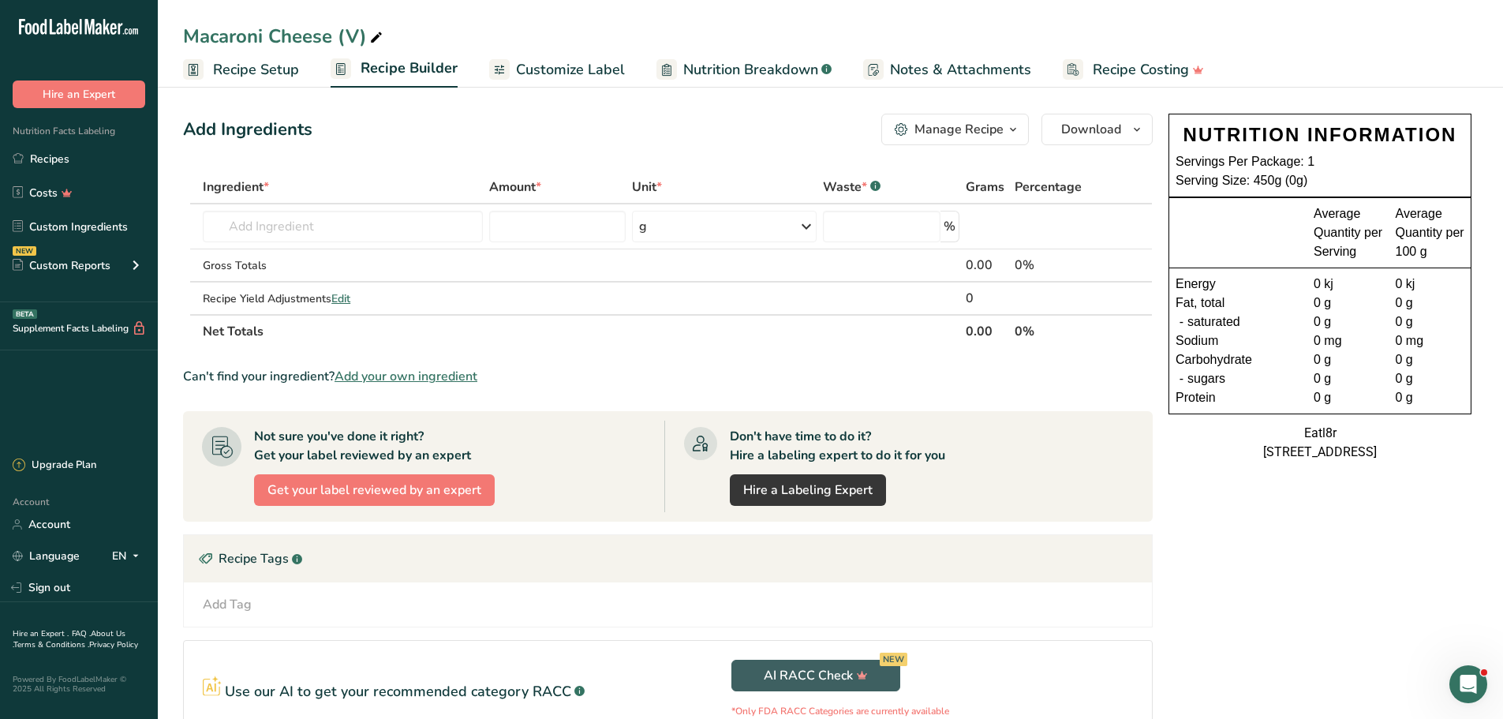
click at [1005, 126] on span "button" at bounding box center [1012, 129] width 19 height 19
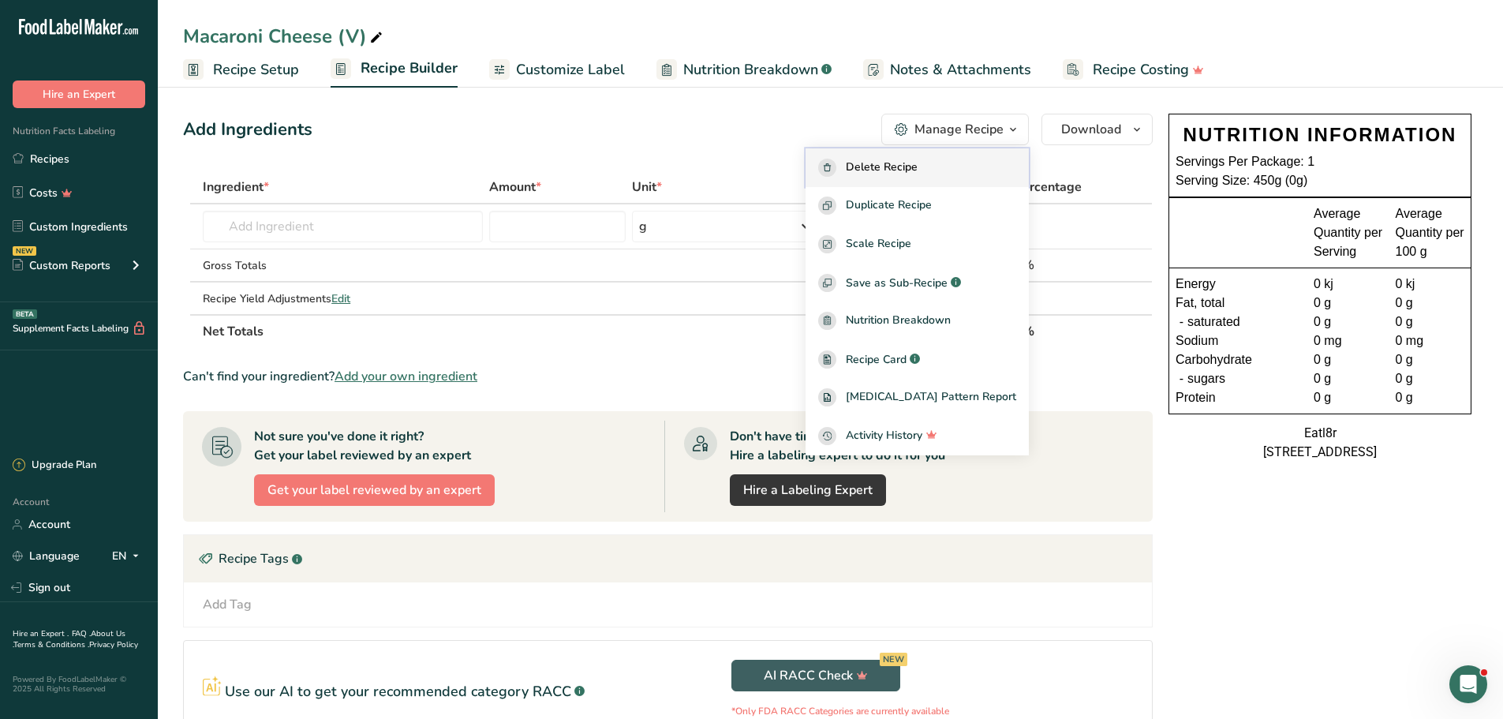
click at [917, 161] on span "Delete Recipe" at bounding box center [882, 168] width 72 height 18
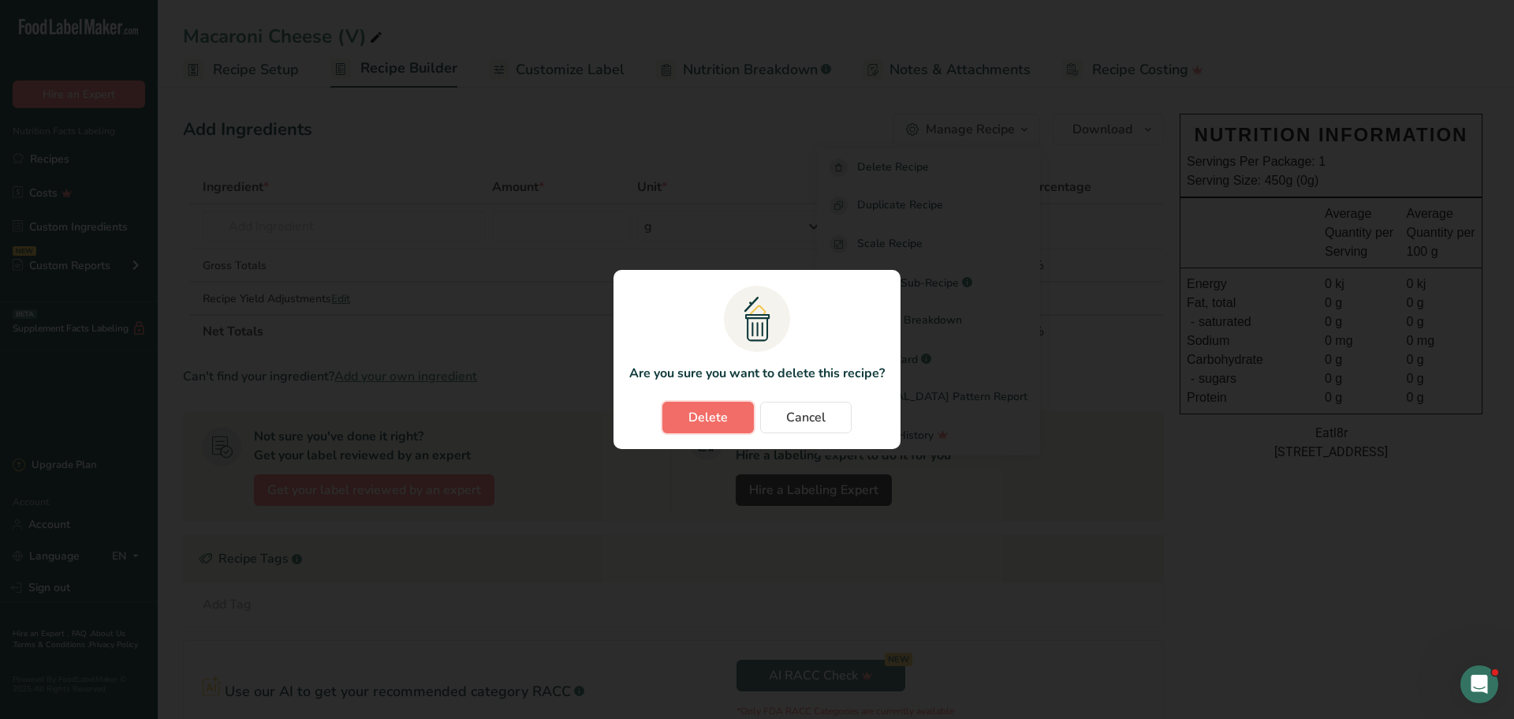
click at [694, 409] on span "Delete" at bounding box center [708, 417] width 39 height 19
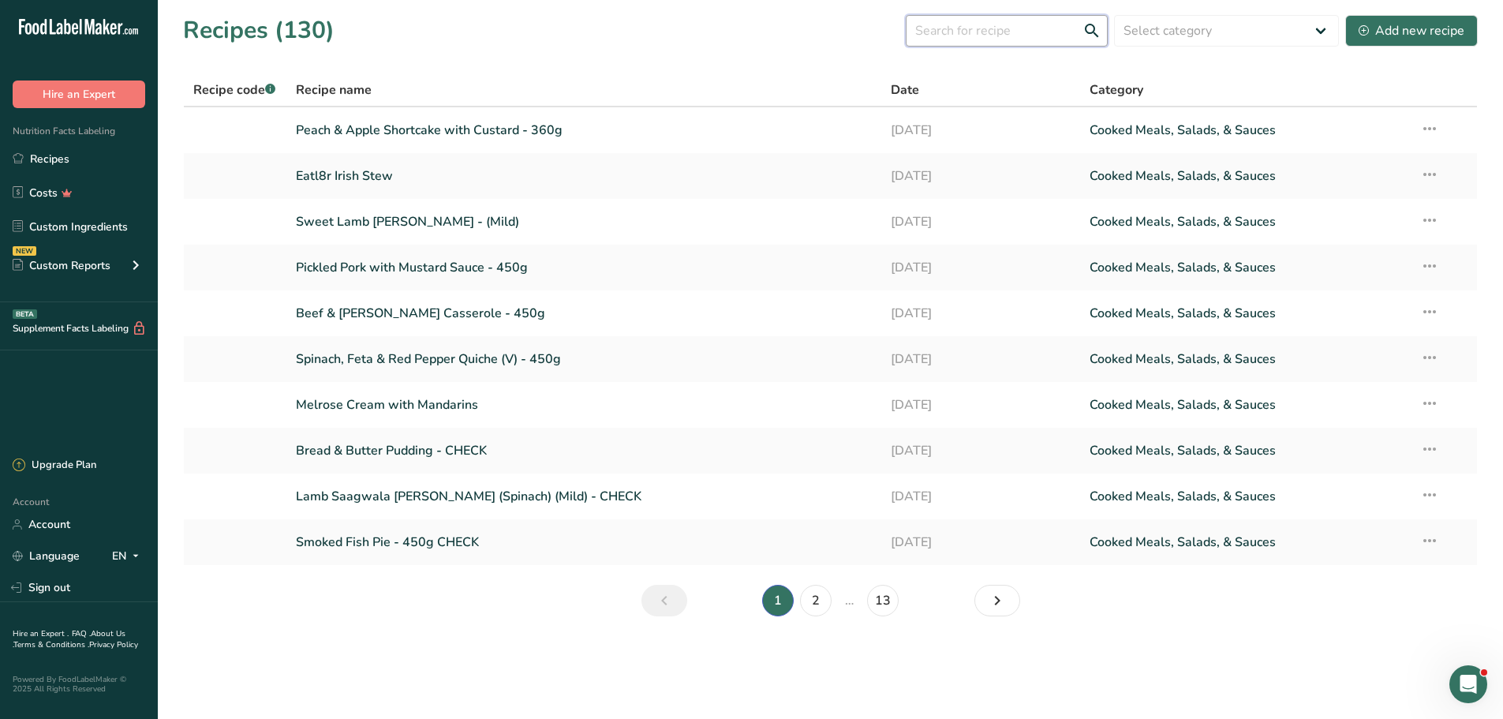
click at [969, 21] on input "text" at bounding box center [1007, 31] width 202 height 32
type input "cheese"
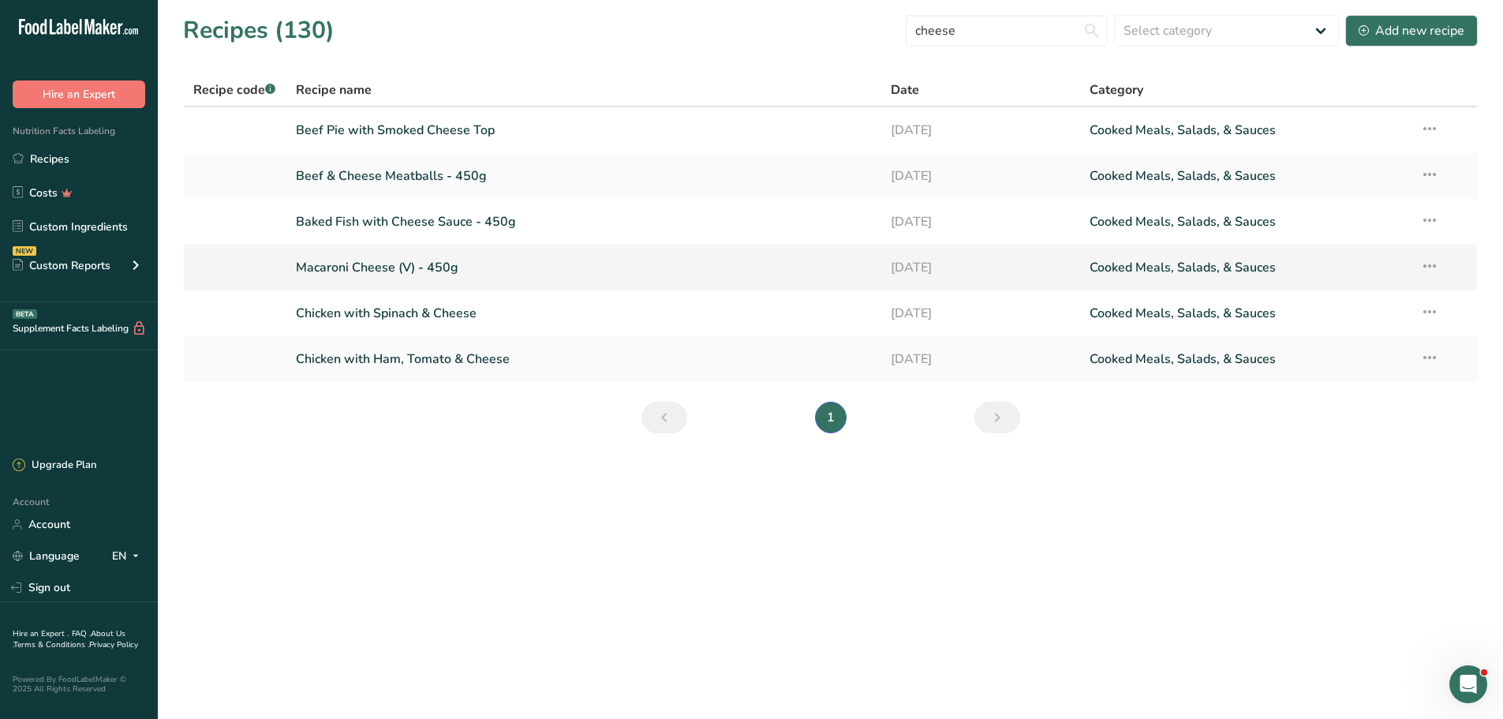
click at [379, 271] on link "Macaroni Cheese (V) - 450g" at bounding box center [584, 267] width 577 height 33
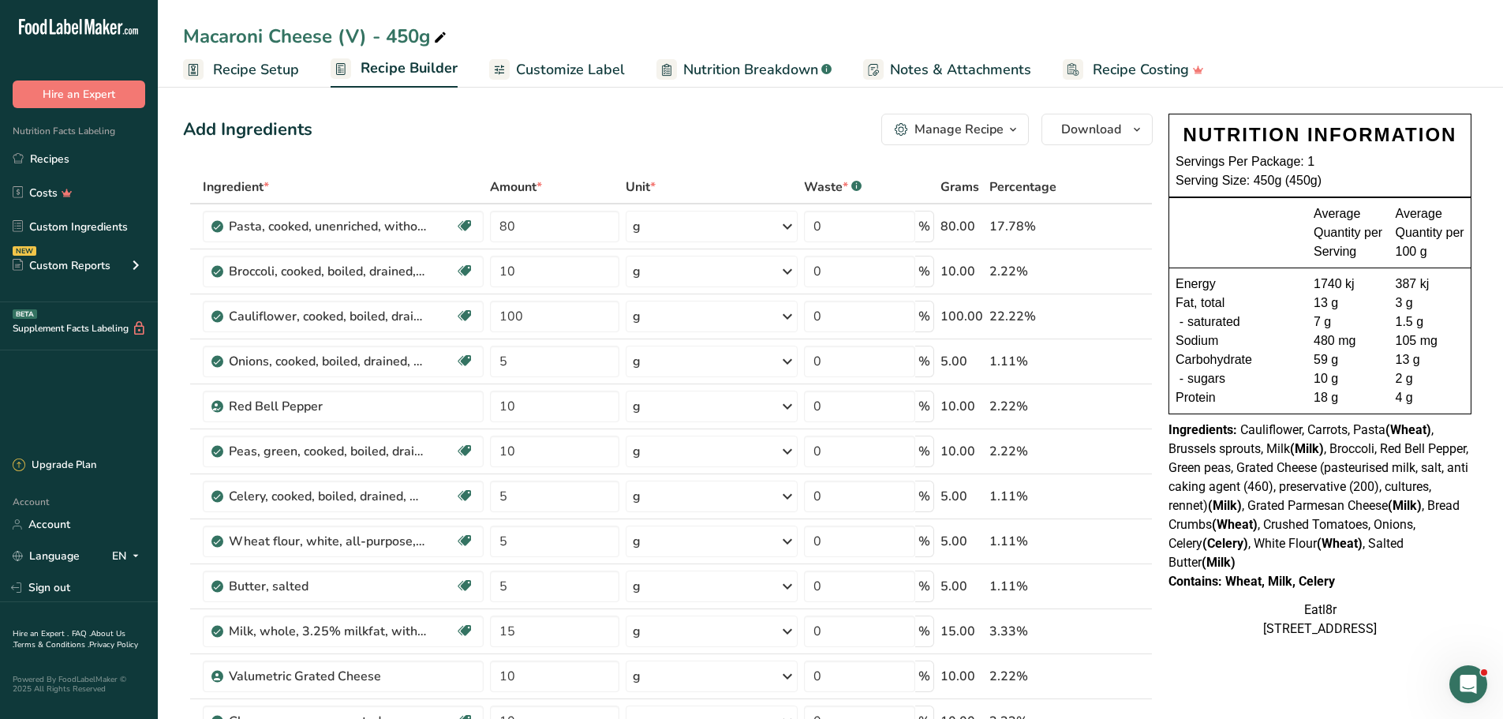
click at [1366, 565] on div "Ingredients: Cauliflower, Carrots, Pasta (Wheat) , Brussels sprouts, Milk (Milk…" at bounding box center [1319, 495] width 303 height 151
click at [1387, 565] on div "Ingredients: Cauliflower, Carrots, Pasta (Wheat) , Brussels sprouts, Milk (Milk…" at bounding box center [1319, 495] width 303 height 151
click at [1370, 567] on div "Ingredients: Cauliflower, Carrots, Pasta (Wheat) , Brussels sprouts, Milk (Milk…" at bounding box center [1319, 495] width 303 height 151
drag, startPoint x: 1240, startPoint y: 430, endPoint x: 1400, endPoint y: 581, distance: 219.9
click at [1400, 581] on div "NUTRITION INFORMATION Servings Per Package: 1 Serving Size: 450g (450g) Average…" at bounding box center [1320, 375] width 316 height 537
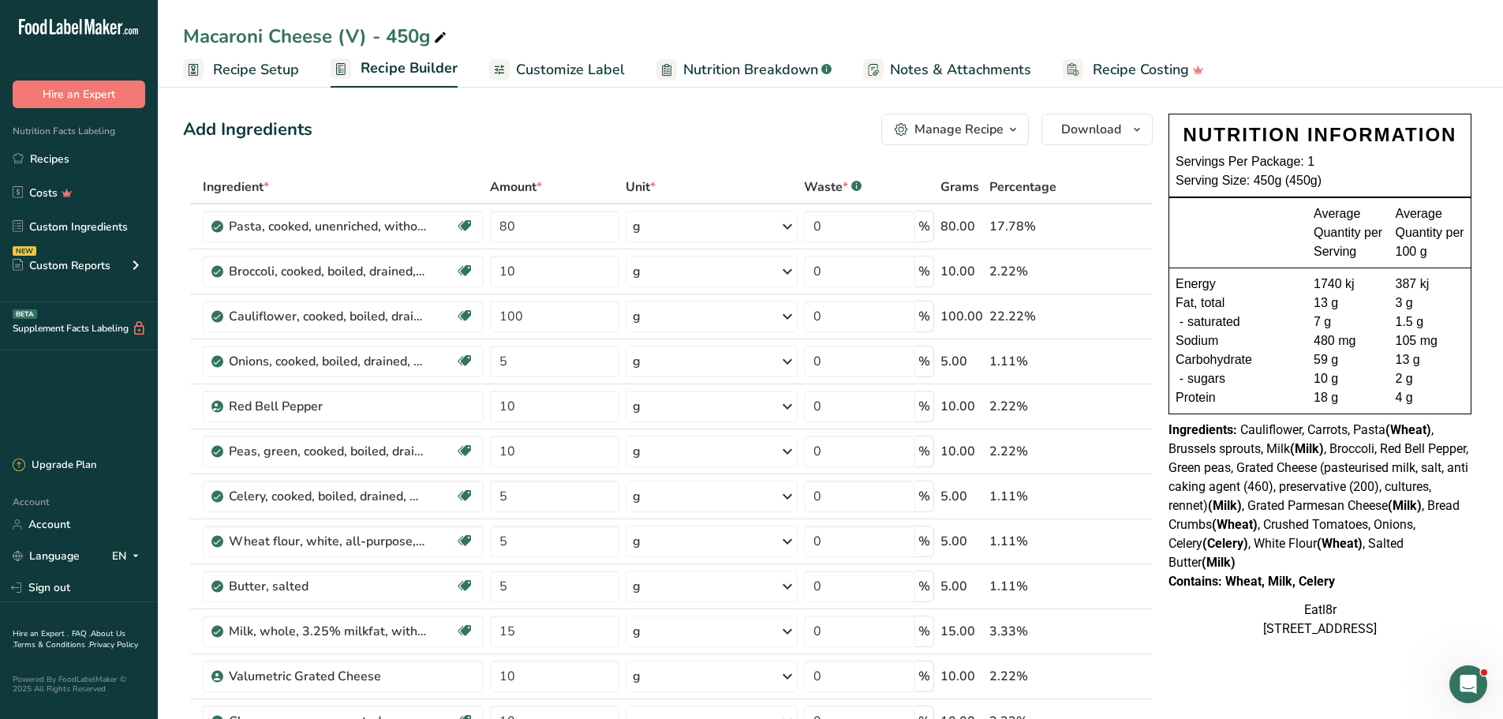
click at [1400, 581] on div "Contains: Wheat, Milk, Celery" at bounding box center [1319, 581] width 303 height 19
click at [1269, 568] on div "Ingredients: Cauliflower, Carrots, Pasta (Wheat) , Brussels sprouts, Milk (Milk…" at bounding box center [1319, 495] width 303 height 151
click at [1364, 558] on div "Ingredients: Cauliflower, Carrots, Pasta (Wheat) , Brussels sprouts, Milk (Milk…" at bounding box center [1319, 495] width 303 height 151
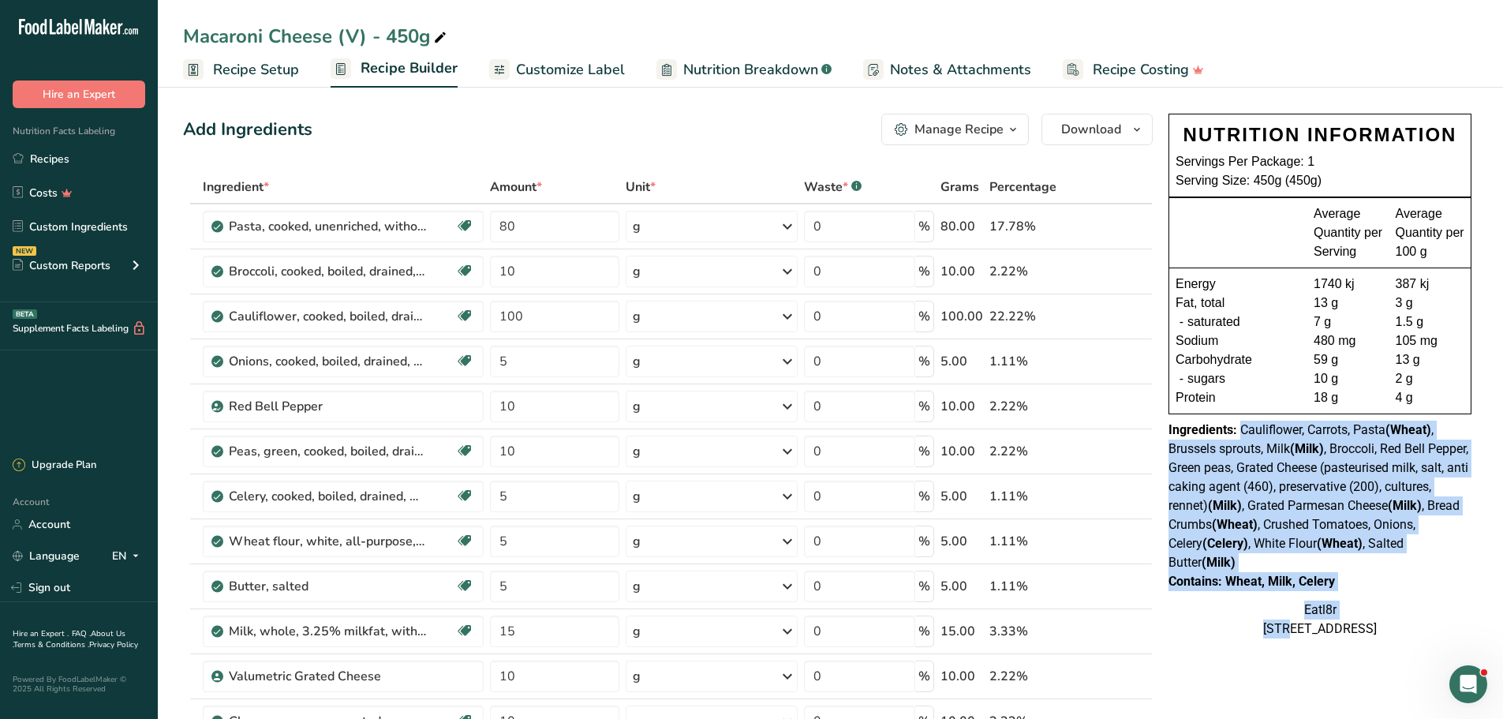
drag, startPoint x: 1239, startPoint y: 430, endPoint x: 1353, endPoint y: 629, distance: 229.6
click at [1353, 629] on div "NUTRITION INFORMATION Servings Per Package: 1 Serving Size: 450g (450g) Average…" at bounding box center [1320, 375] width 316 height 537
click at [1368, 592] on div "NUTRITION INFORMATION Servings Per Package: 1 Serving Size: 450g (450g) Average…" at bounding box center [1320, 375] width 316 height 537
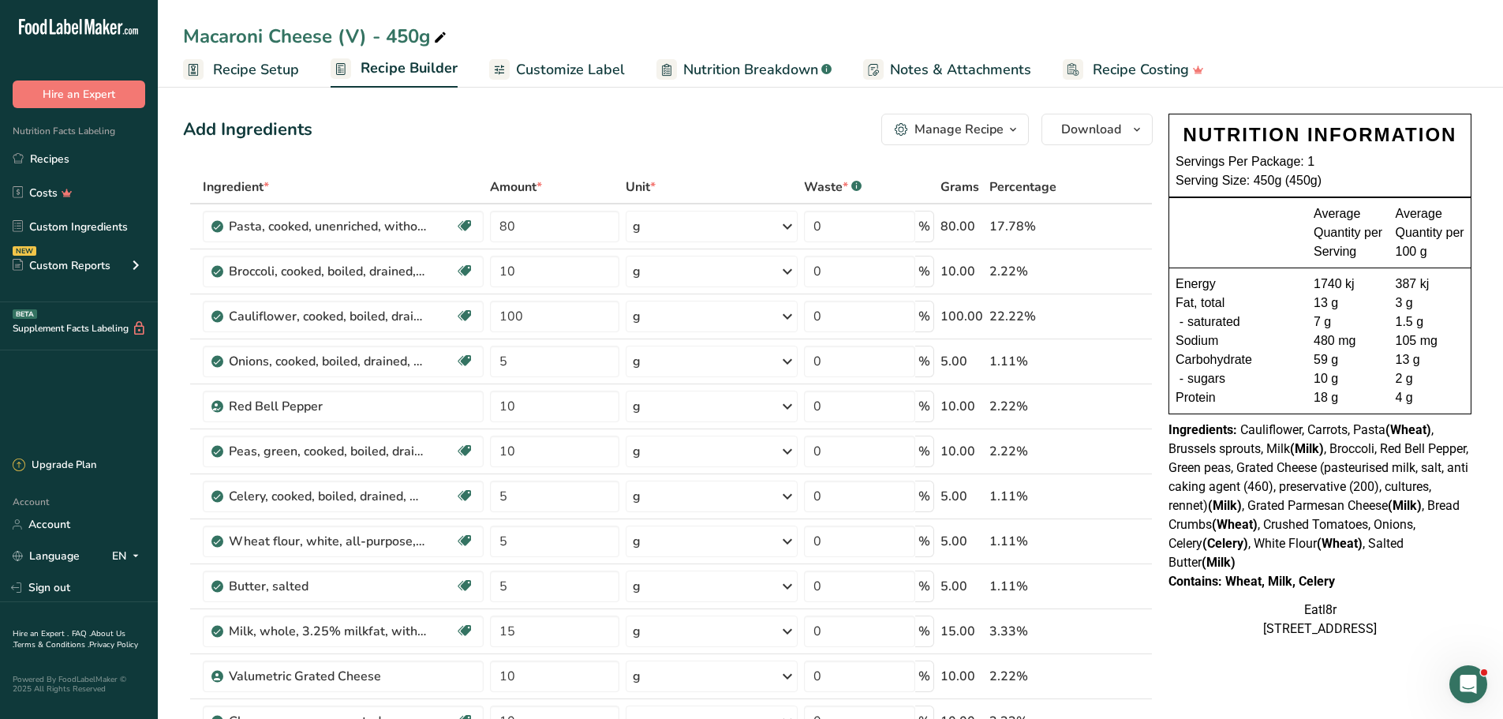
click at [1426, 578] on div "Contains: Wheat, Milk, Celery" at bounding box center [1319, 581] width 303 height 19
click at [1424, 555] on div "Ingredients: Cauliflower, Carrots, Pasta (Wheat) , Brussels sprouts, Milk (Milk…" at bounding box center [1319, 495] width 303 height 151
drag, startPoint x: 1225, startPoint y: 580, endPoint x: 1385, endPoint y: 581, distance: 160.1
click at [1385, 581] on div "Contains: Wheat, Milk, Celery" at bounding box center [1319, 581] width 303 height 19
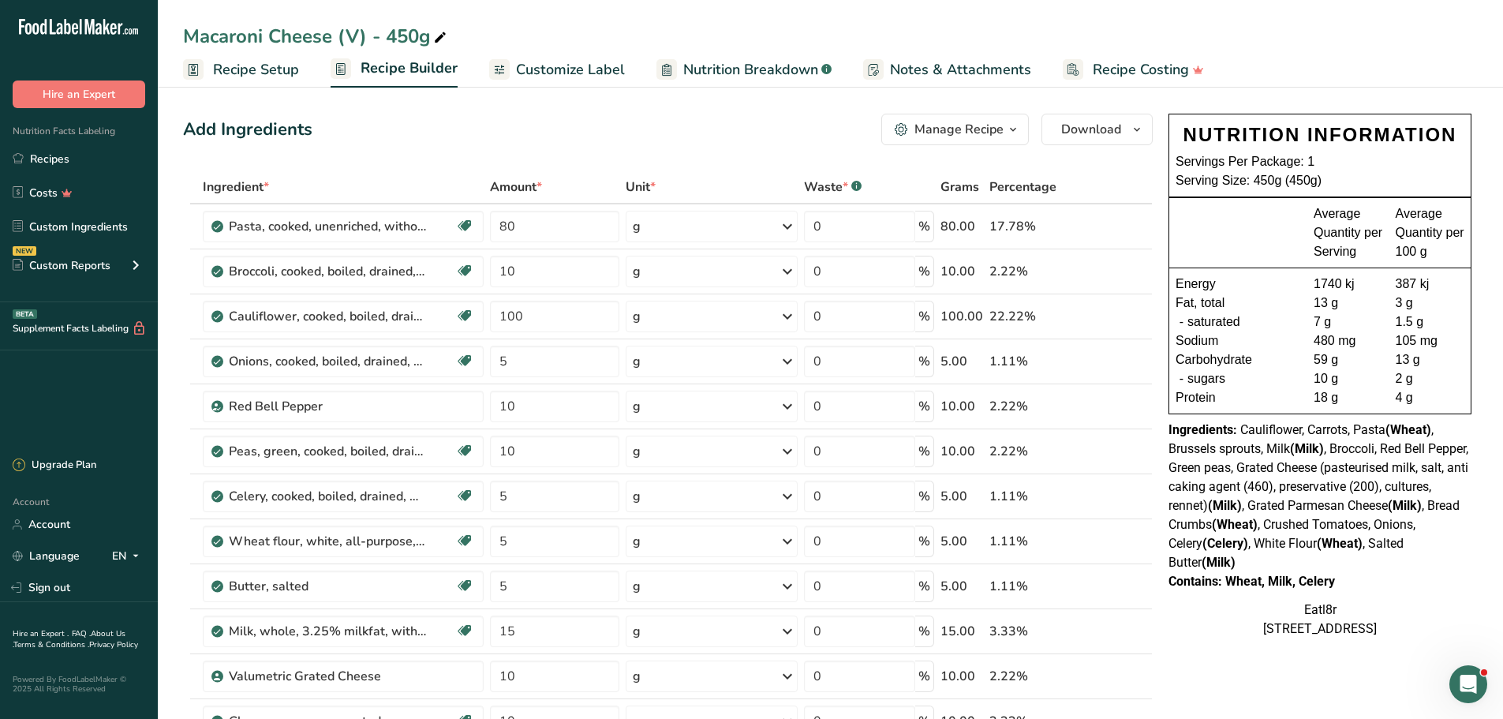
click at [1366, 573] on div "Contains: Wheat, Milk, Celery" at bounding box center [1319, 581] width 303 height 19
click at [1306, 566] on div "Ingredients: Cauliflower, Carrots, Pasta (Wheat) , Brussels sprouts, Milk (Milk…" at bounding box center [1319, 495] width 303 height 151
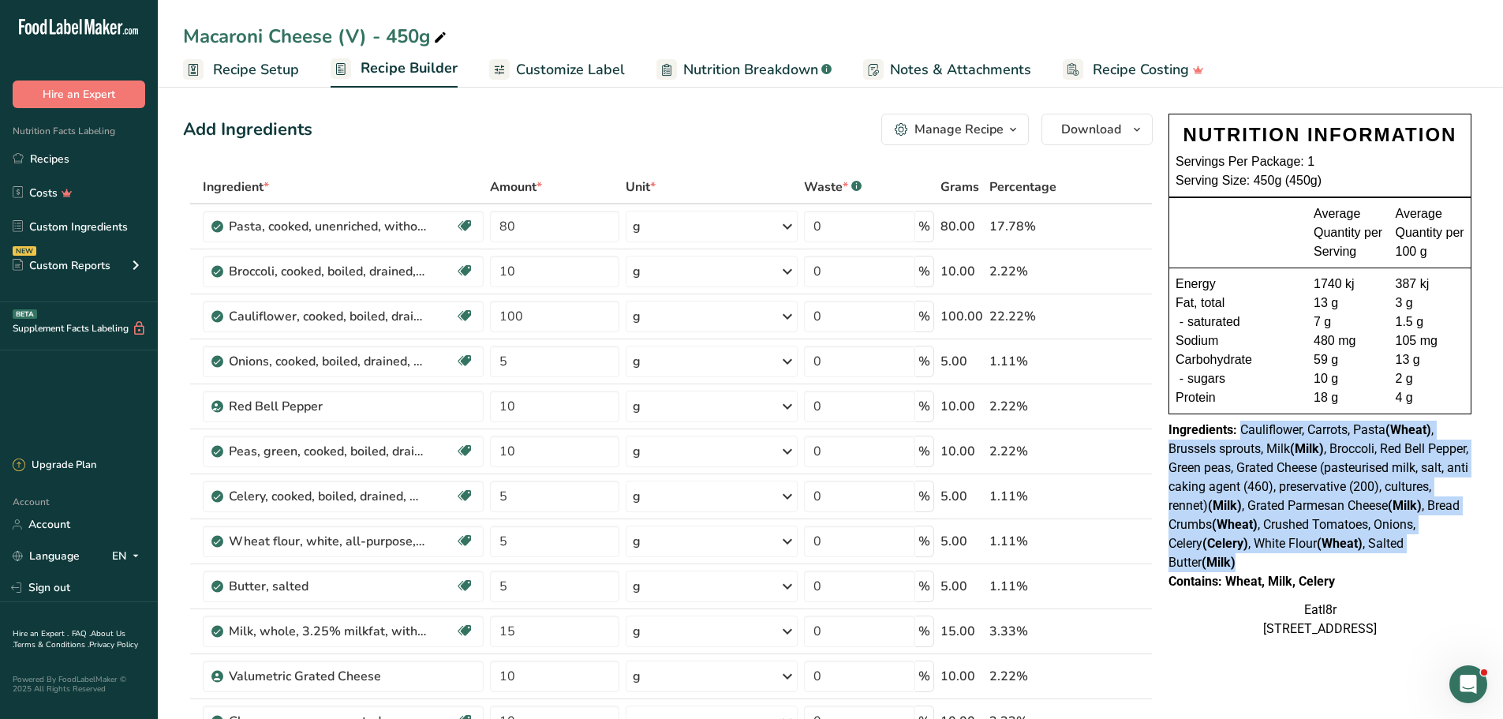
drag, startPoint x: 1239, startPoint y: 430, endPoint x: 1385, endPoint y: 571, distance: 203.0
click at [1385, 571] on div "Ingredients: Cauliflower, Carrots, Pasta (Wheat) , Brussels sprouts, Milk (Milk…" at bounding box center [1319, 495] width 303 height 151
drag, startPoint x: 1170, startPoint y: 429, endPoint x: 1357, endPoint y: 595, distance: 250.4
click at [1357, 595] on div "NUTRITION INFORMATION Servings Per Package: 1 Serving Size: 450g (450g) Average…" at bounding box center [1320, 375] width 316 height 537
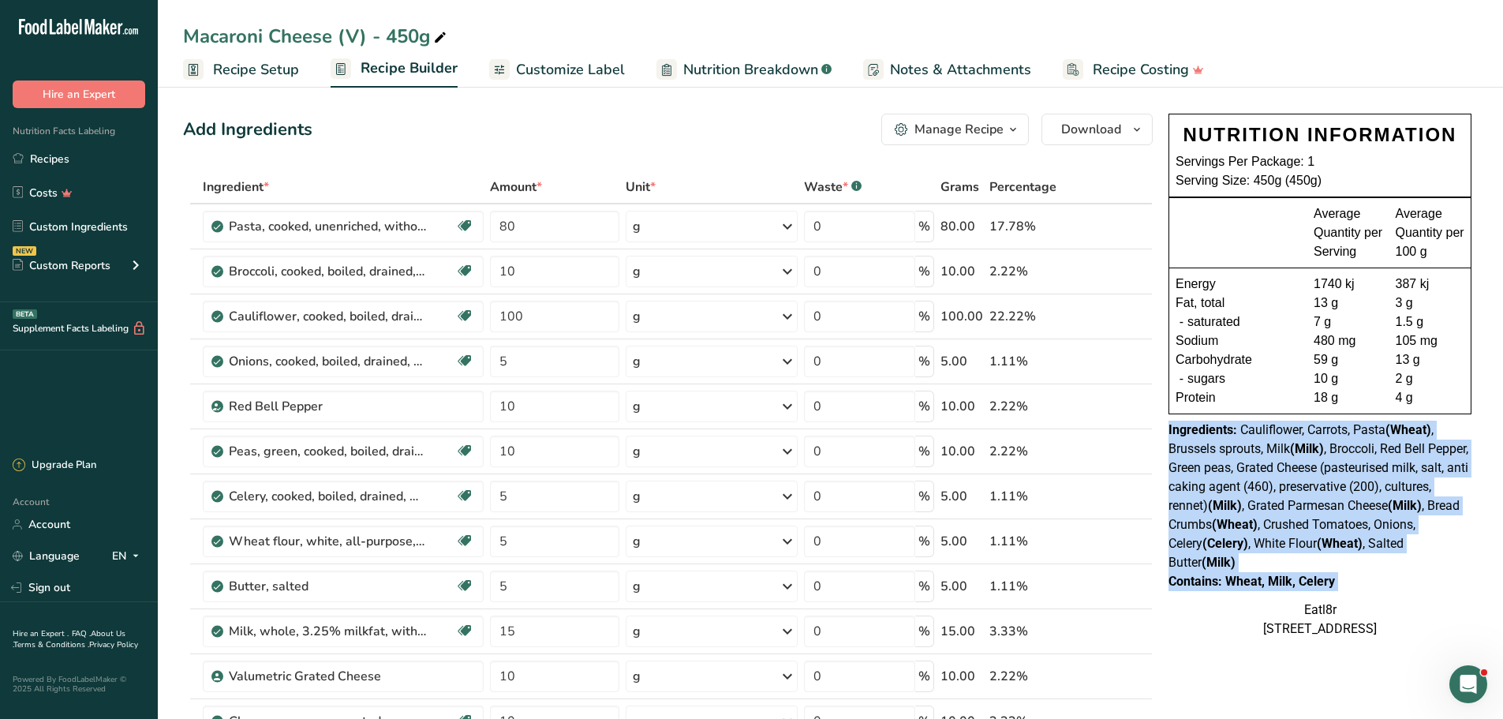
click at [1357, 595] on div "NUTRITION INFORMATION Servings Per Package: 1 Serving Size: 450g (450g) Average…" at bounding box center [1320, 375] width 316 height 537
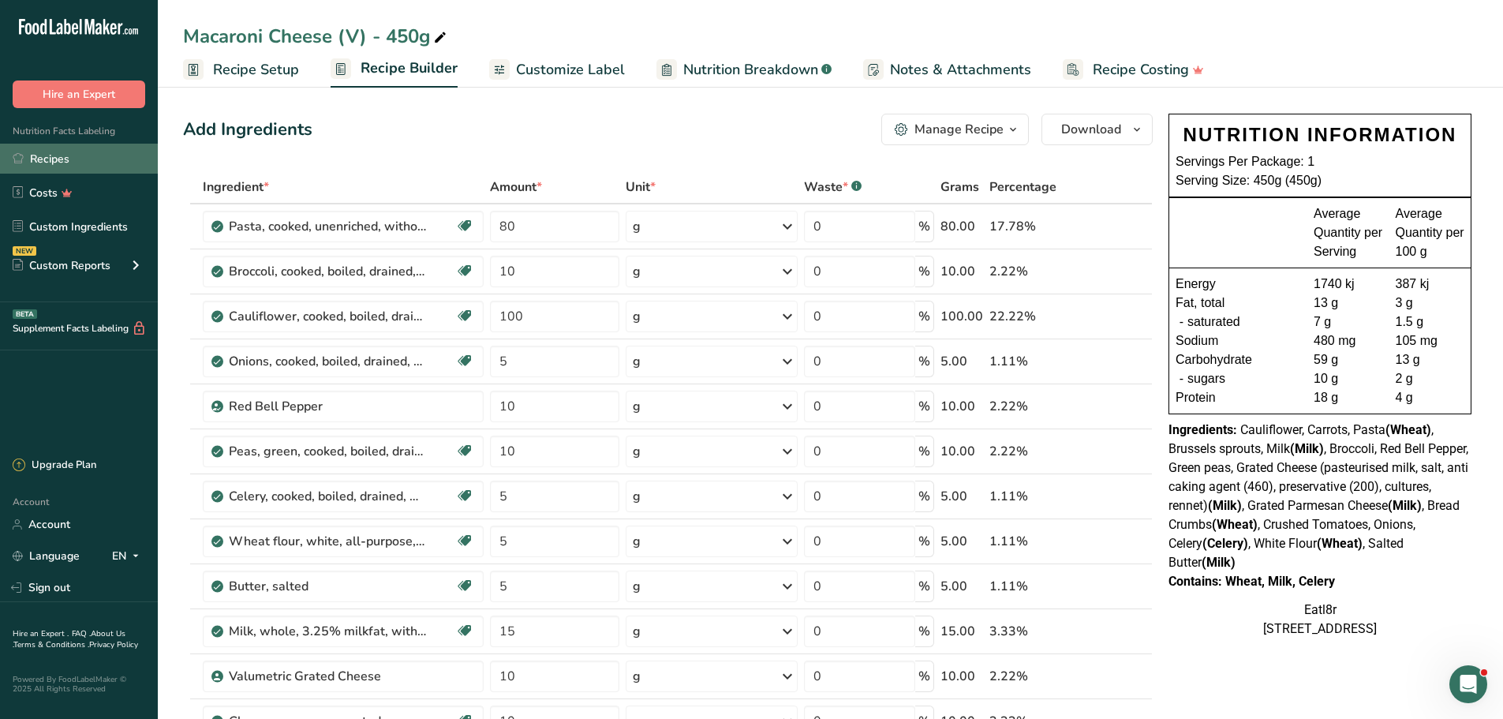
click at [41, 155] on link "Recipes" at bounding box center [79, 159] width 158 height 30
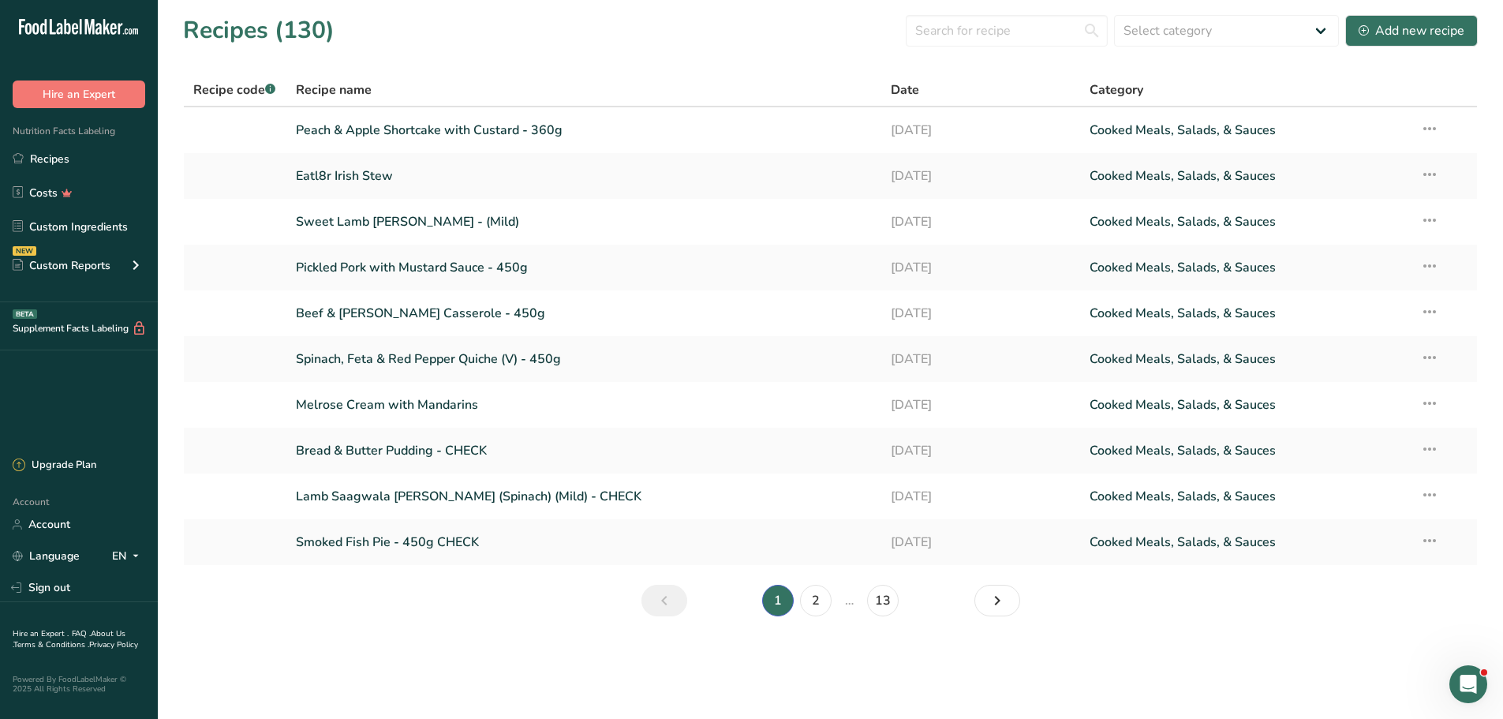
click at [534, 43] on div "Recipes (130) Select category All Baked Goods [GEOGRAPHIC_DATA] Confectionery C…" at bounding box center [830, 30] width 1294 height 35
drag, startPoint x: 183, startPoint y: 28, endPoint x: 461, endPoint y: 36, distance: 278.5
click at [461, 36] on div "Recipes (130) Select category All Baked Goods [GEOGRAPHIC_DATA] Confectionery C…" at bounding box center [830, 30] width 1294 height 35
drag, startPoint x: 353, startPoint y: 24, endPoint x: 99, endPoint y: 20, distance: 254.0
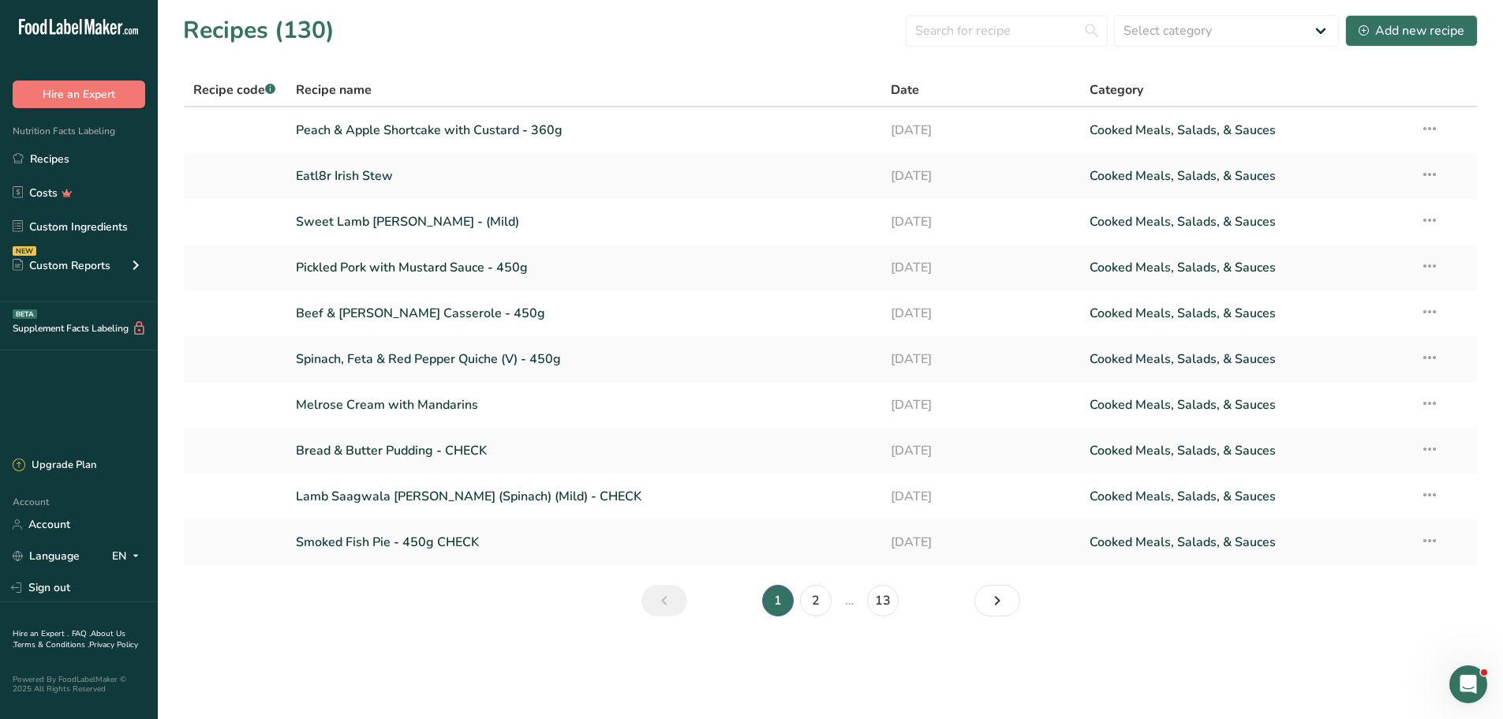
click at [99, 20] on div ".a-20{fill:#fff;} Hire an Expert Nutrition Facts Labeling Recipes Costs Custom …" at bounding box center [751, 359] width 1503 height 719
click at [479, 29] on div "Recipes (130) Select category All Baked Goods [GEOGRAPHIC_DATA] Confectionery C…" at bounding box center [830, 30] width 1294 height 35
click at [816, 667] on main "Recipes (130) Select category All Baked Goods [GEOGRAPHIC_DATA] Confectionery C…" at bounding box center [751, 359] width 1503 height 719
click at [362, 653] on main "Recipes (130) Select category All Baked Goods [GEOGRAPHIC_DATA] Confectionery C…" at bounding box center [751, 359] width 1503 height 719
click at [597, 34] on div "Recipes (130) Select category All Baked Goods [GEOGRAPHIC_DATA] Confectionery C…" at bounding box center [830, 30] width 1294 height 35
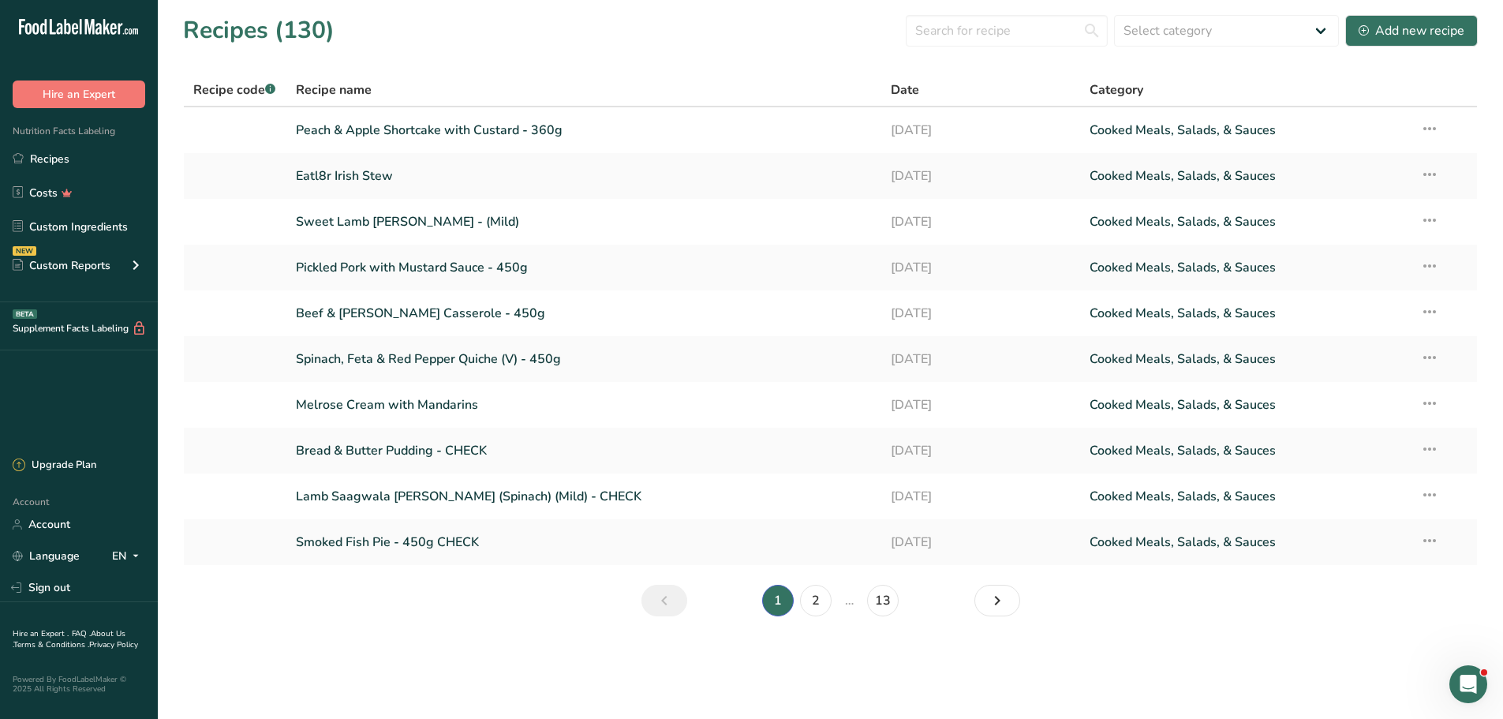
click at [806, 642] on main "Recipes (130) Select category All Baked Goods [GEOGRAPHIC_DATA] Confectionery C…" at bounding box center [751, 359] width 1503 height 719
click at [870, 659] on main "Recipes (130) Select category All Baked Goods [GEOGRAPHIC_DATA] Confectionery C…" at bounding box center [751, 359] width 1503 height 719
click at [801, 668] on main "Recipes (130) Select category All Baked Goods [GEOGRAPHIC_DATA] Confectionery C…" at bounding box center [751, 359] width 1503 height 719
click at [1012, 39] on input "text" at bounding box center [1007, 31] width 202 height 32
click at [985, 27] on input "text" at bounding box center [1007, 31] width 202 height 32
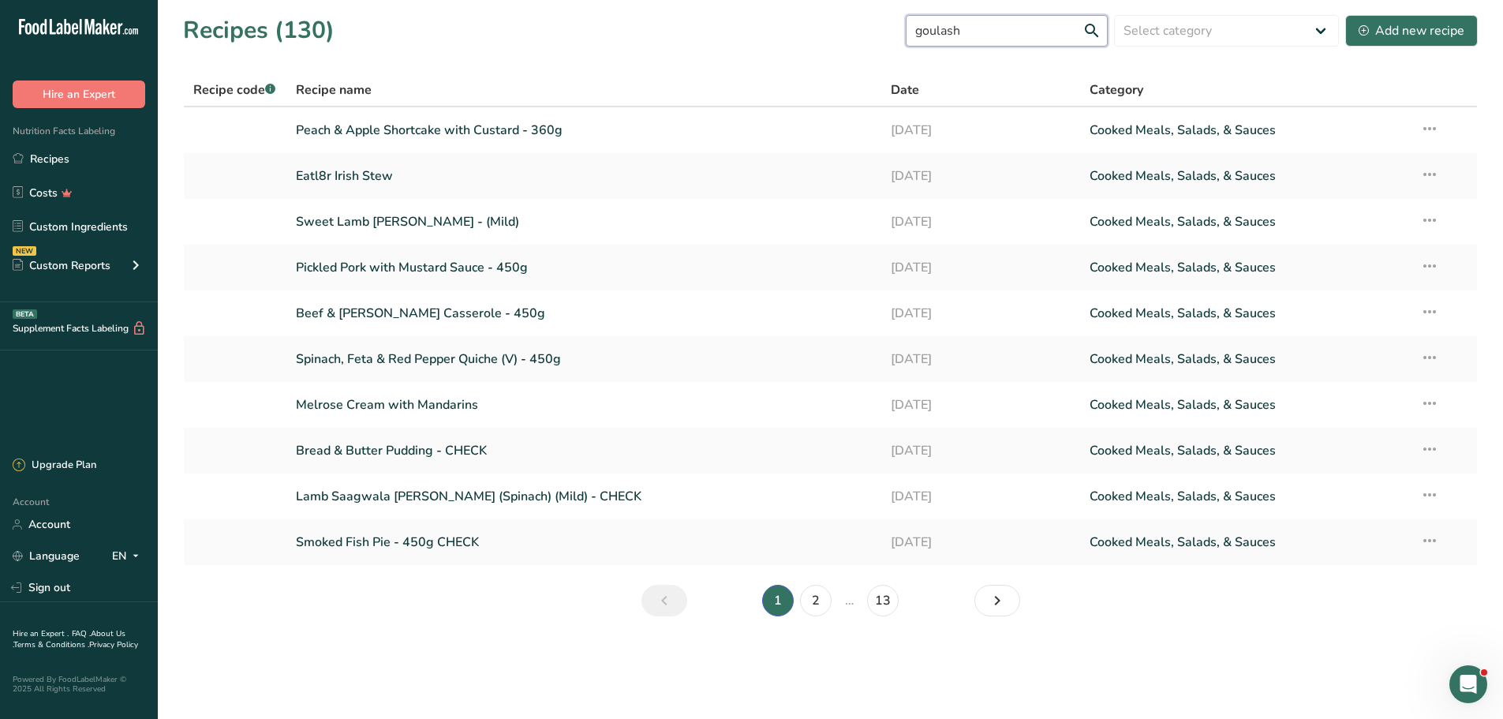
type input "goulash"
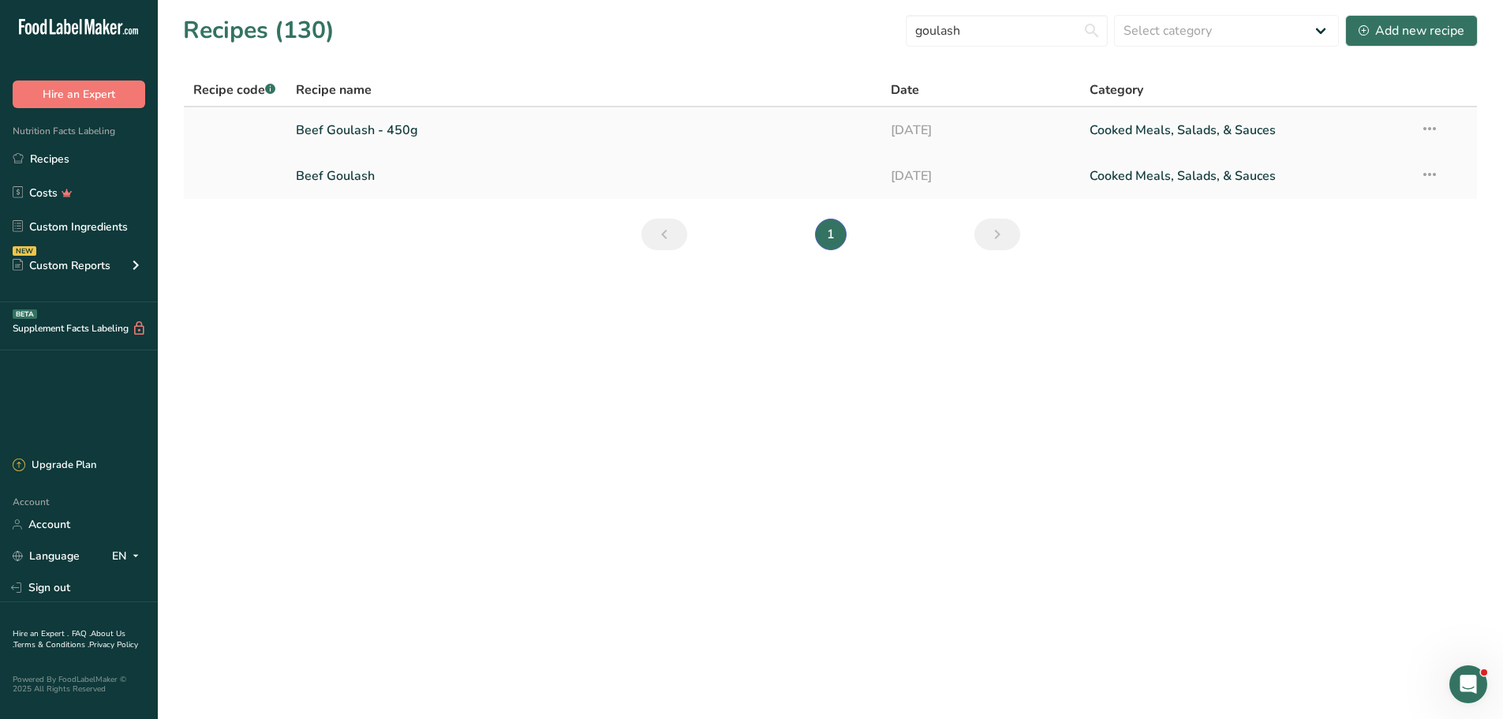
click at [353, 129] on link "Beef Goulash - 450g" at bounding box center [584, 130] width 577 height 33
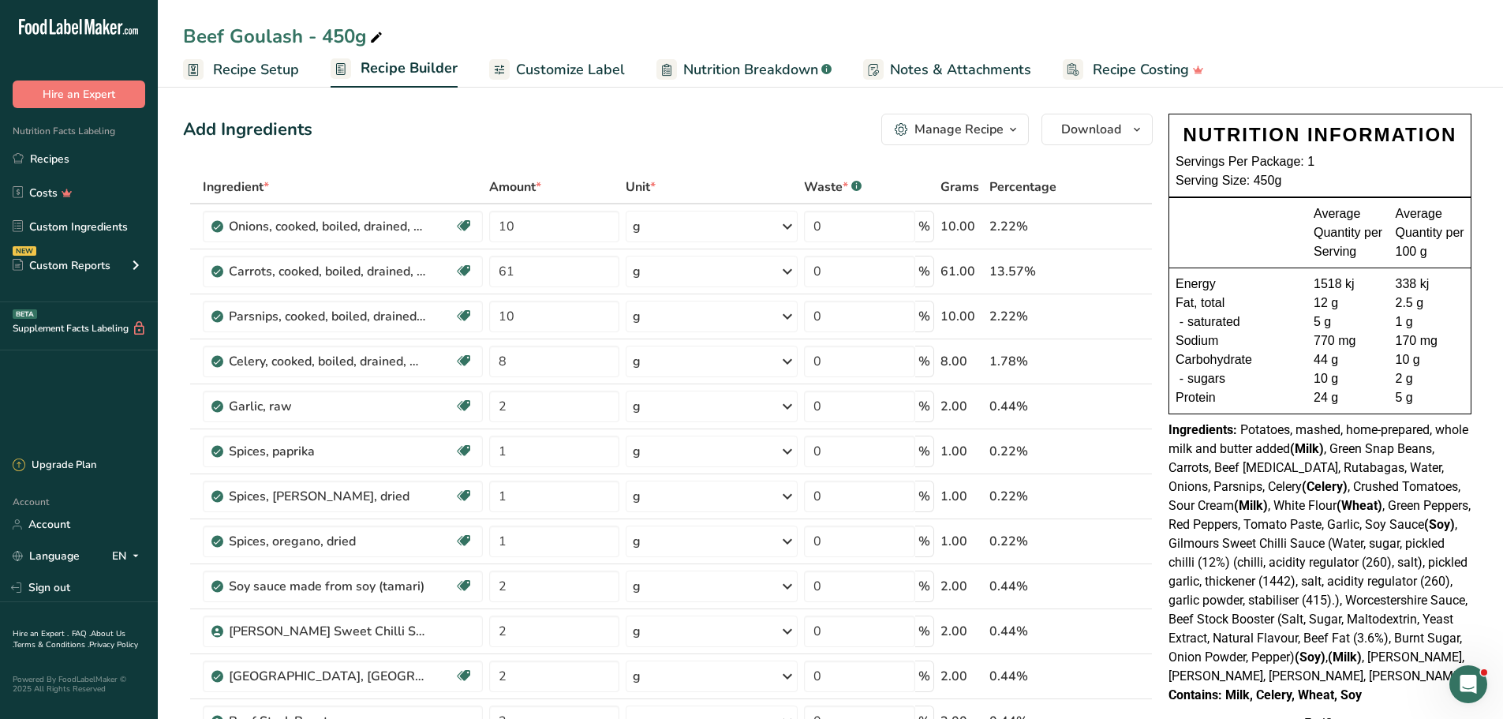
click at [1264, 245] on div at bounding box center [1244, 232] width 138 height 57
click at [347, 136] on div "Add Ingredients Manage Recipe Delete Recipe Duplicate Recipe Scale Recipe Save …" at bounding box center [667, 130] width 969 height 32
click at [54, 158] on link "Recipes" at bounding box center [79, 159] width 158 height 30
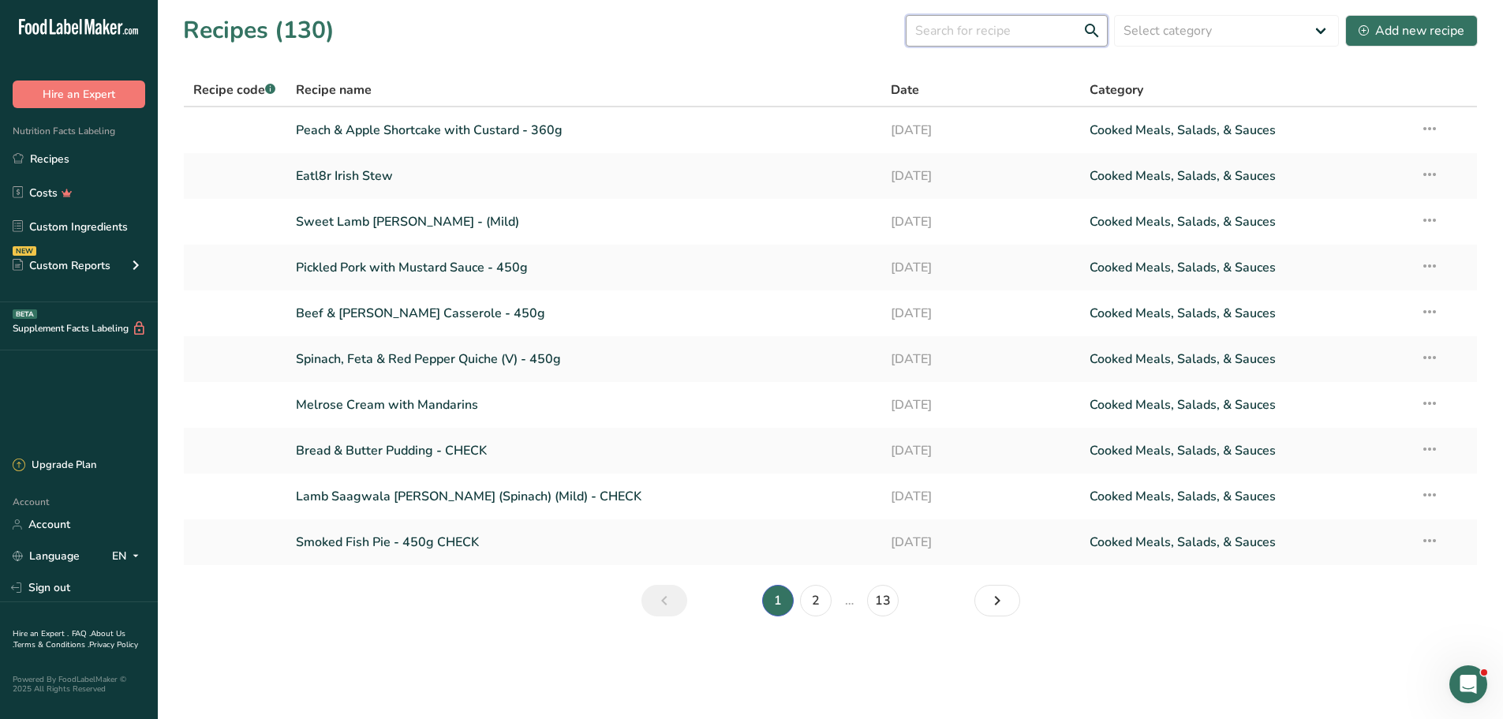
click at [928, 28] on input "text" at bounding box center [1007, 31] width 202 height 32
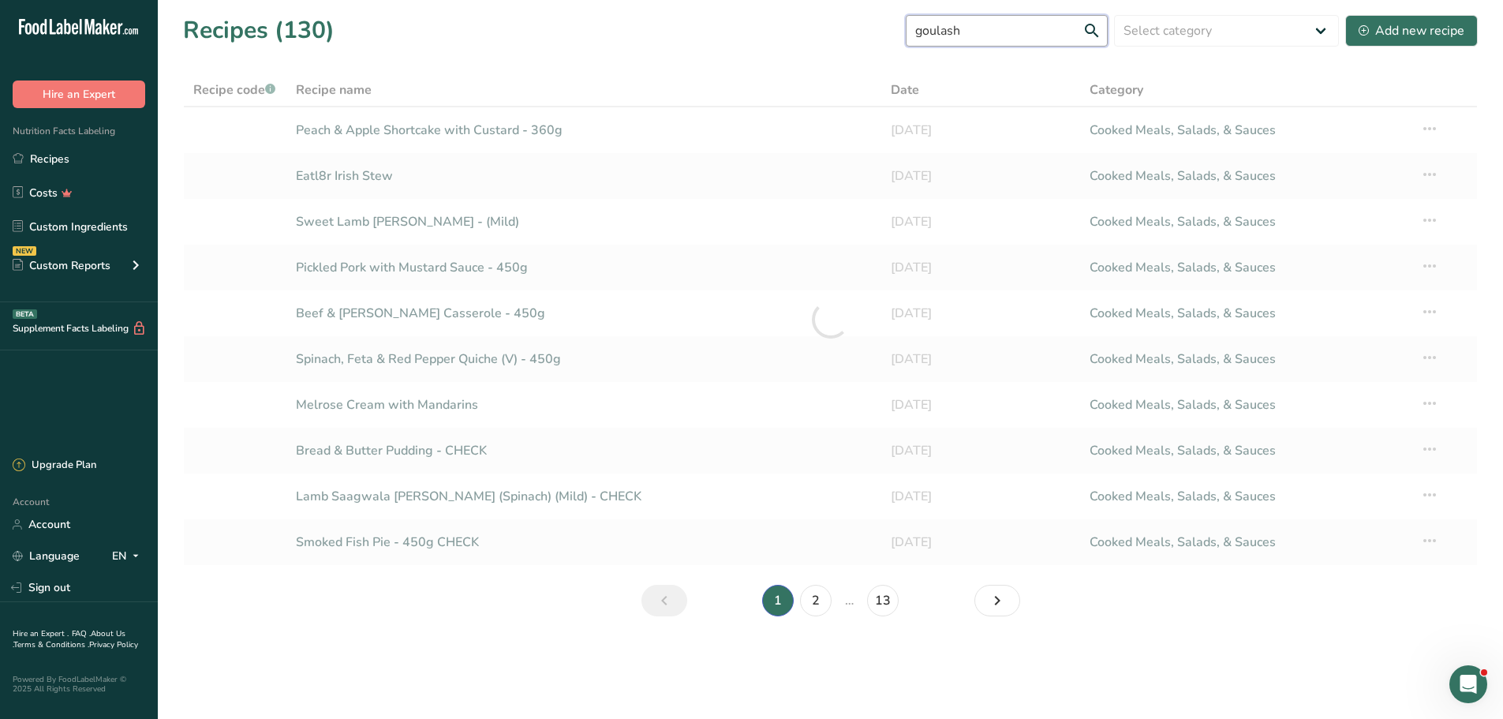
type input "goulash"
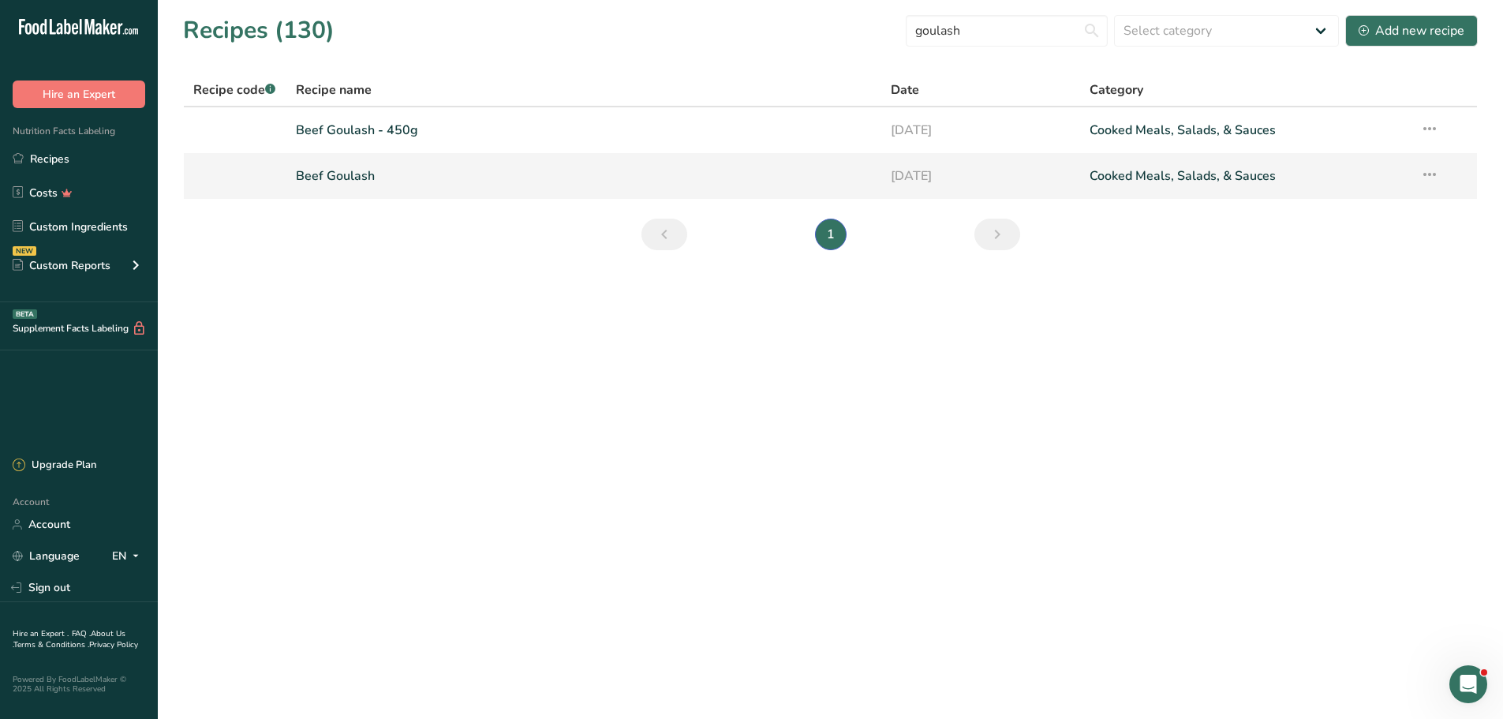
click at [357, 168] on link "Beef Goulash" at bounding box center [584, 175] width 577 height 33
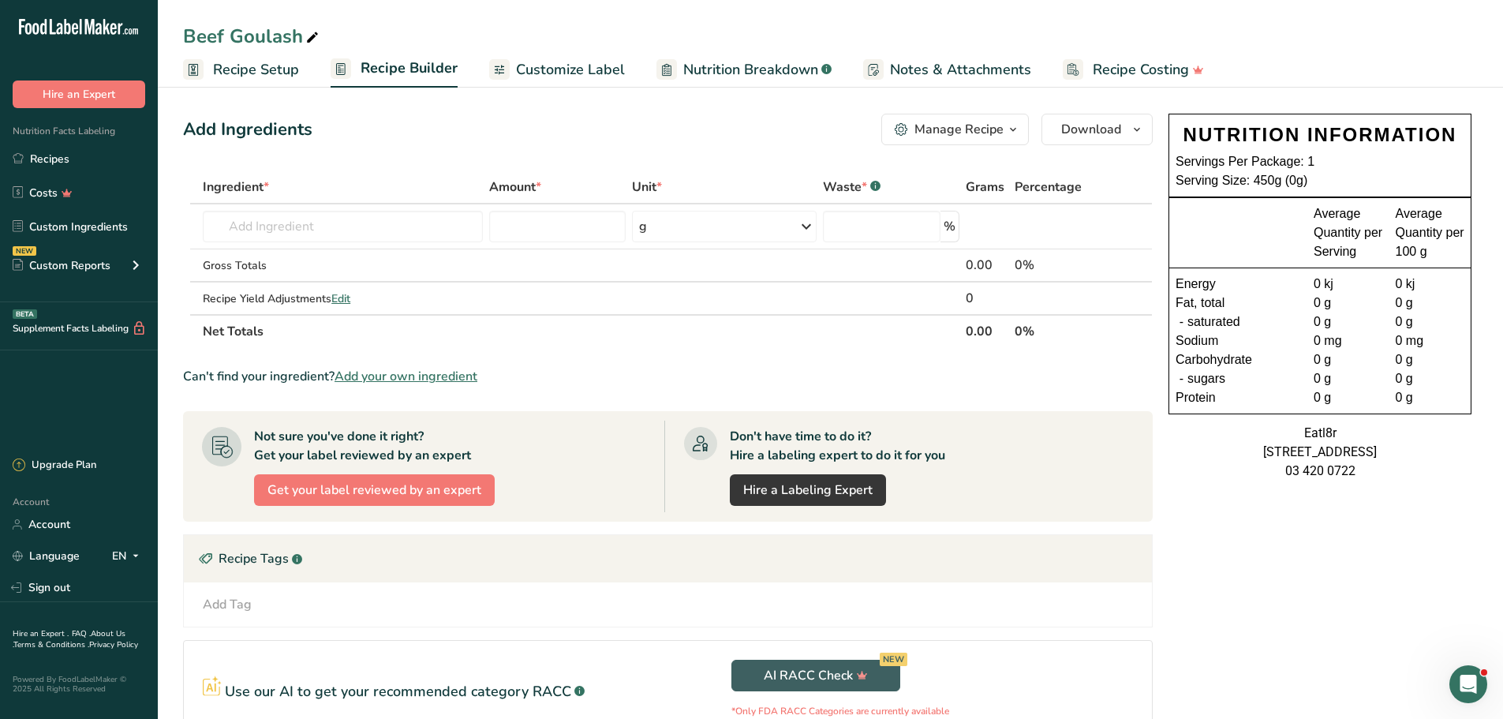
click at [1018, 127] on icon "button" at bounding box center [1012, 130] width 13 height 20
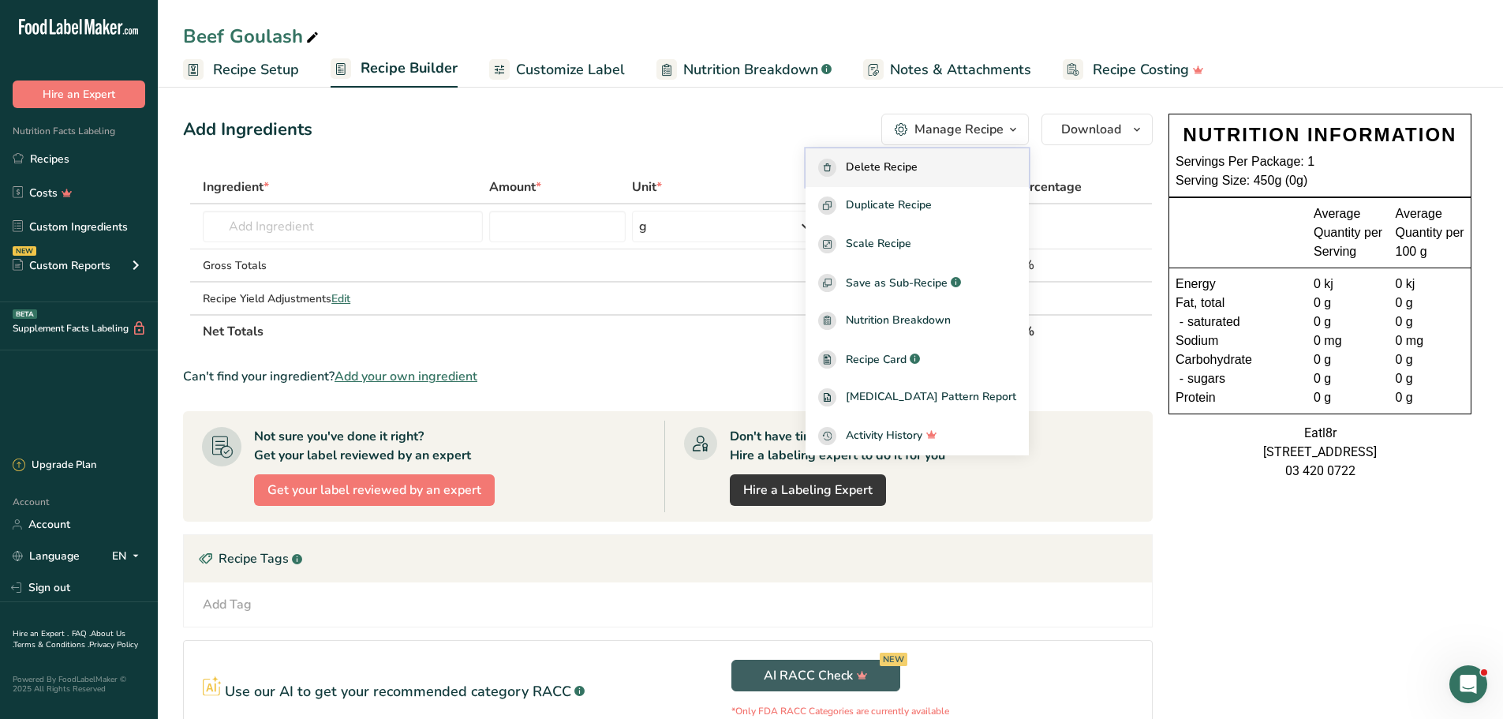
click at [900, 171] on span "Delete Recipe" at bounding box center [882, 168] width 72 height 18
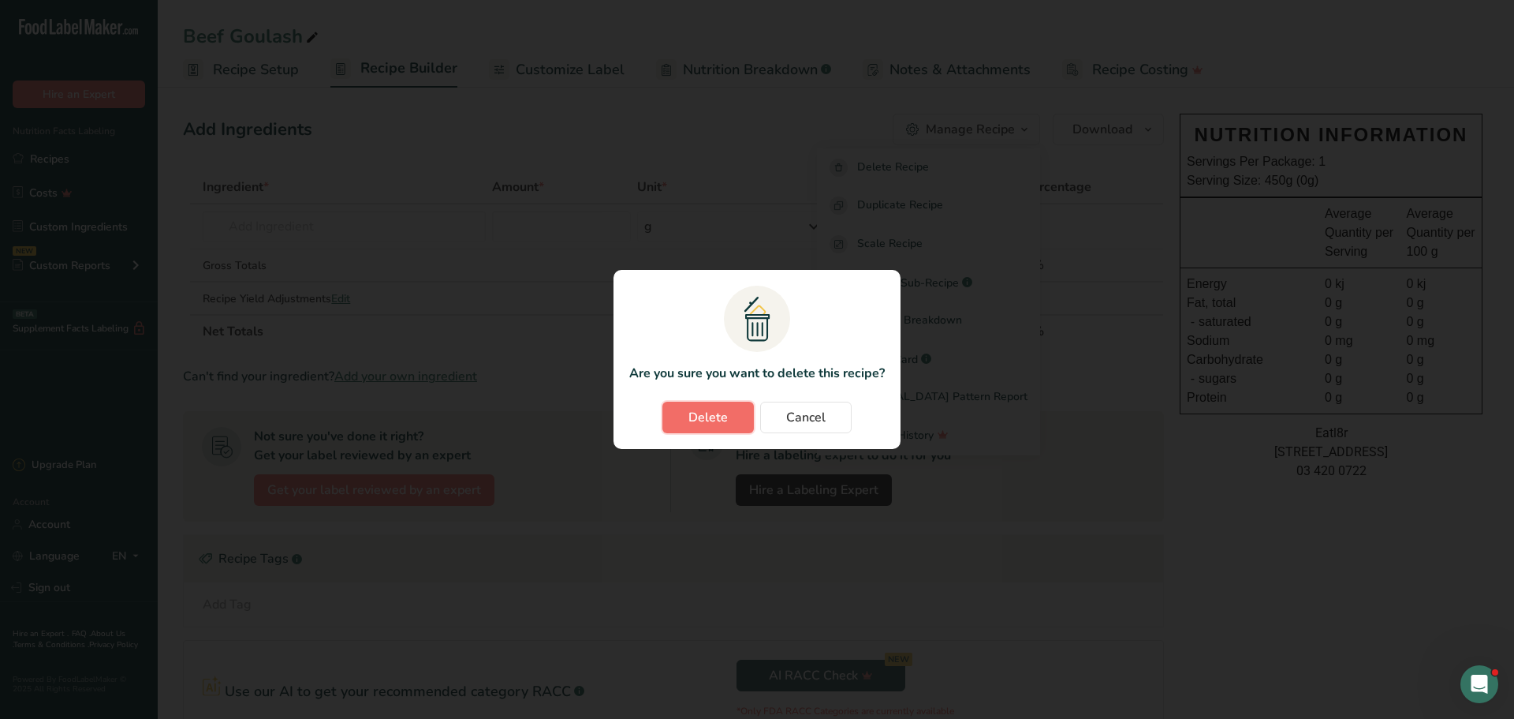
click at [689, 423] on button "Delete" at bounding box center [708, 417] width 91 height 32
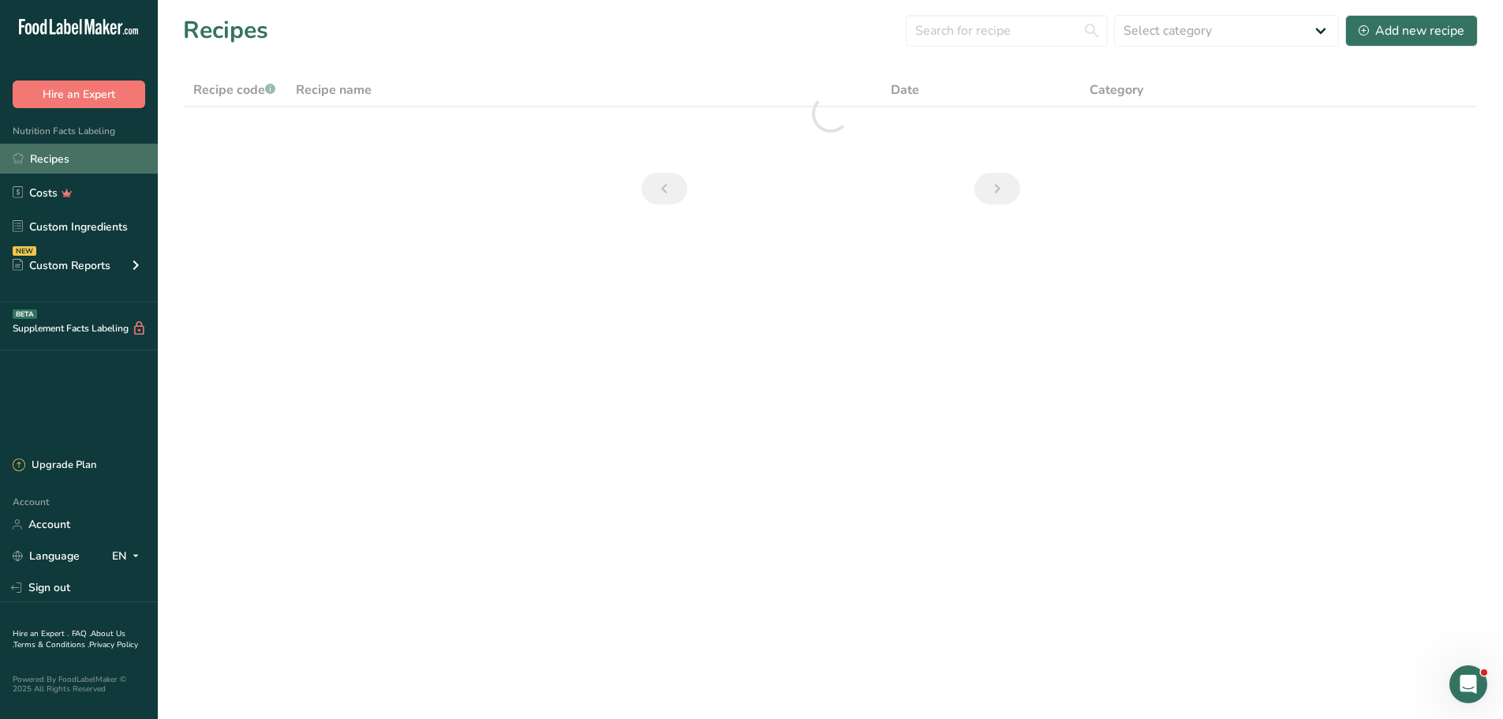
click at [66, 157] on link "Recipes" at bounding box center [79, 159] width 158 height 30
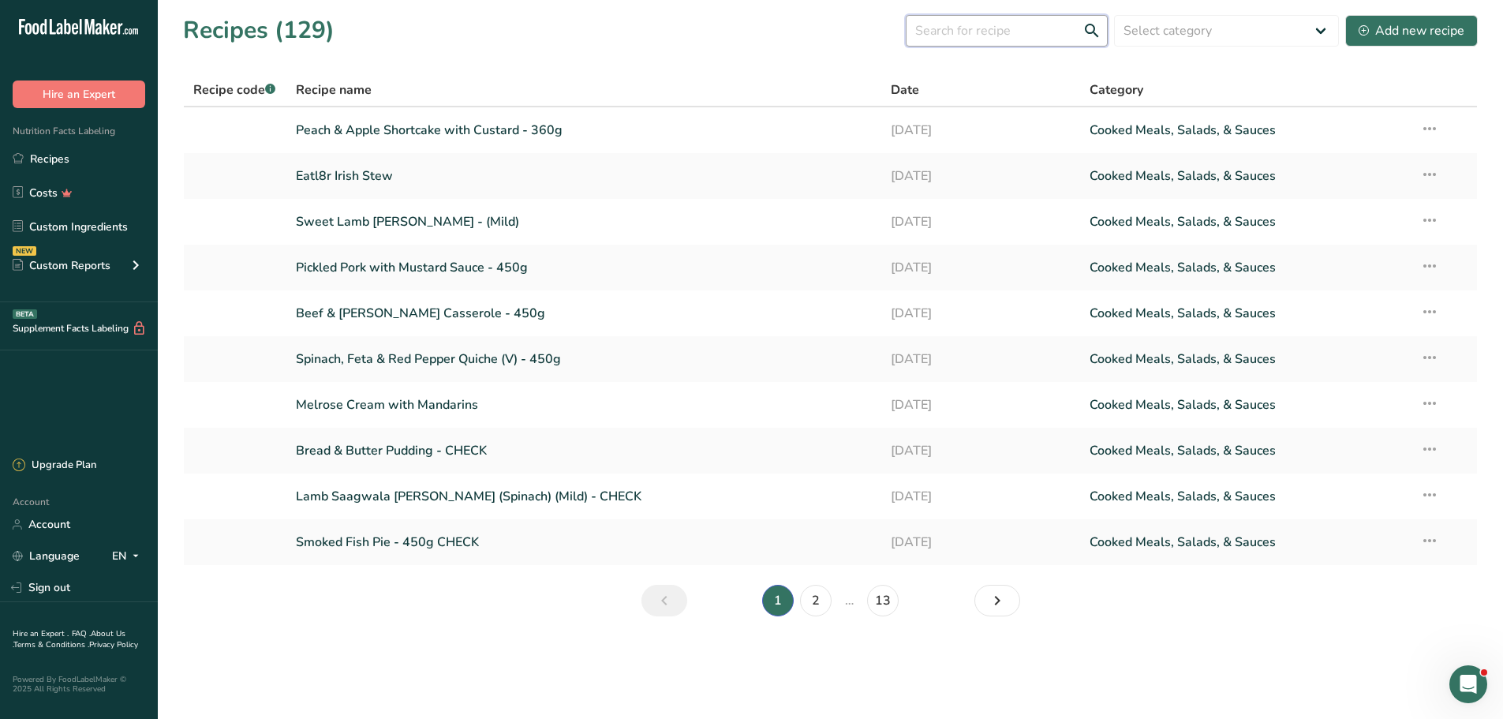
click at [976, 24] on input "text" at bounding box center [1007, 31] width 202 height 32
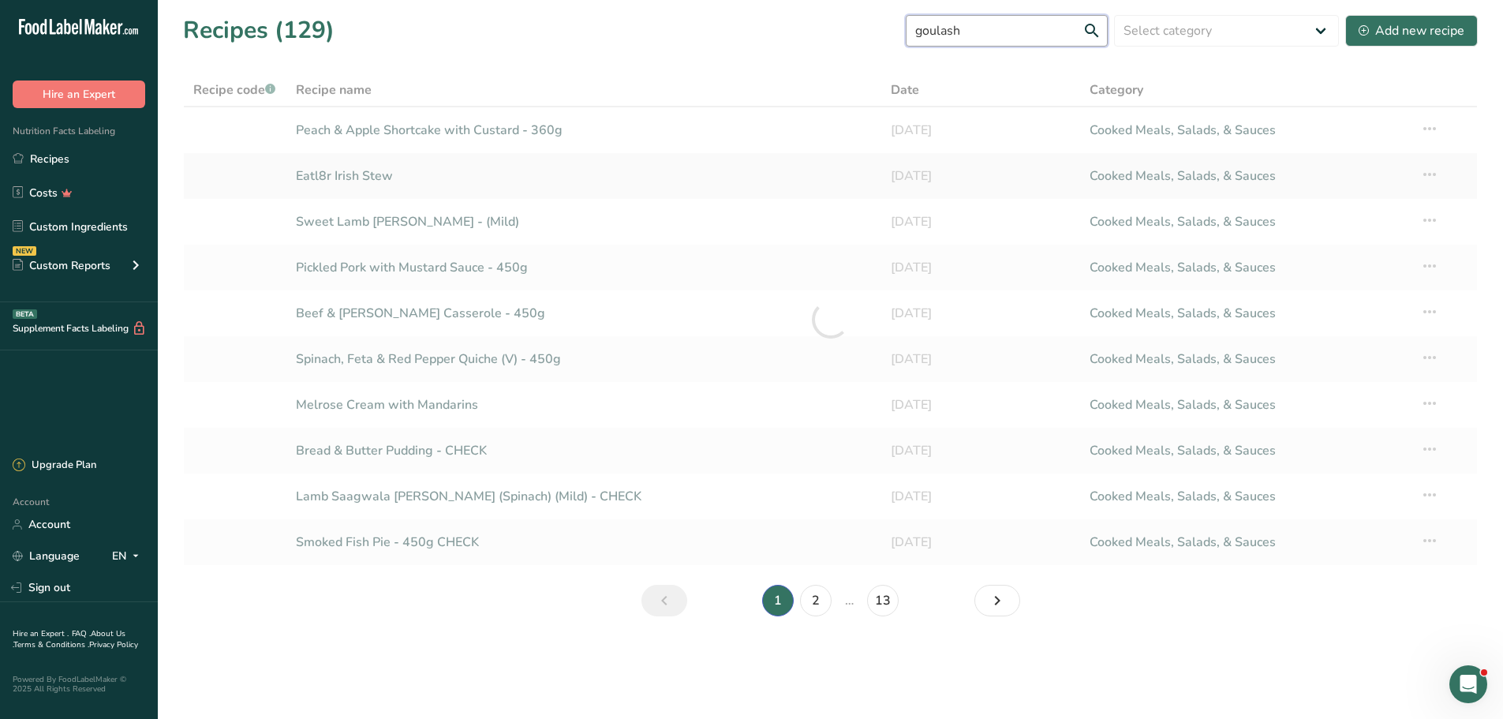
type input "goulash"
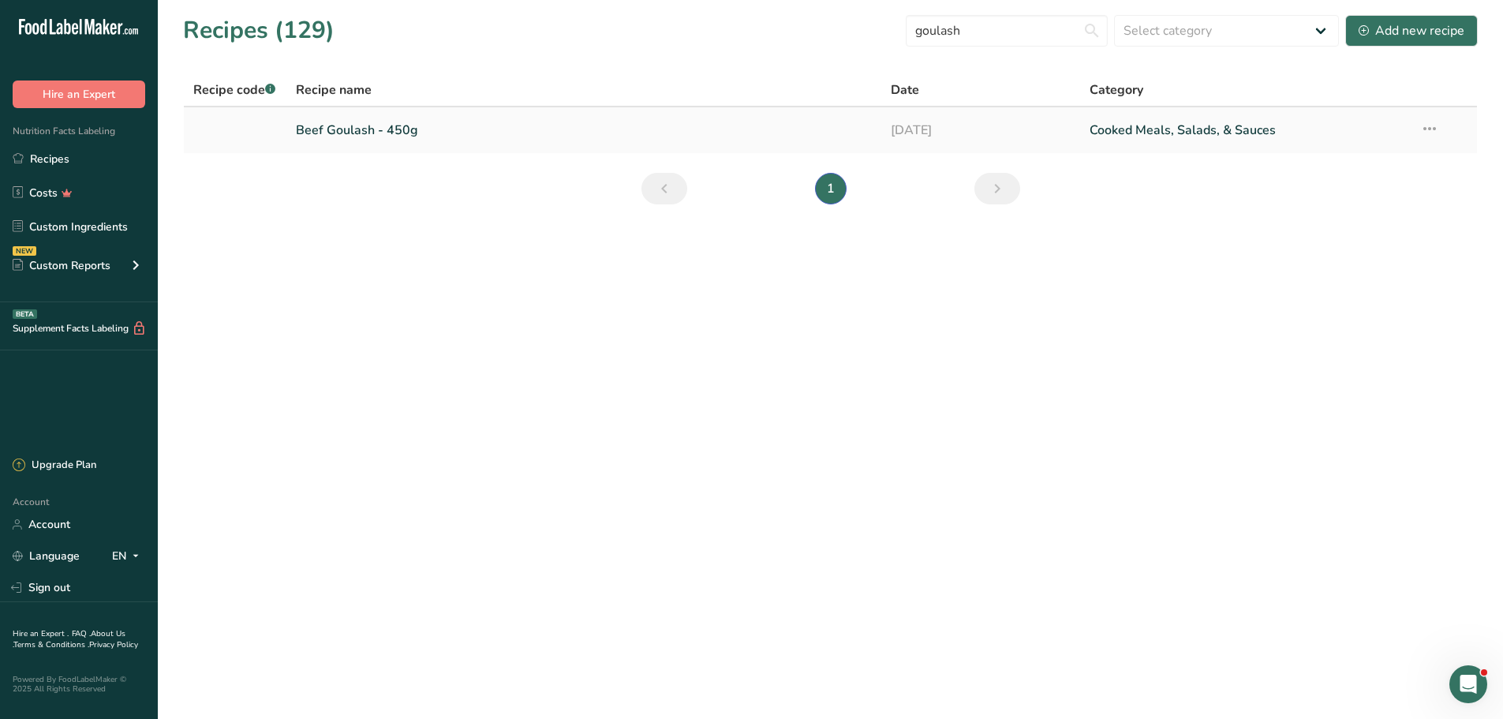
click at [376, 127] on link "Beef Goulash - 450g" at bounding box center [584, 130] width 577 height 33
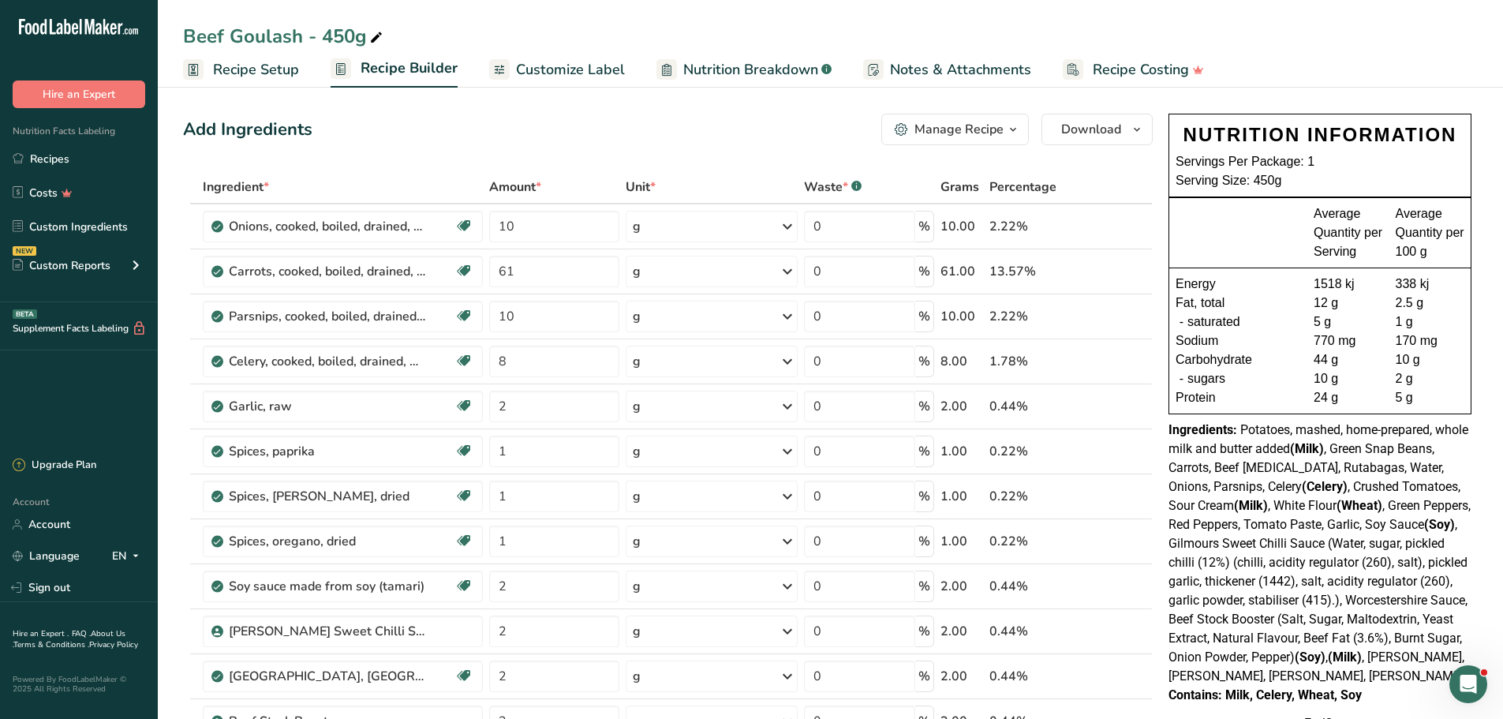
drag, startPoint x: 1186, startPoint y: 133, endPoint x: 1436, endPoint y: 389, distance: 358.1
click at [1436, 389] on div "NUTRITION INFORMATION Servings Per Package: 1 Serving Size: 450g Average Quanti…" at bounding box center [1319, 264] width 303 height 301
click at [1436, 389] on div "5 g" at bounding box center [1429, 397] width 69 height 19
click at [1218, 226] on div at bounding box center [1244, 232] width 138 height 57
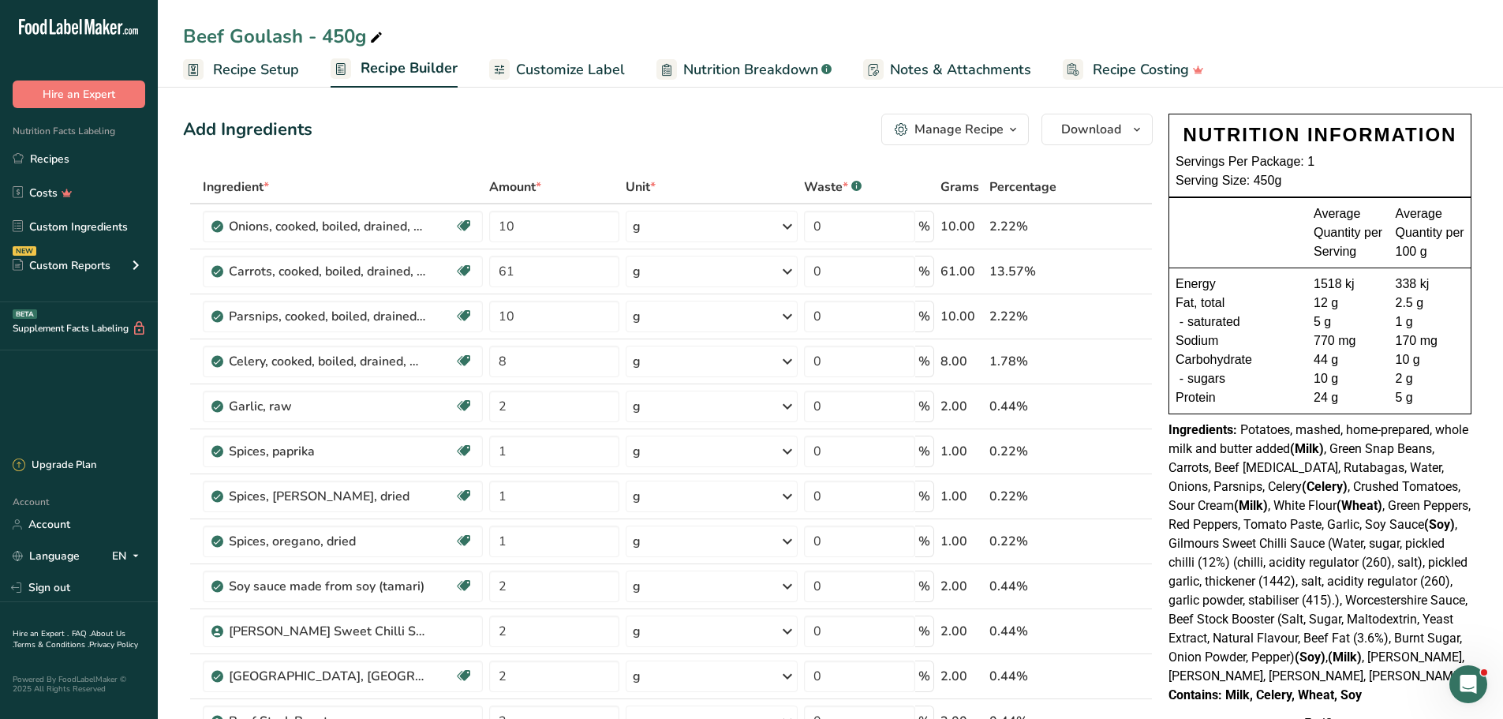
click at [1286, 239] on div at bounding box center [1244, 232] width 138 height 57
click at [56, 159] on link "Recipes" at bounding box center [79, 159] width 158 height 30
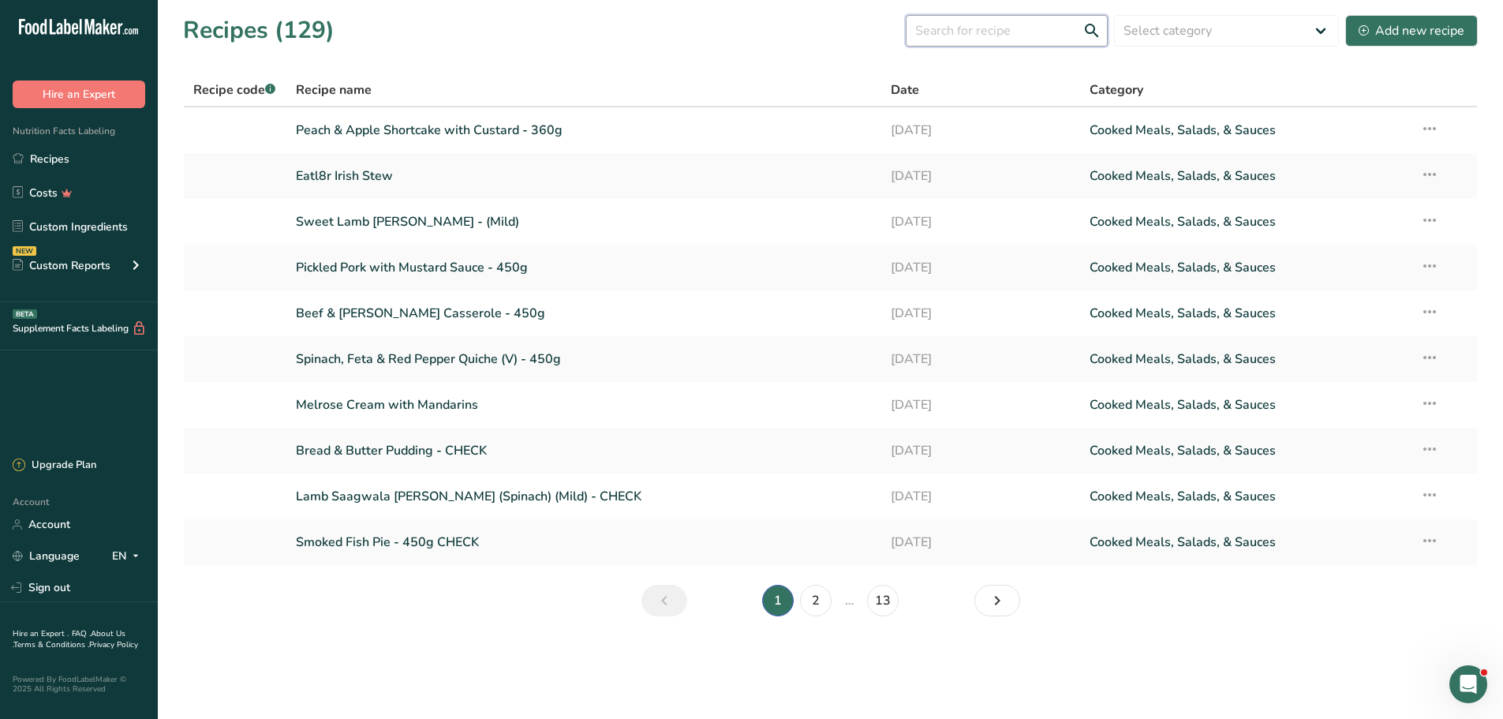
click at [985, 25] on input "text" at bounding box center [1007, 31] width 202 height 32
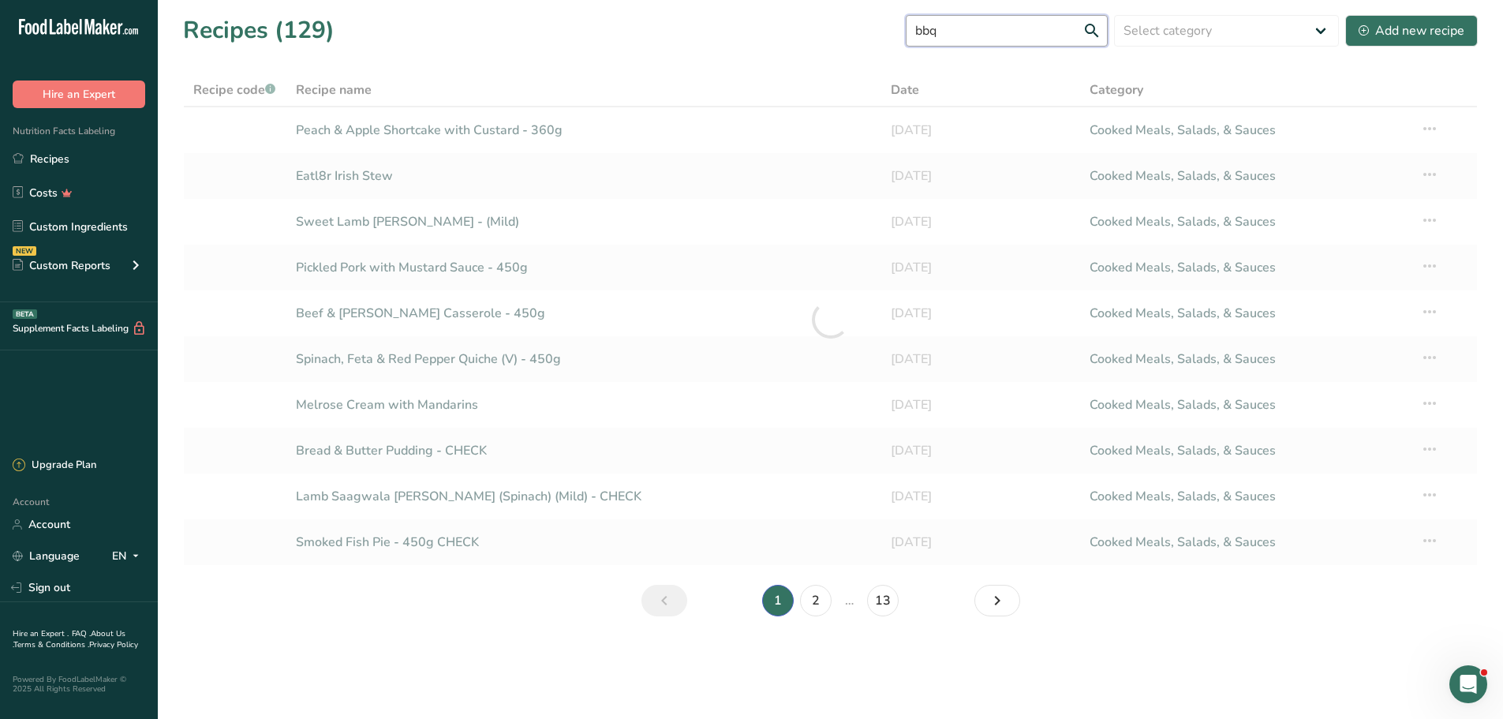
type input "bbq"
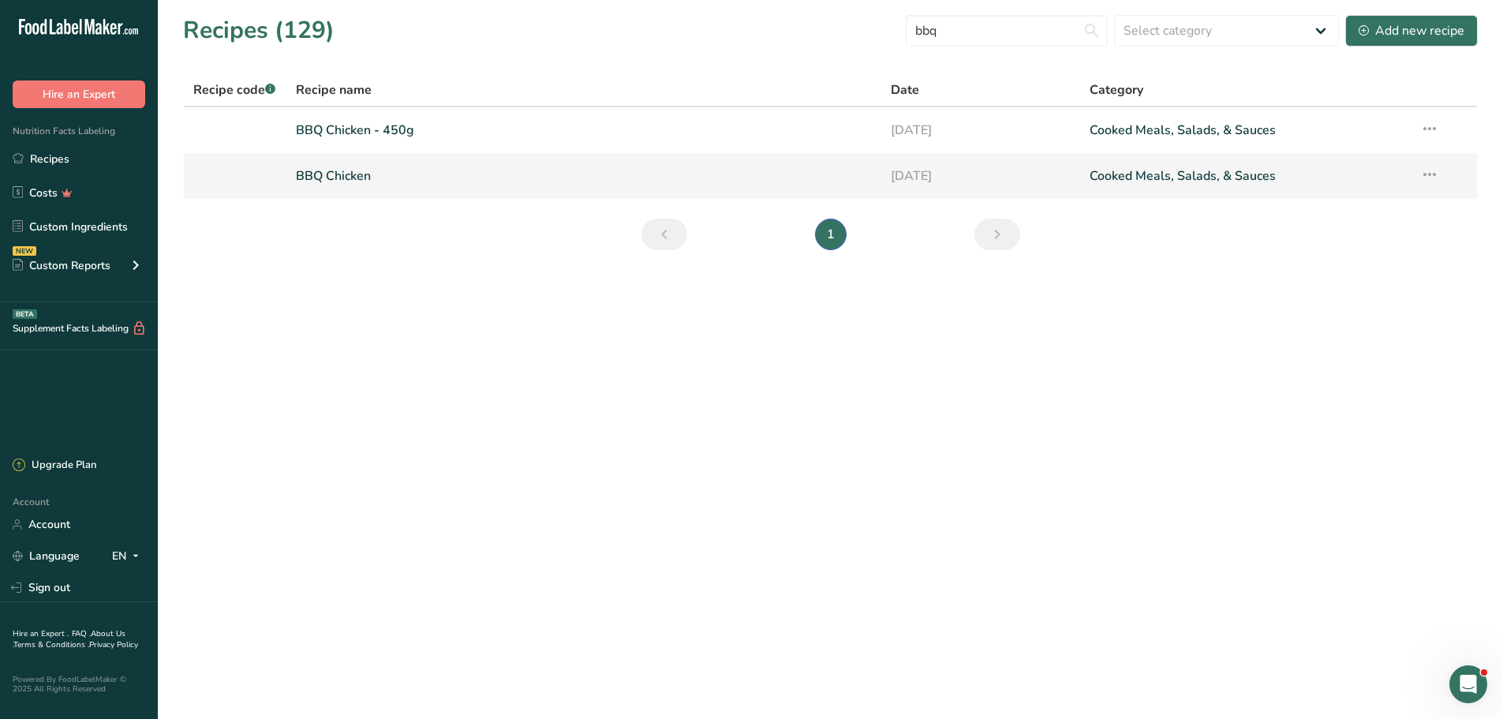
click at [1432, 180] on icon at bounding box center [1429, 174] width 19 height 28
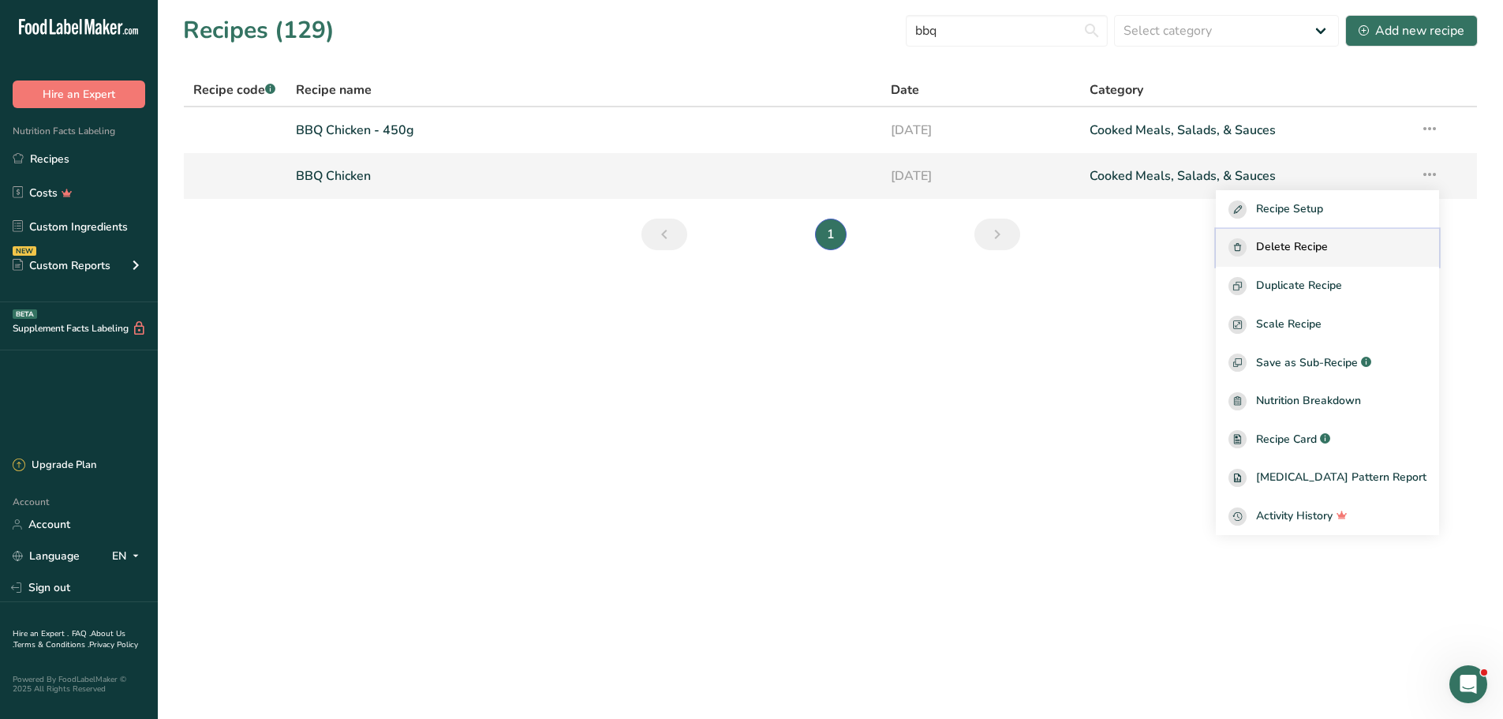
click at [1312, 243] on span "Delete Recipe" at bounding box center [1292, 247] width 72 height 18
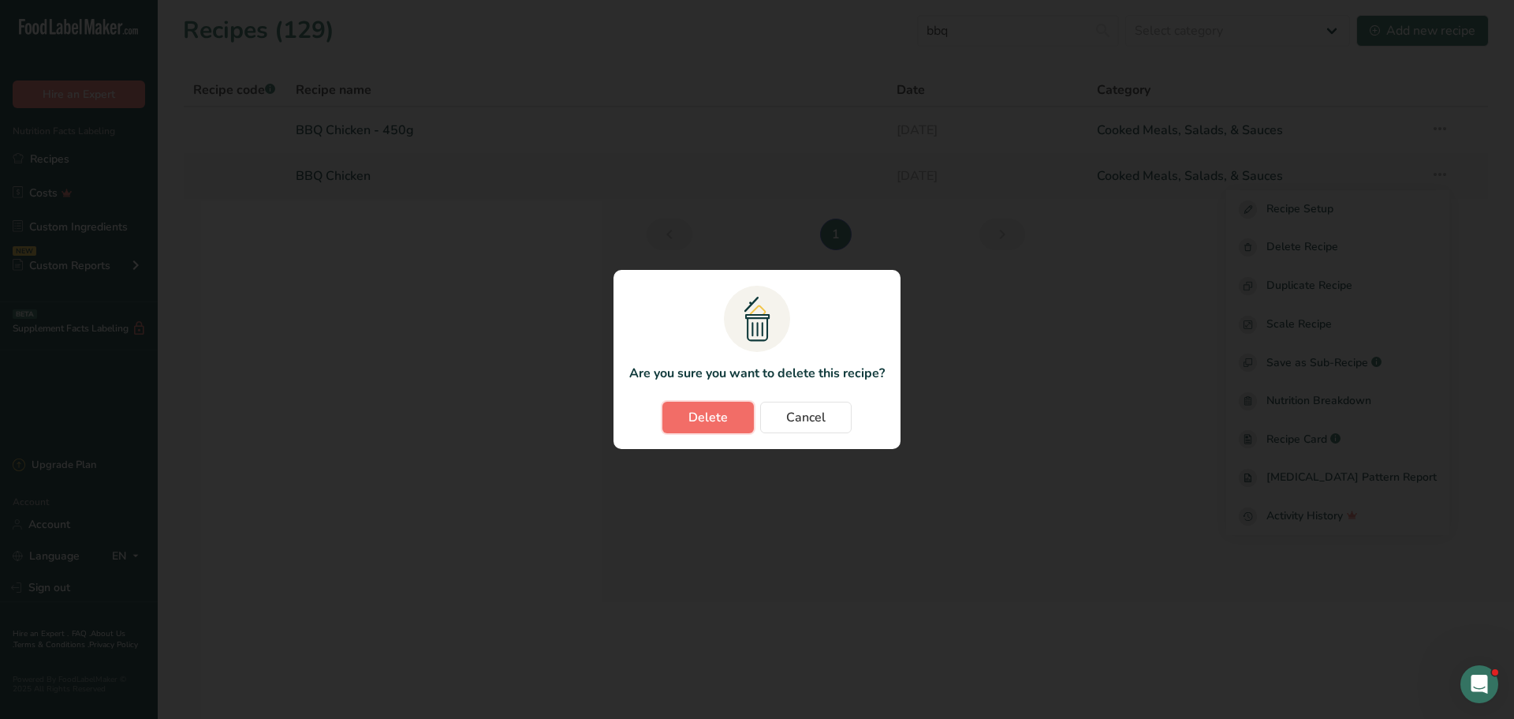
click at [708, 424] on span "Delete" at bounding box center [708, 417] width 39 height 19
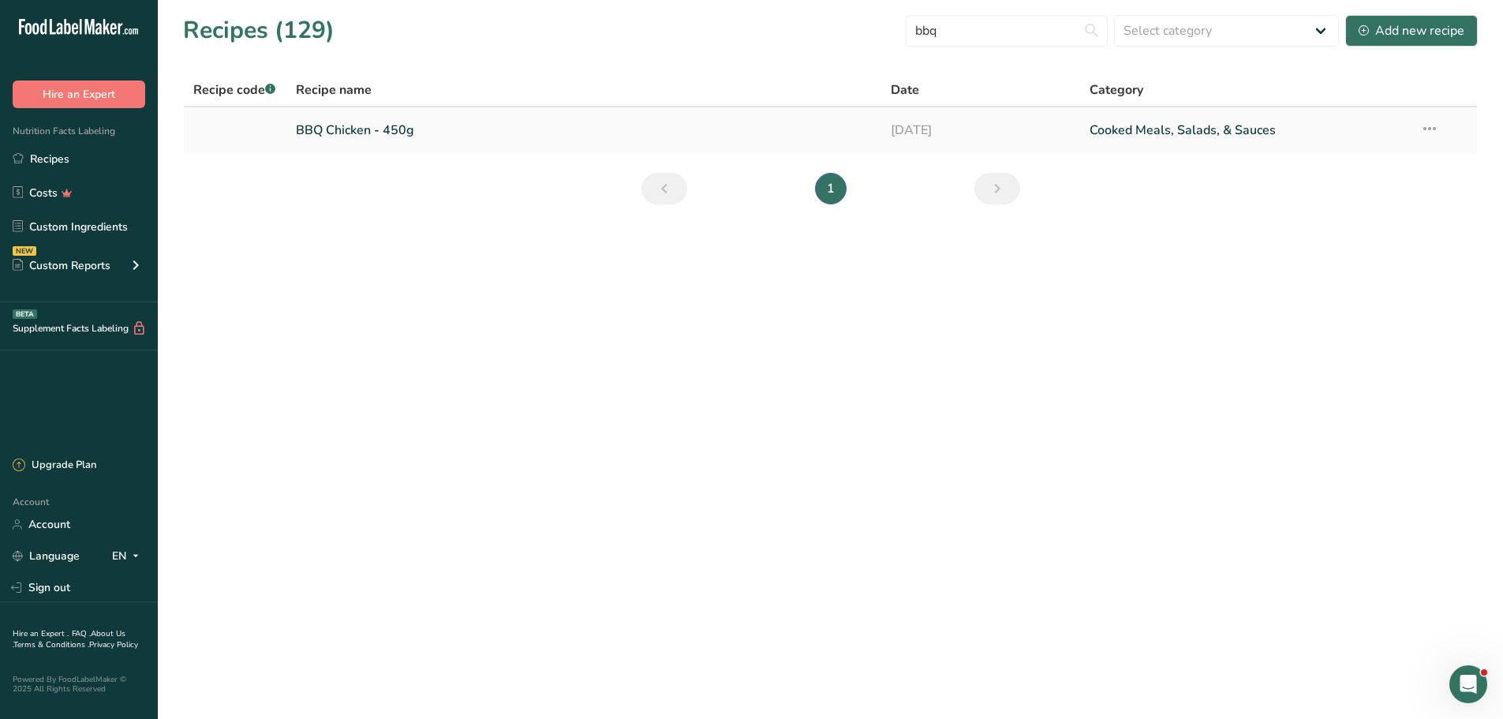
click at [369, 125] on link "BBQ Chicken - 450g" at bounding box center [584, 130] width 577 height 33
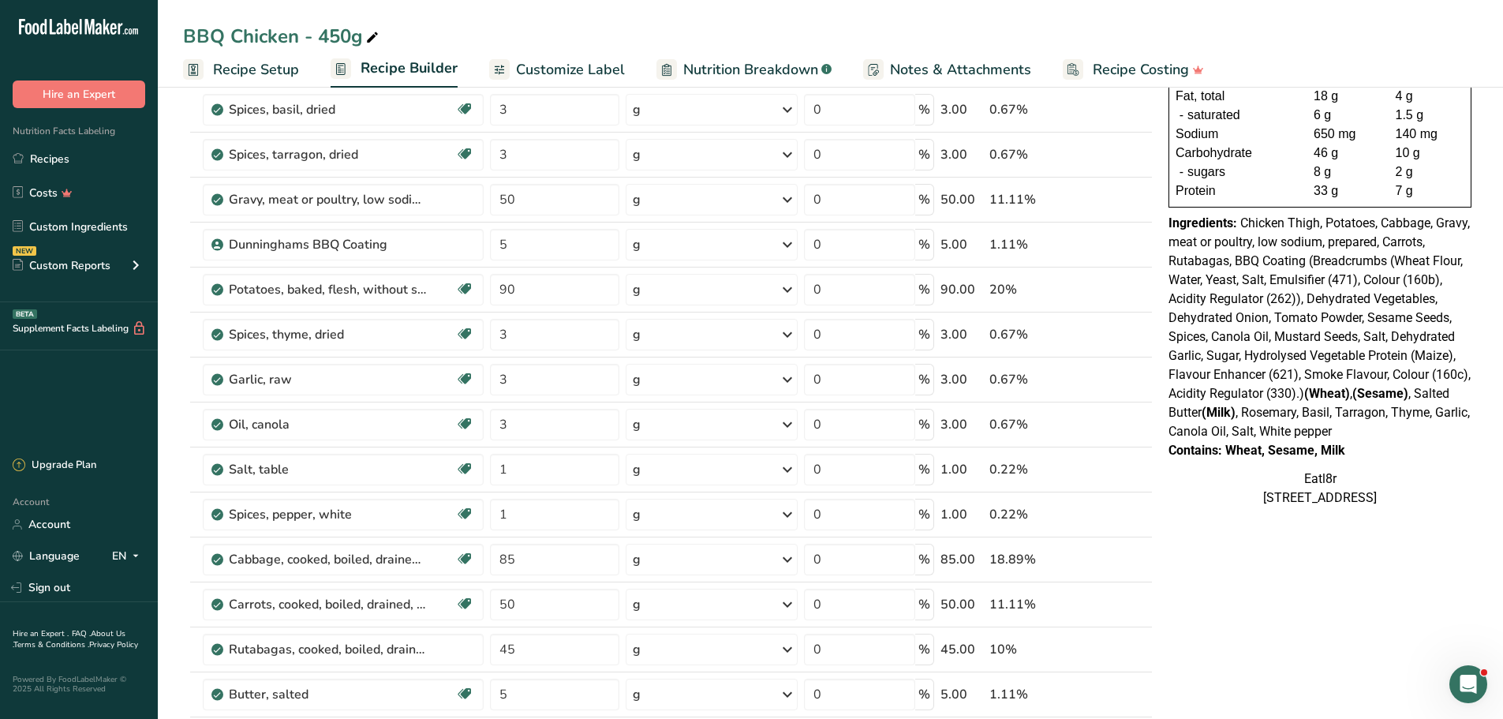
scroll to position [263, 0]
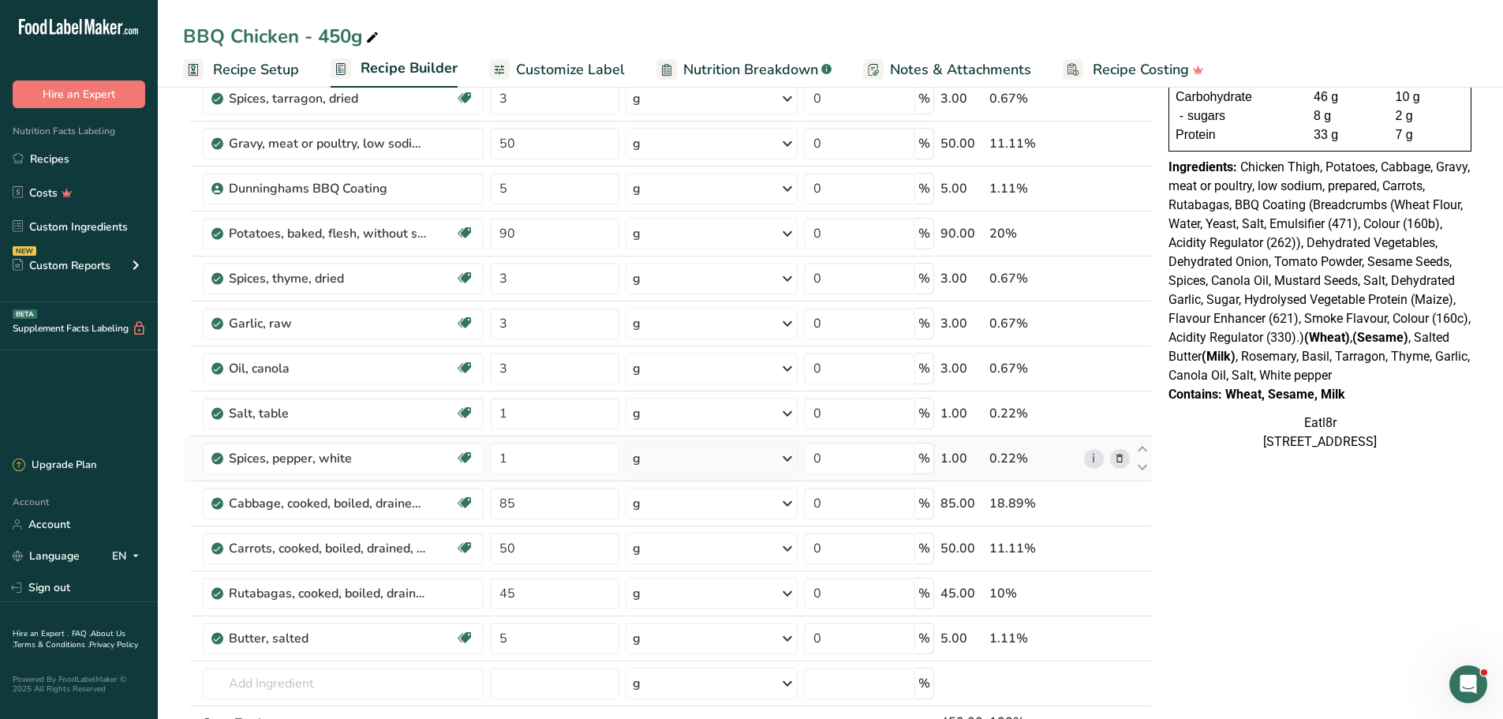
drag, startPoint x: 59, startPoint y: 160, endPoint x: 606, endPoint y: 436, distance: 612.4
click at [59, 160] on link "Recipes" at bounding box center [79, 159] width 158 height 30
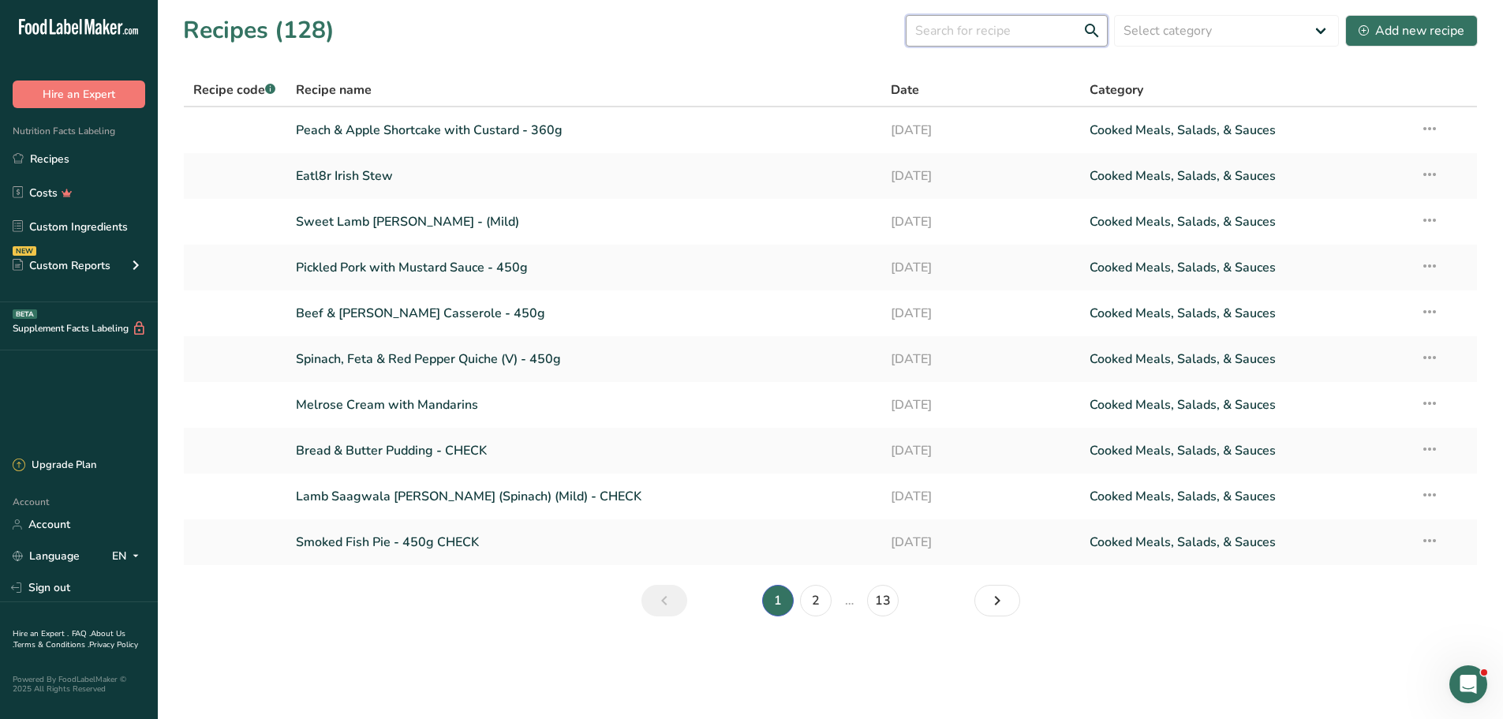
click at [984, 29] on input "text" at bounding box center [1007, 31] width 202 height 32
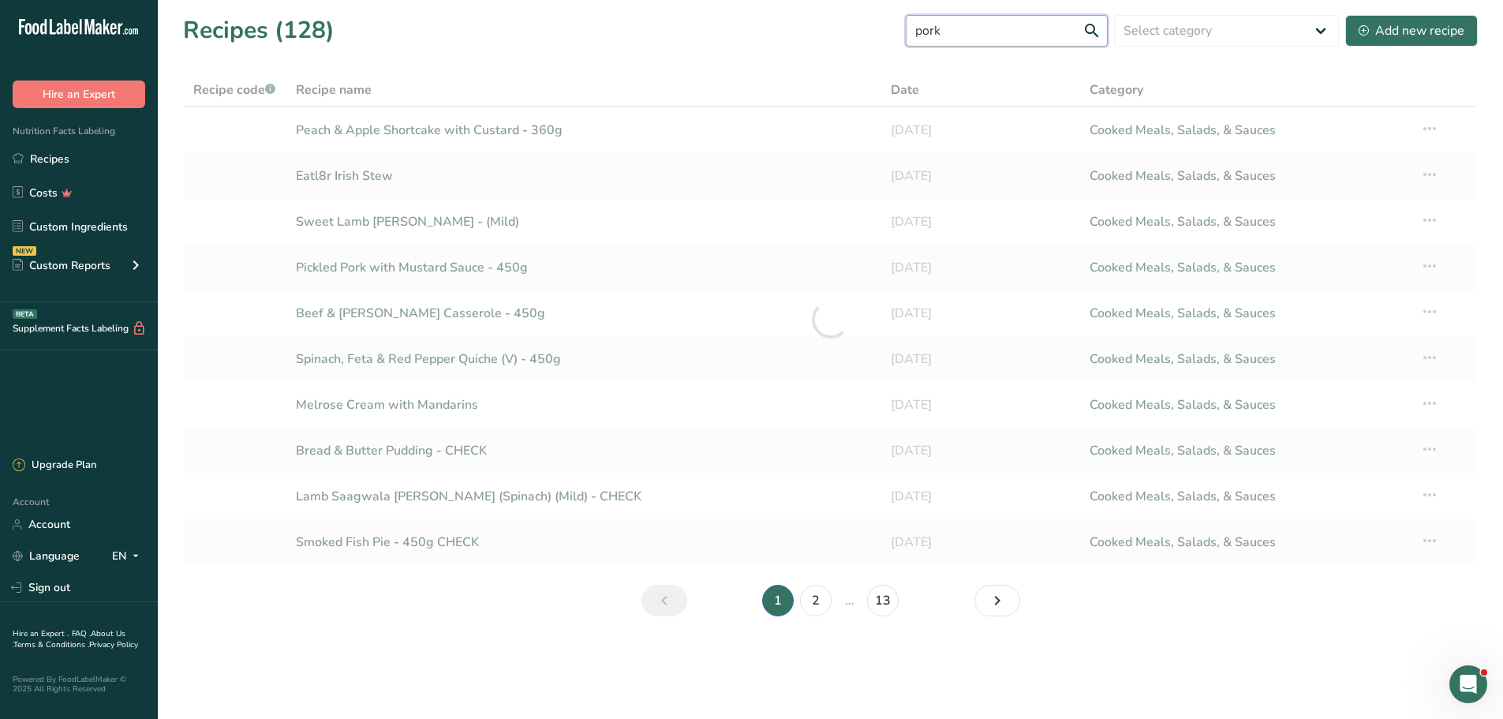
type input "pork"
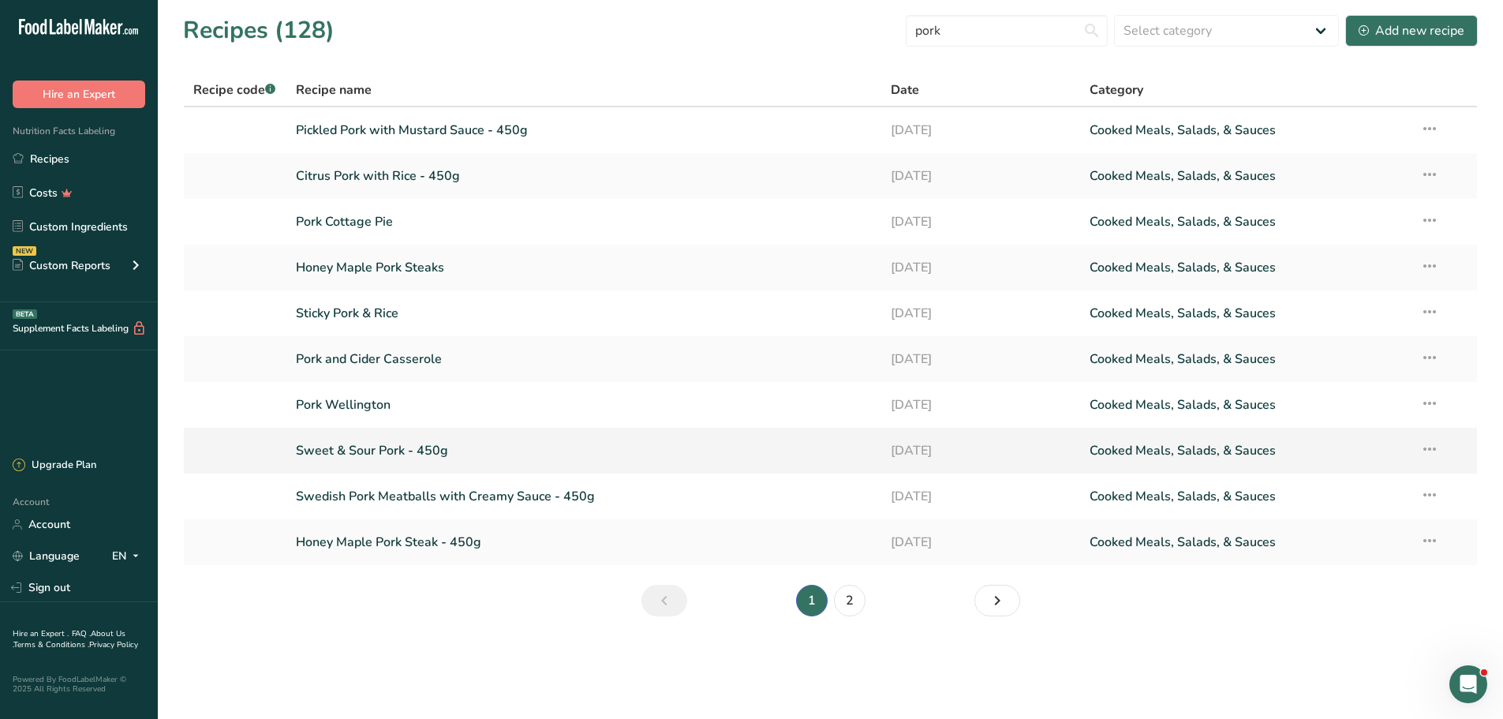
click at [364, 444] on link "Sweet & Sour Pork - 450g" at bounding box center [584, 450] width 577 height 33
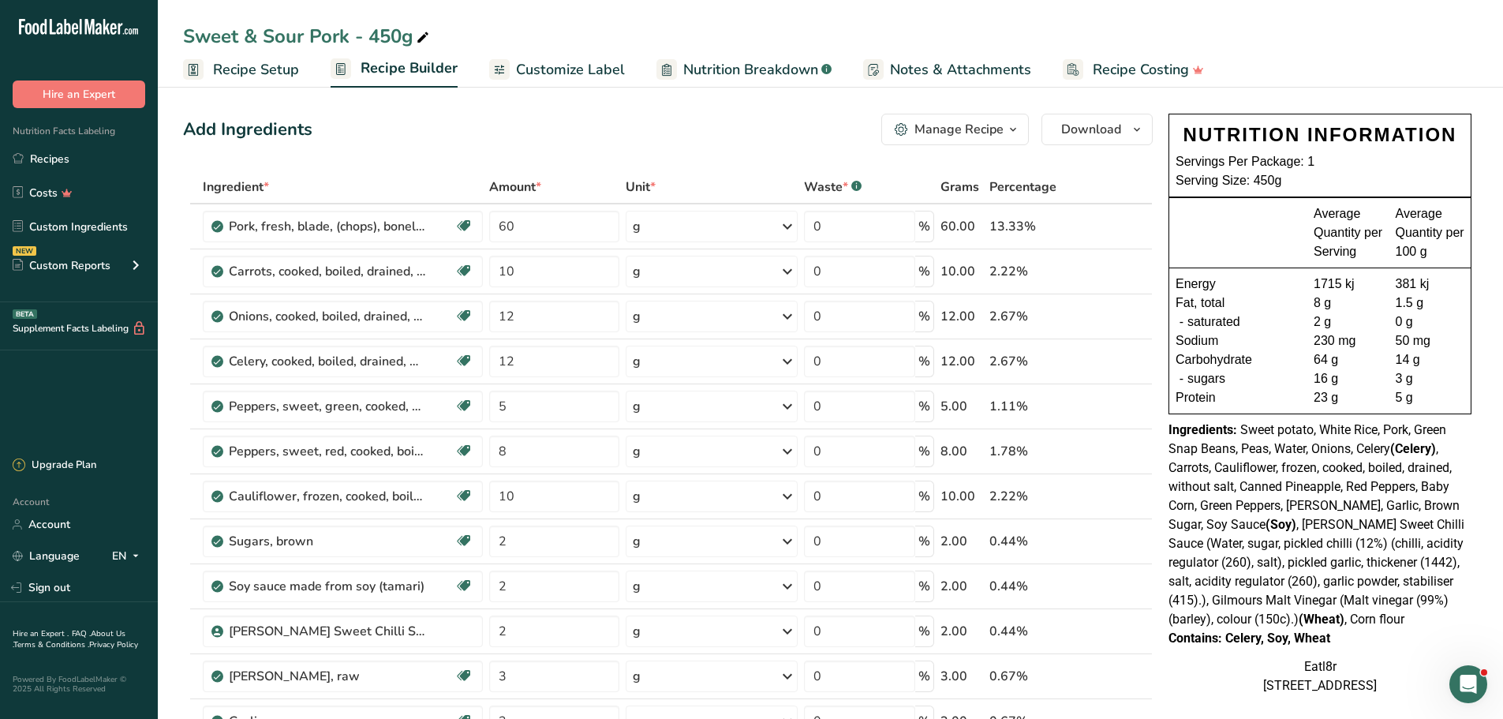
click at [1275, 414] on div "NUTRITION INFORMATION Servings Per Package: 1 Serving Size: 450g Average Quanti…" at bounding box center [1320, 404] width 316 height 594
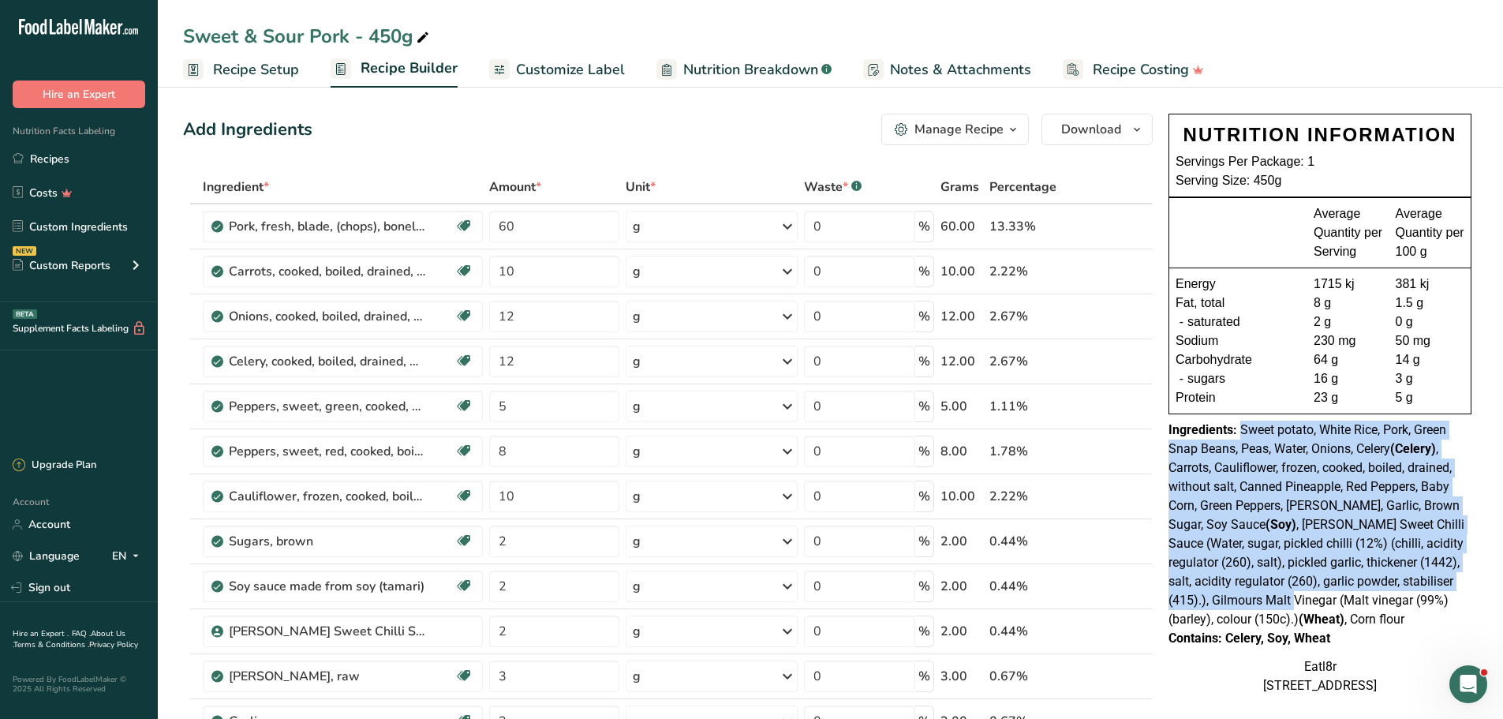
drag, startPoint x: 1242, startPoint y: 437, endPoint x: 1327, endPoint y: 592, distance: 176.8
click at [1327, 592] on div "Ingredients: Sweet potato, White Rice, Pork, Green Snap Beans, Peas, Water, Oni…" at bounding box center [1319, 524] width 303 height 208
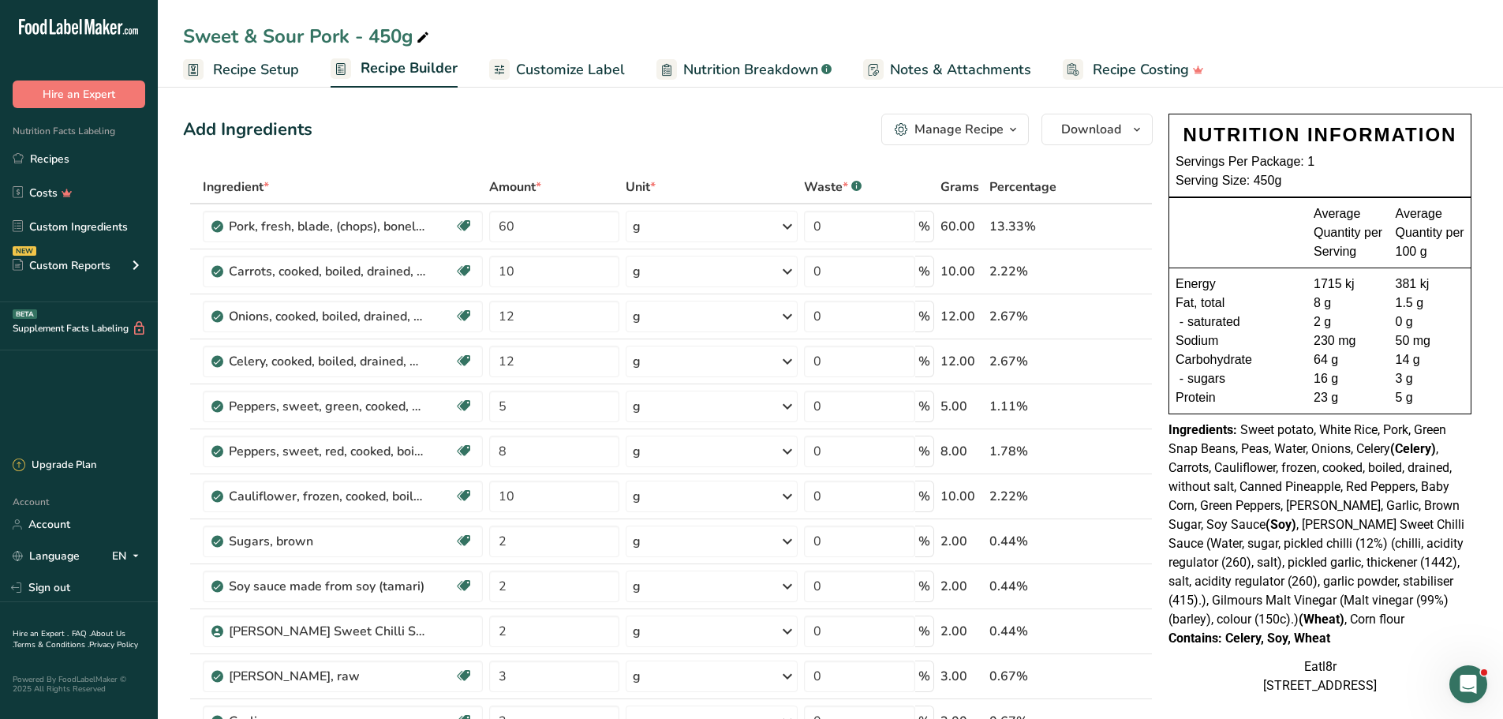
click at [1342, 639] on div "Contains: Celery, Soy, Wheat" at bounding box center [1319, 638] width 303 height 19
drag, startPoint x: 1171, startPoint y: 427, endPoint x: 1376, endPoint y: 642, distance: 297.4
click at [1376, 642] on div "NUTRITION INFORMATION Servings Per Package: 1 Serving Size: 450g Average Quanti…" at bounding box center [1320, 404] width 316 height 594
click at [1376, 642] on div "Contains: Celery, Soy, Wheat" at bounding box center [1319, 638] width 303 height 19
click at [1264, 248] on div at bounding box center [1244, 232] width 138 height 57
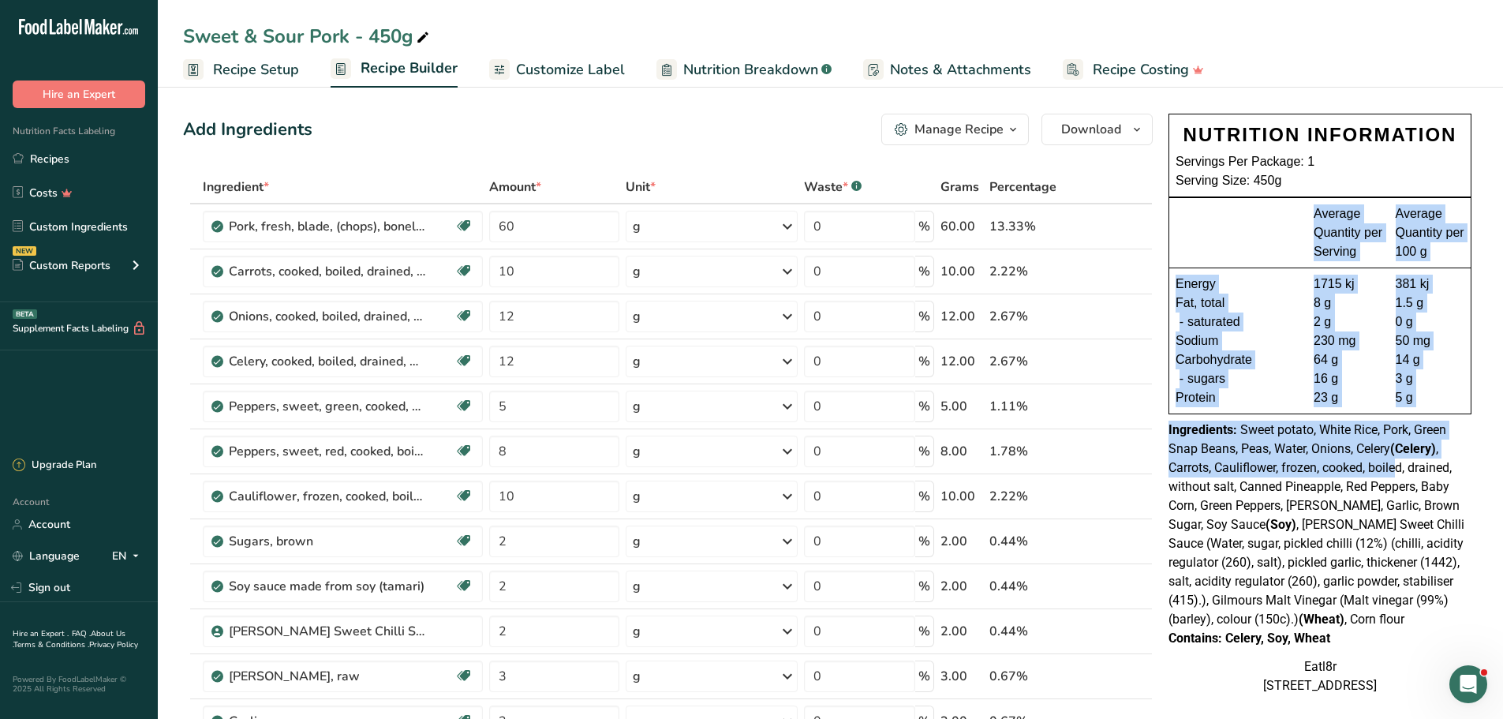
drag, startPoint x: 1303, startPoint y: 207, endPoint x: 1398, endPoint y: 465, distance: 274.3
click at [1398, 465] on div "NUTRITION INFORMATION Servings Per Package: 1 Serving Size: 450g Average Quanti…" at bounding box center [1320, 404] width 316 height 594
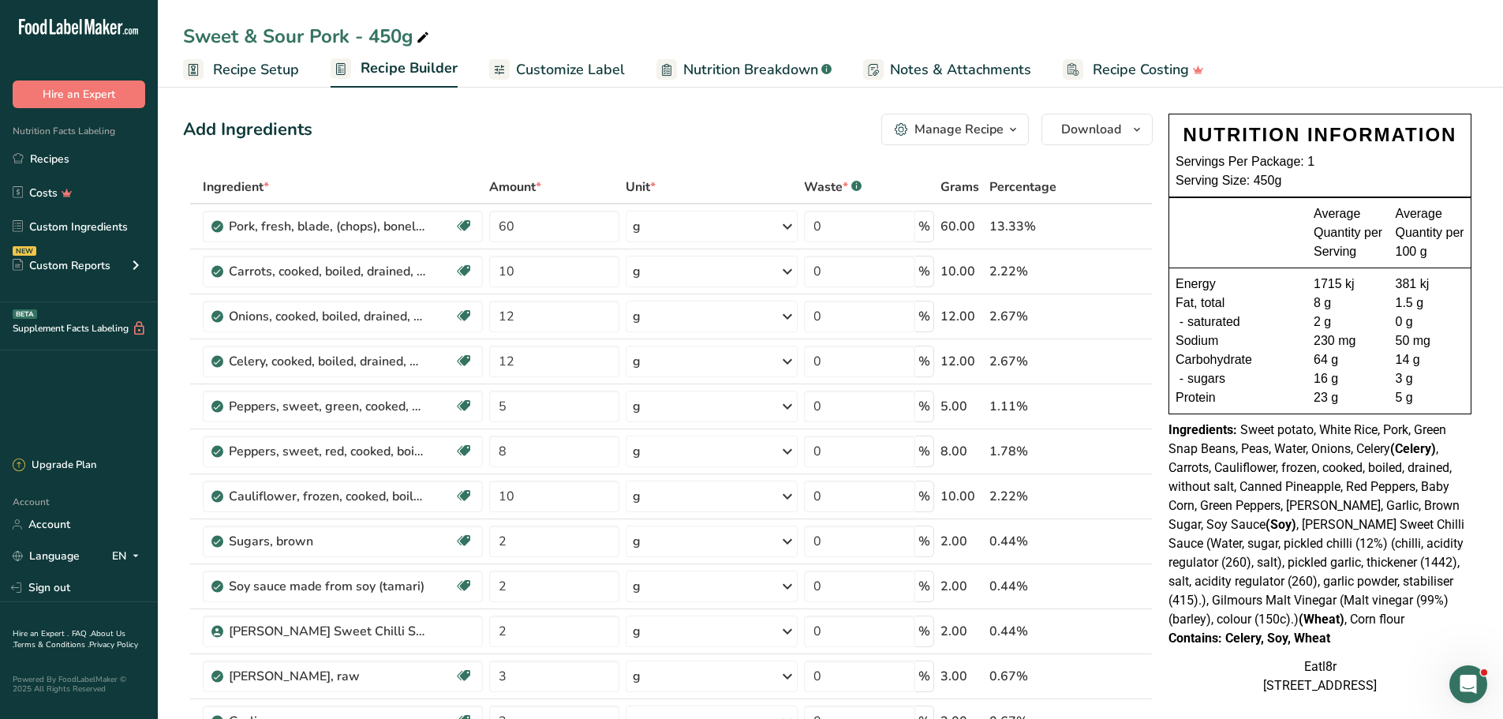
click at [1363, 647] on div "Contains: Celery, Soy, Wheat" at bounding box center [1319, 638] width 303 height 19
